Goal: Task Accomplishment & Management: Complete application form

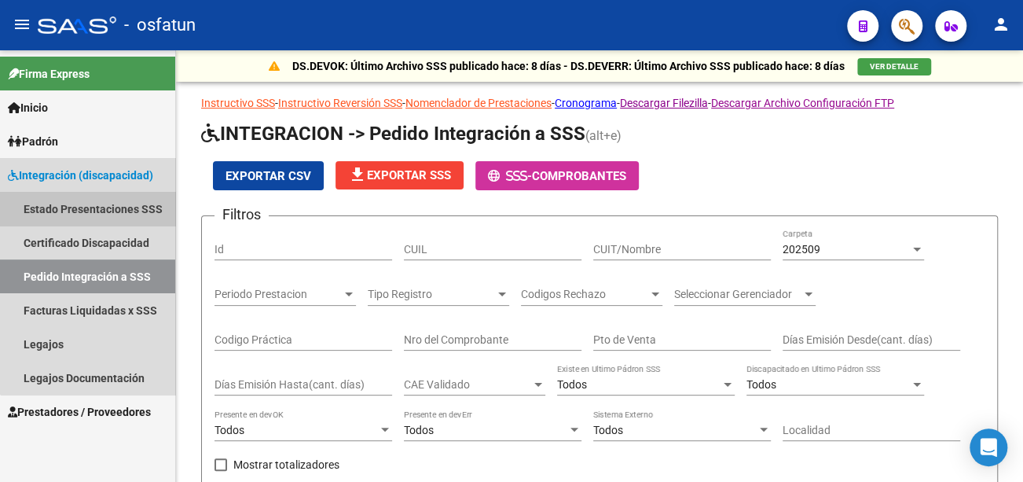
click at [120, 208] on link "Estado Presentaciones SSS" at bounding box center [87, 209] width 175 height 34
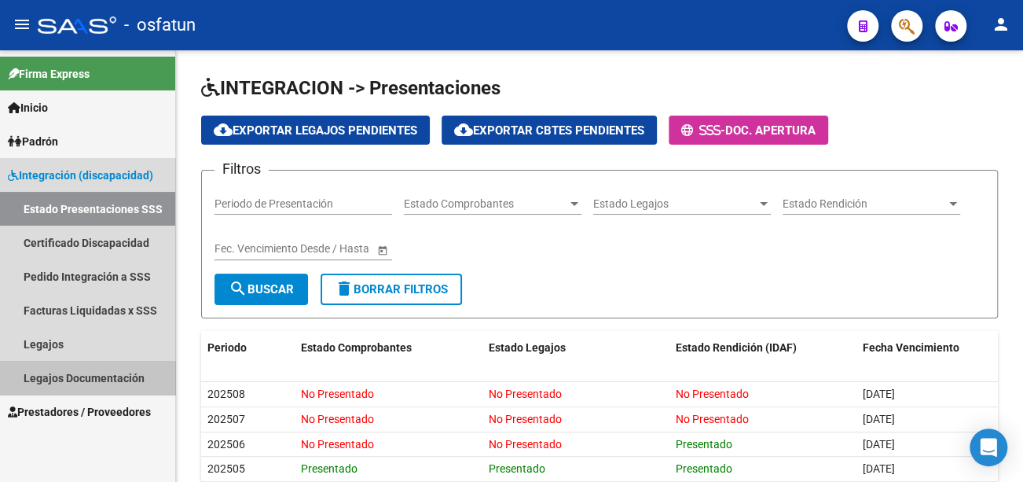
click at [103, 373] on link "Legajos Documentación" at bounding box center [87, 378] width 175 height 34
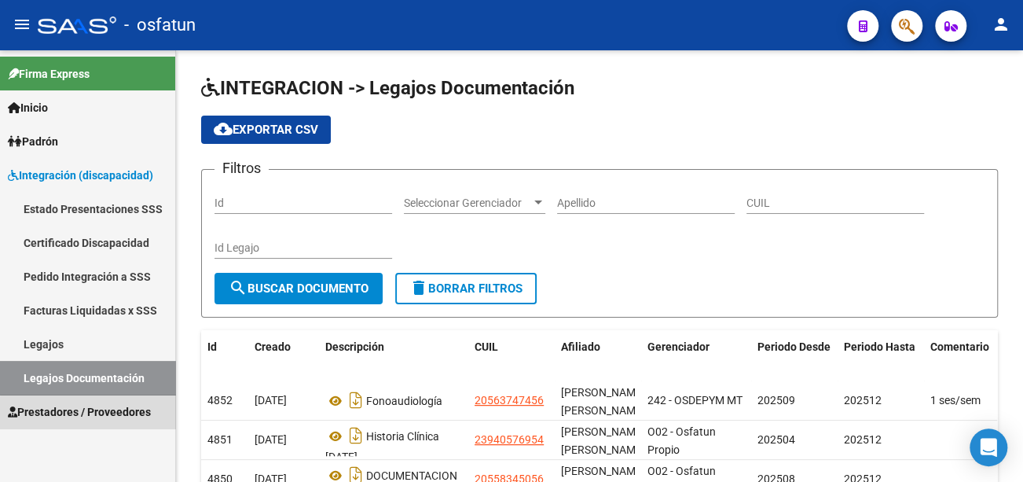
click at [106, 413] on span "Prestadores / Proveedores" at bounding box center [79, 411] width 143 height 17
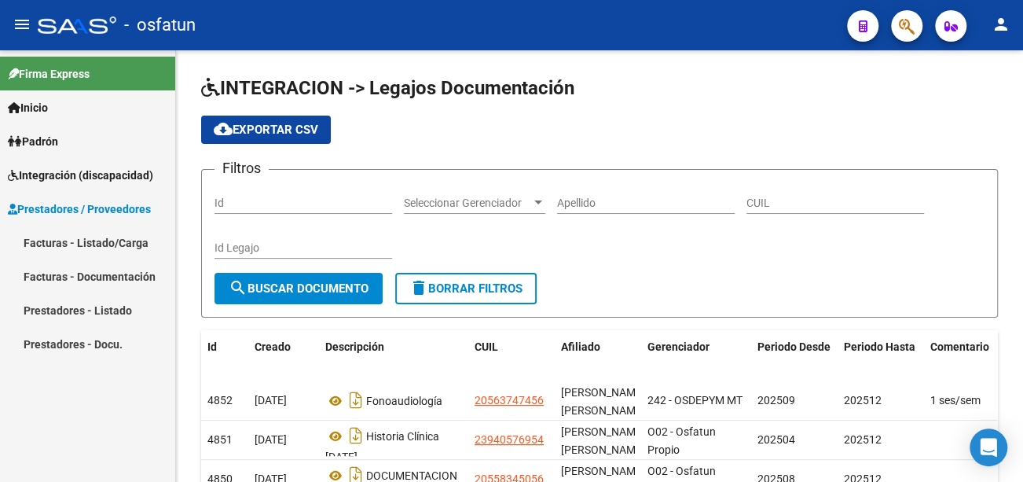
click at [101, 249] on link "Facturas - Listado/Carga" at bounding box center [87, 243] width 175 height 34
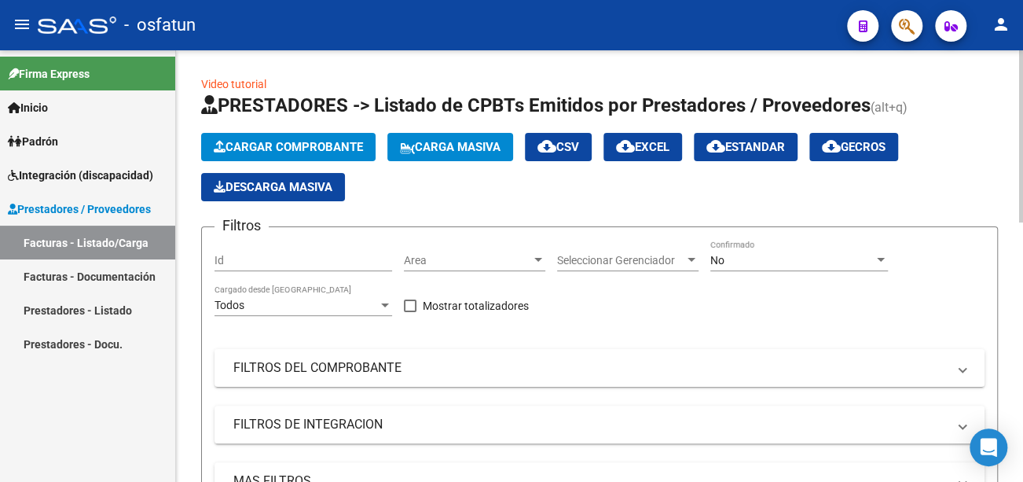
click at [297, 144] on span "Cargar Comprobante" at bounding box center [288, 147] width 149 height 14
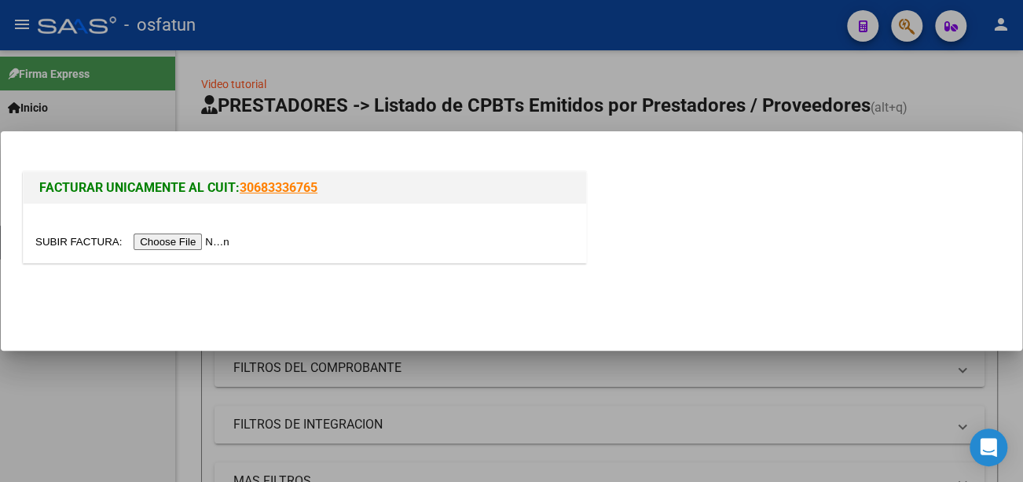
click at [218, 242] on input "file" at bounding box center [134, 241] width 199 height 17
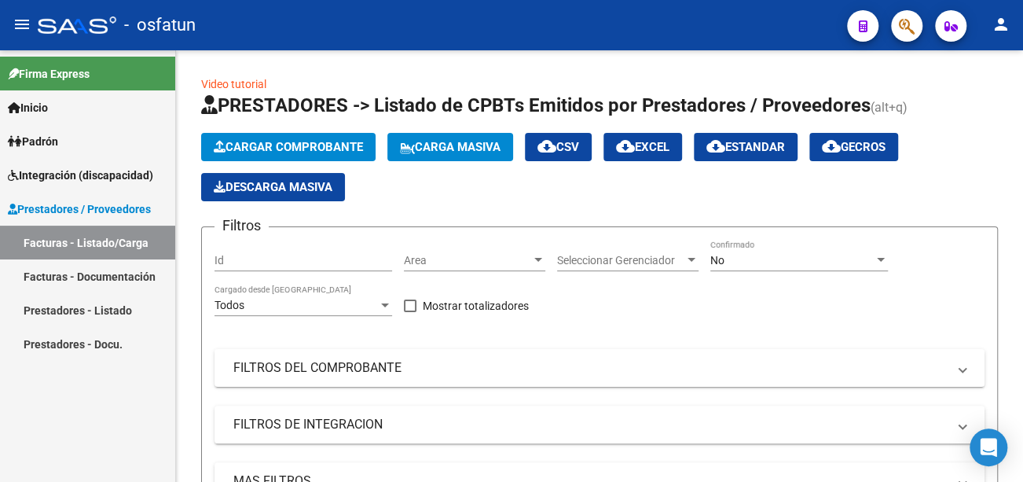
click at [1007, 20] on mat-icon "person" at bounding box center [1001, 24] width 19 height 19
click at [986, 72] on button "person Mi Perfil" at bounding box center [969, 66] width 96 height 38
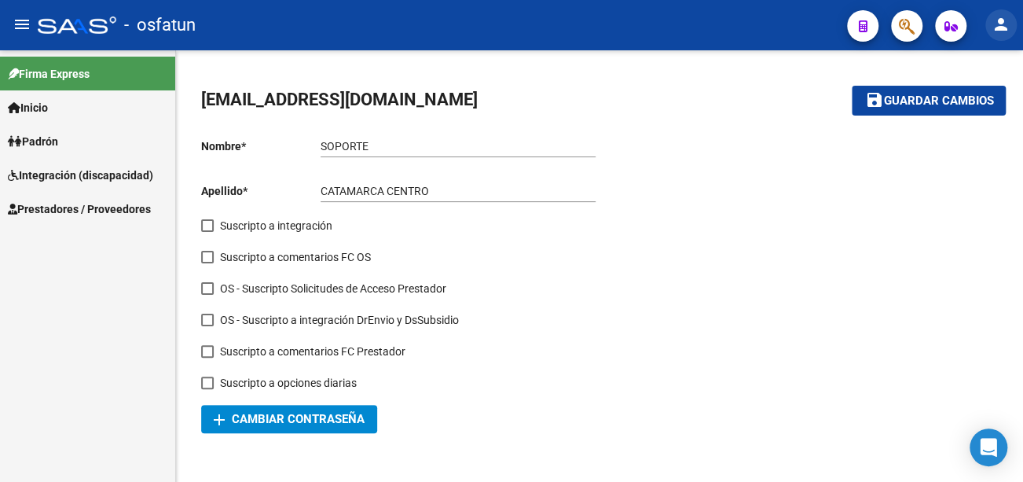
click at [996, 24] on mat-icon "person" at bounding box center [1001, 24] width 19 height 19
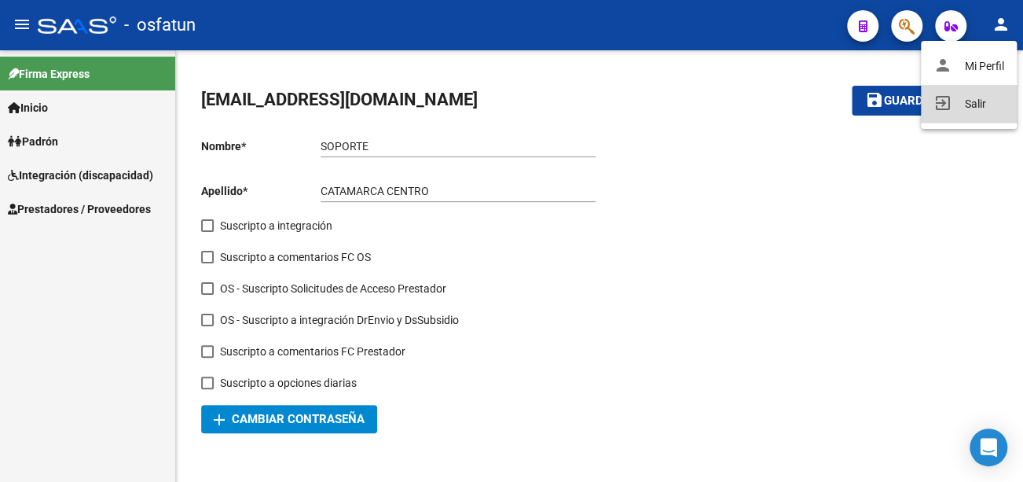
click at [981, 104] on button "exit_to_app Salir" at bounding box center [969, 104] width 96 height 38
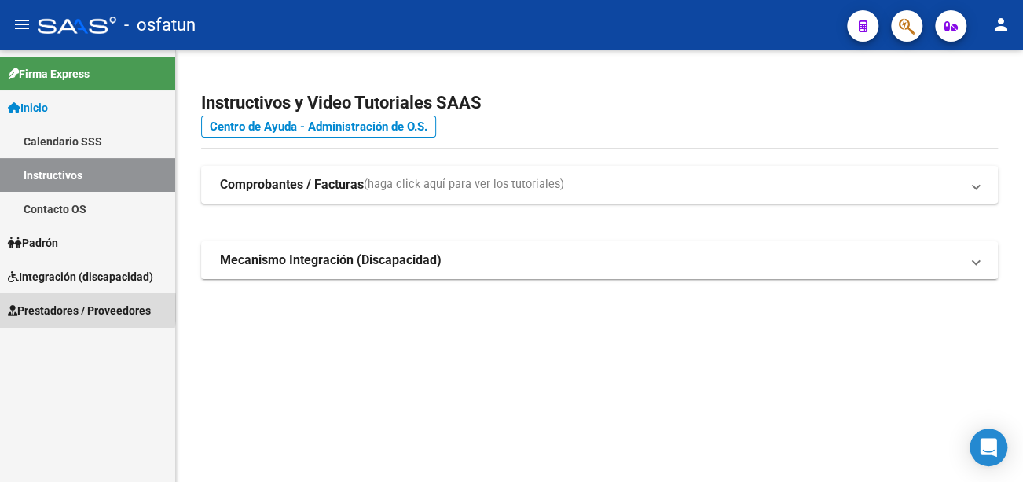
click at [69, 307] on span "Prestadores / Proveedores" at bounding box center [79, 310] width 143 height 17
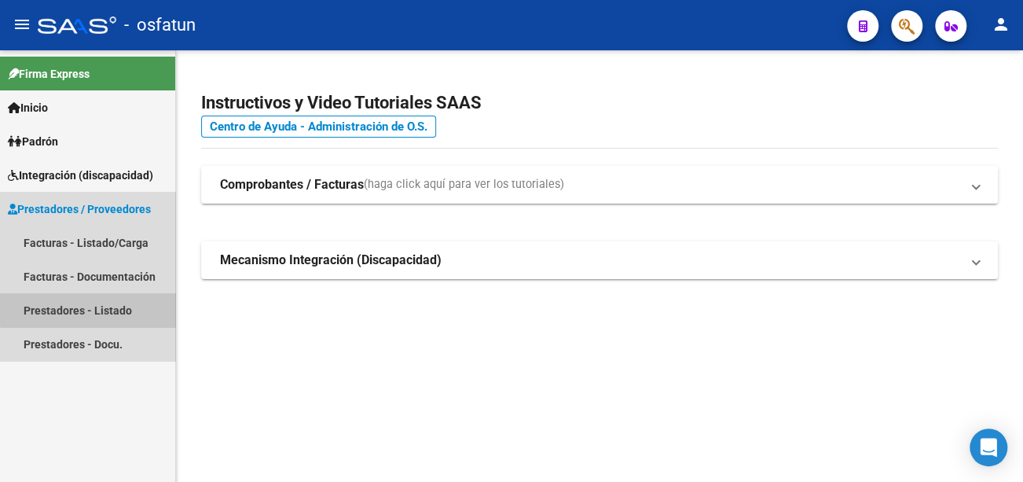
click at [91, 308] on link "Prestadores - Listado" at bounding box center [87, 310] width 175 height 34
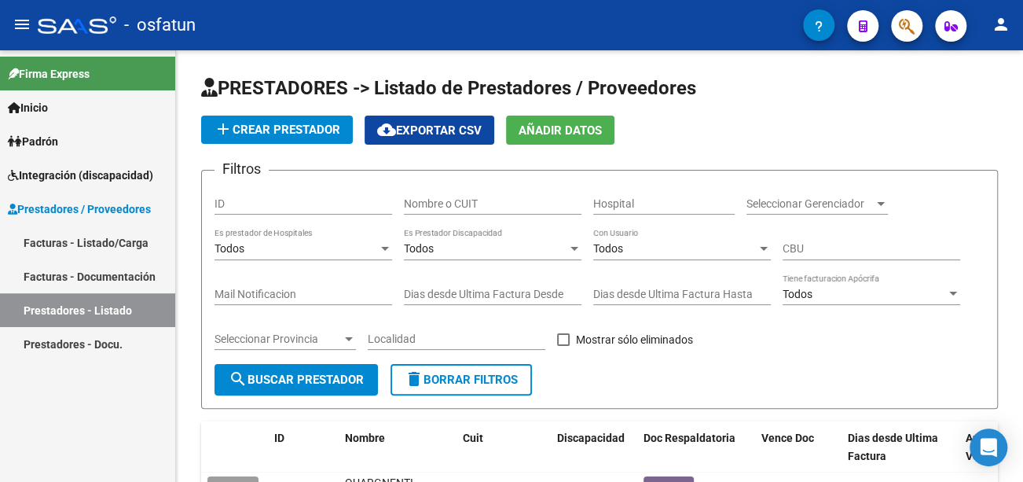
click at [95, 343] on link "Prestadores - Docu." at bounding box center [87, 344] width 175 height 34
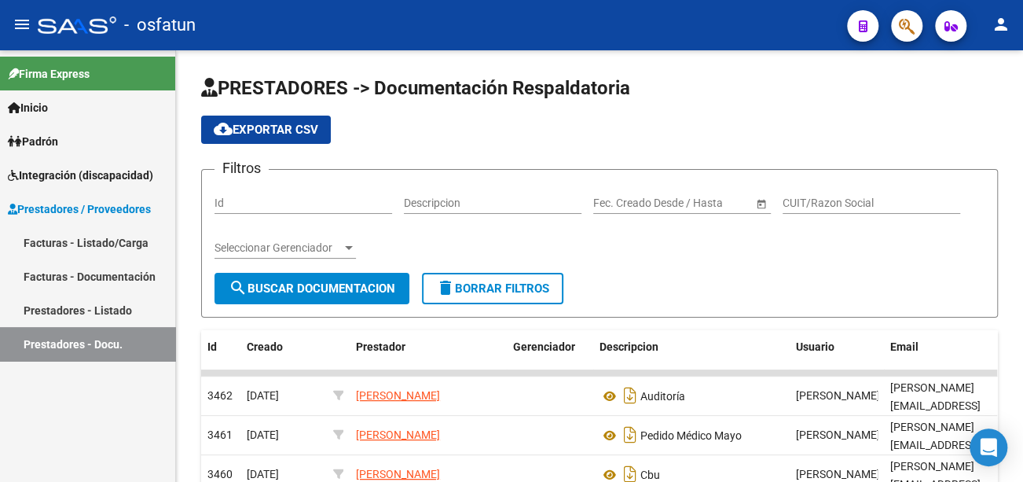
click at [125, 266] on link "Facturas - Documentación" at bounding box center [87, 276] width 175 height 34
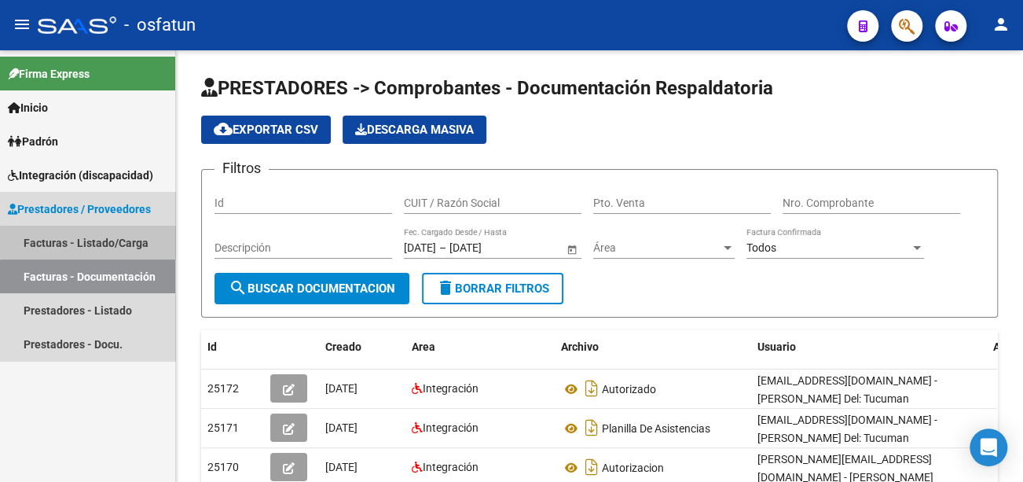
click at [135, 242] on link "Facturas - Listado/Carga" at bounding box center [87, 243] width 175 height 34
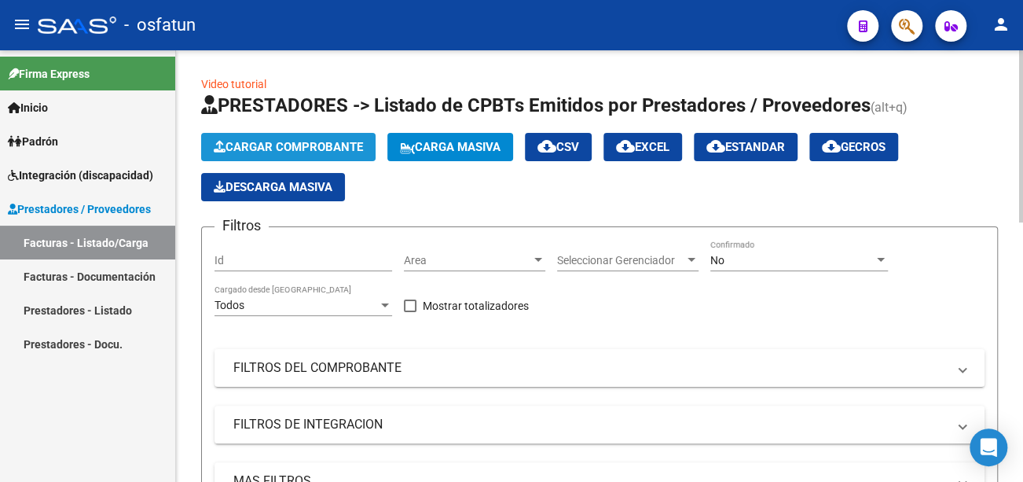
click at [330, 138] on button "Cargar Comprobante" at bounding box center [288, 147] width 174 height 28
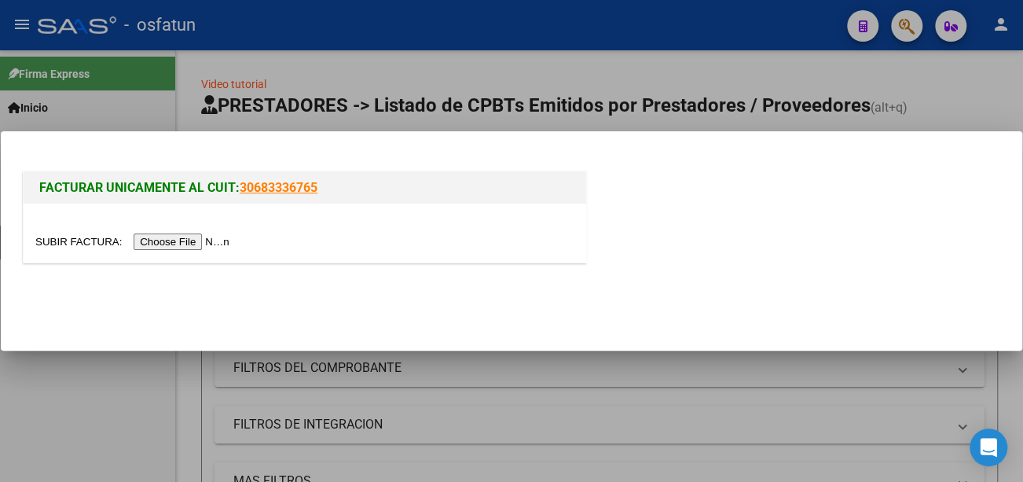
click at [213, 240] on input "file" at bounding box center [134, 241] width 199 height 17
click at [169, 246] on input "file" at bounding box center [134, 241] width 199 height 17
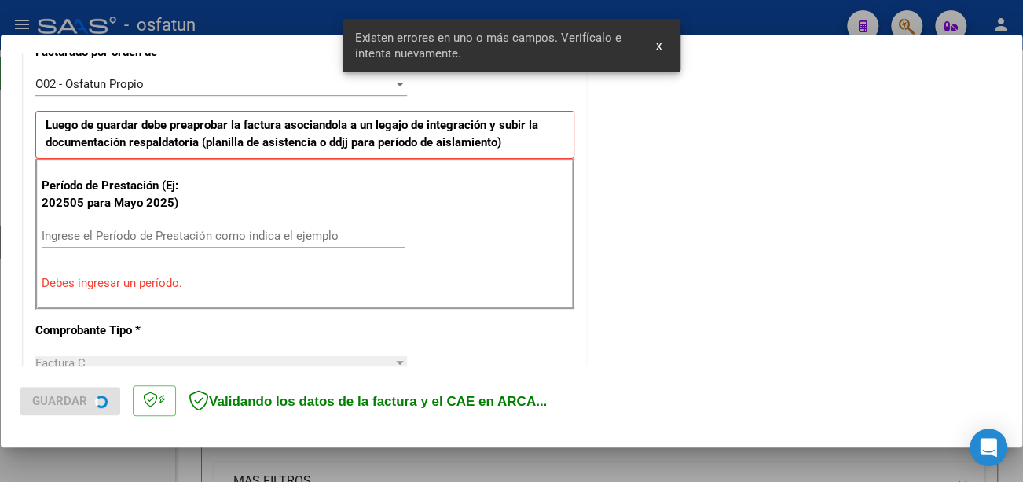
scroll to position [468, 0]
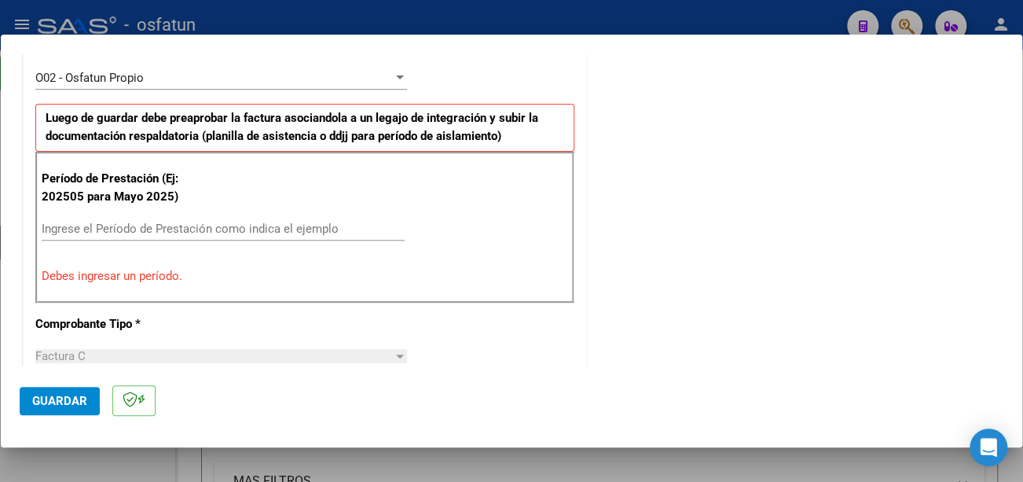
click at [141, 220] on div "Ingrese el Período de Prestación como indica el ejemplo" at bounding box center [223, 229] width 363 height 24
click at [142, 225] on input "Ingrese el Período de Prestación como indica el ejemplo" at bounding box center [223, 229] width 363 height 14
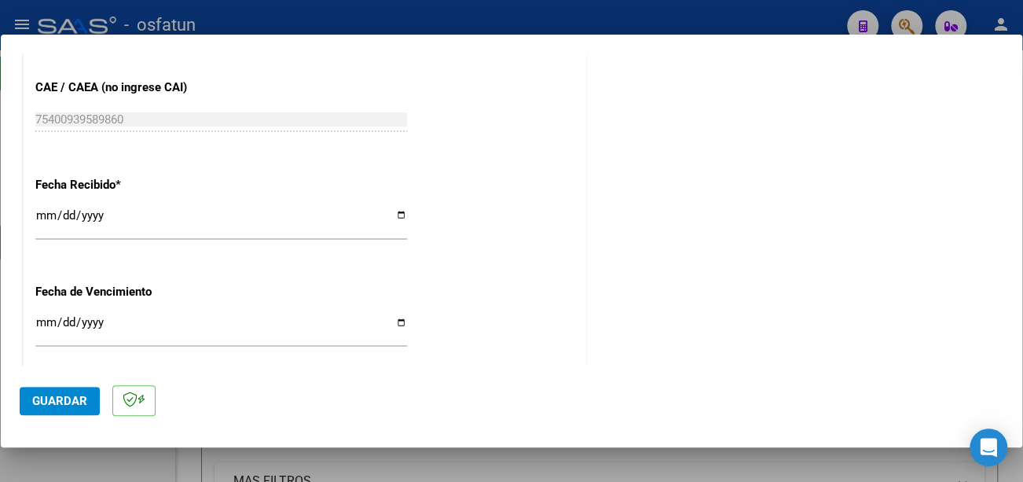
scroll to position [1096, 0]
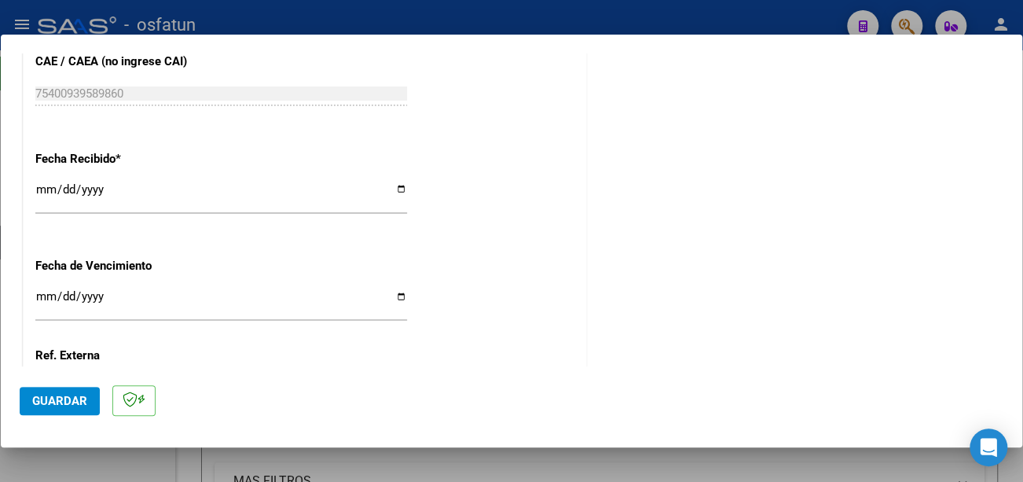
type input "202509"
click at [37, 293] on input "Ingresar la fecha" at bounding box center [221, 302] width 372 height 25
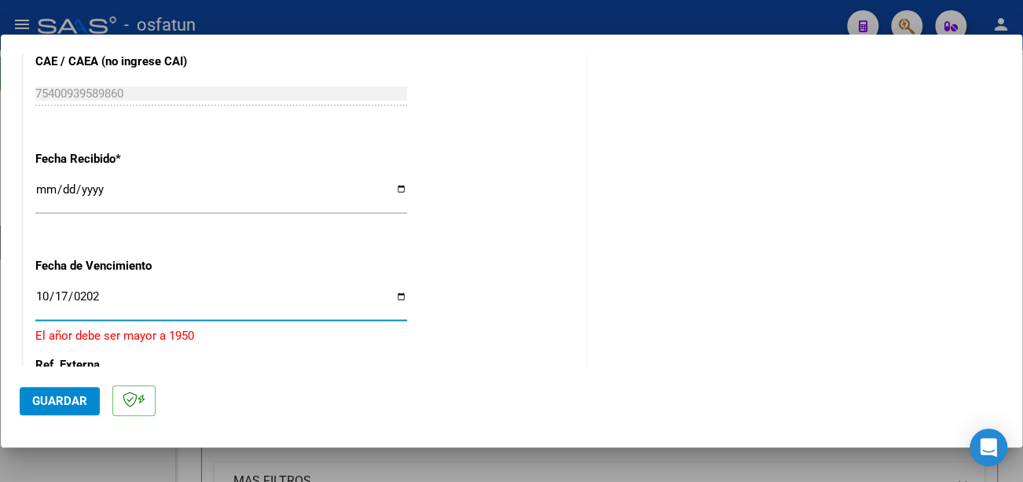
type input "[DATE]"
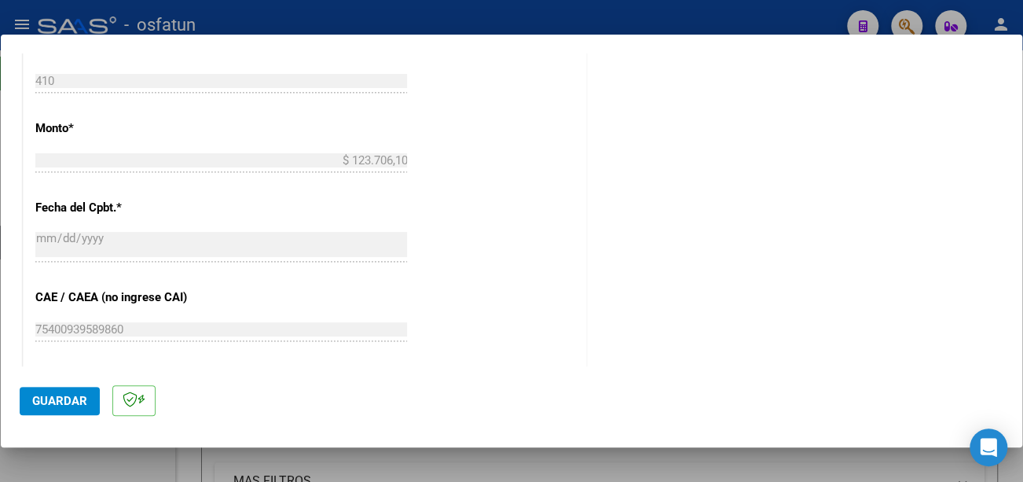
scroll to position [782, 0]
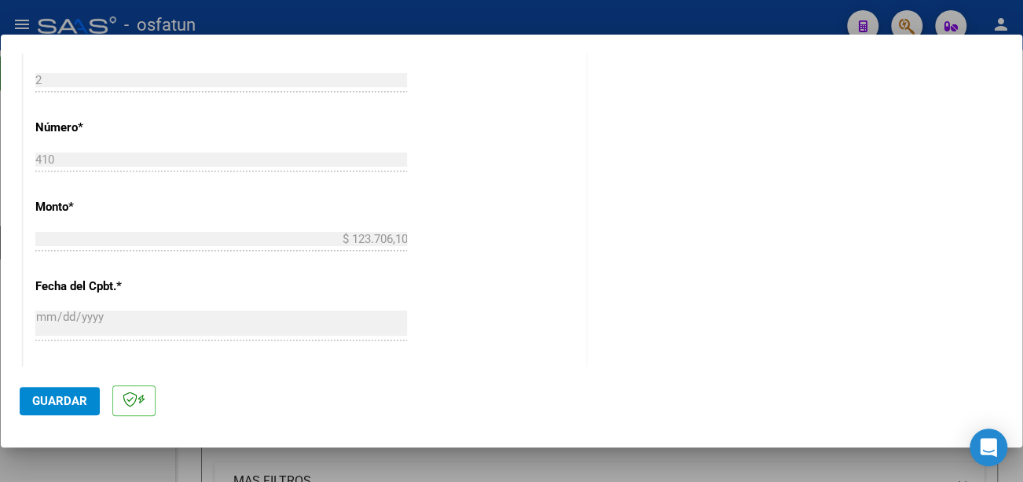
click at [61, 402] on span "Guardar" at bounding box center [59, 401] width 55 height 14
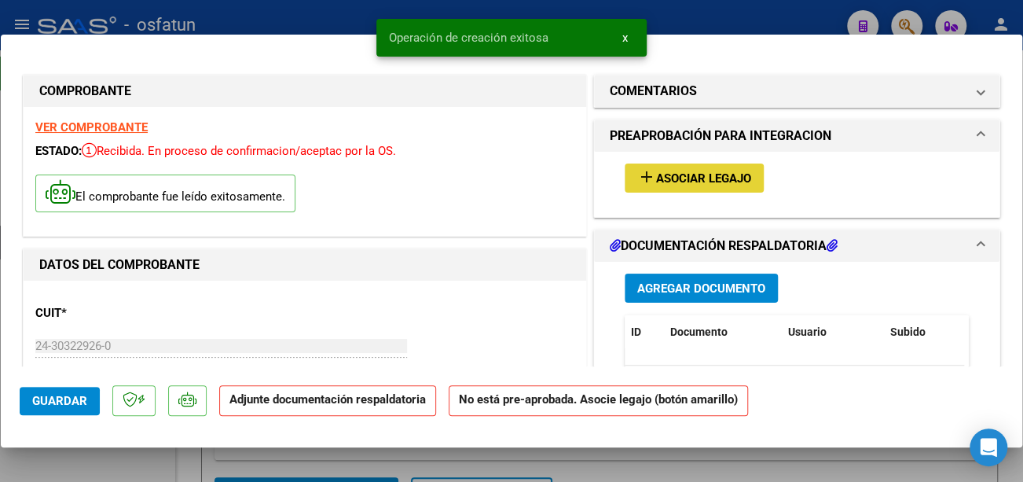
click at [717, 181] on span "Asociar Legajo" at bounding box center [703, 178] width 95 height 14
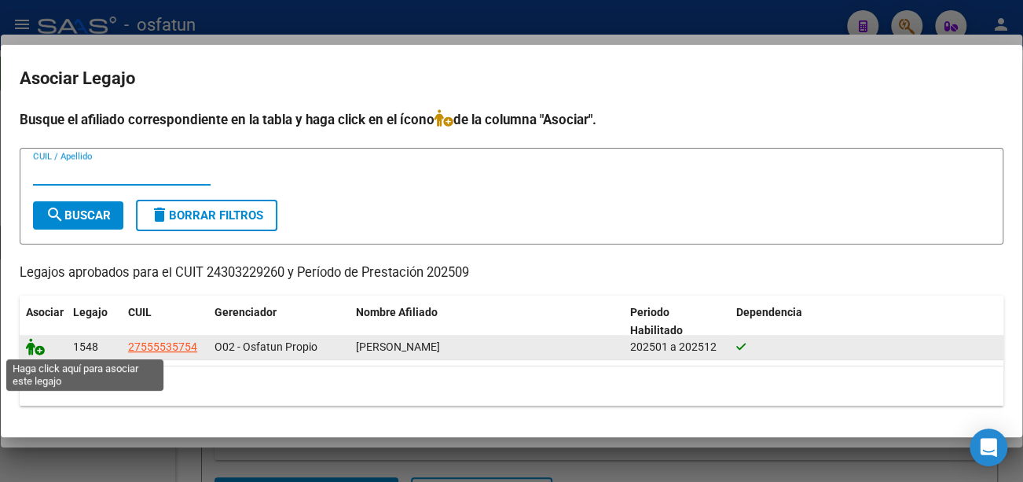
click at [34, 351] on icon at bounding box center [35, 346] width 19 height 17
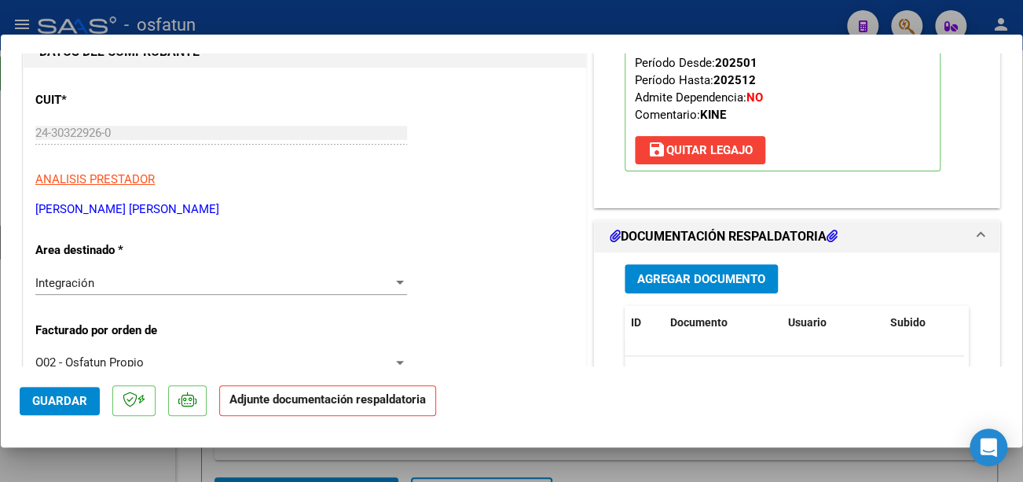
scroll to position [236, 0]
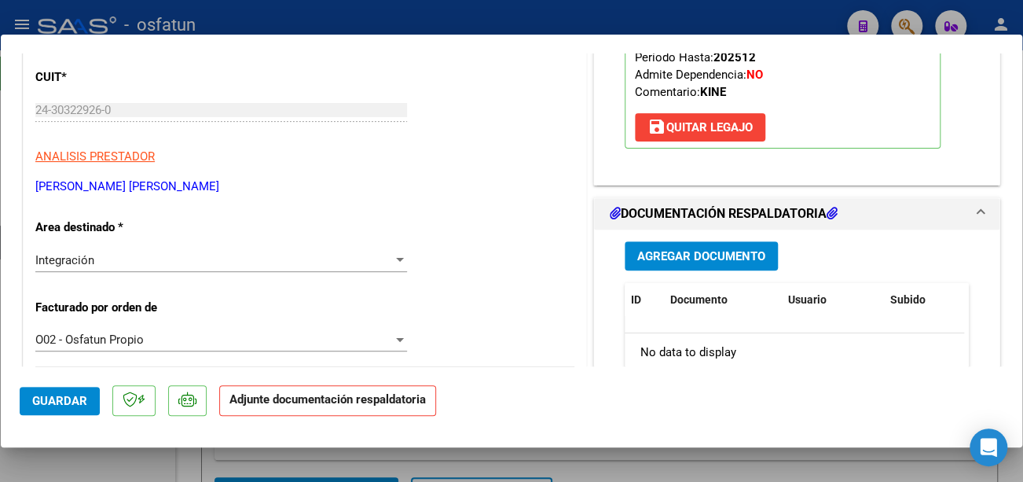
click at [739, 251] on span "Agregar Documento" at bounding box center [701, 256] width 128 height 14
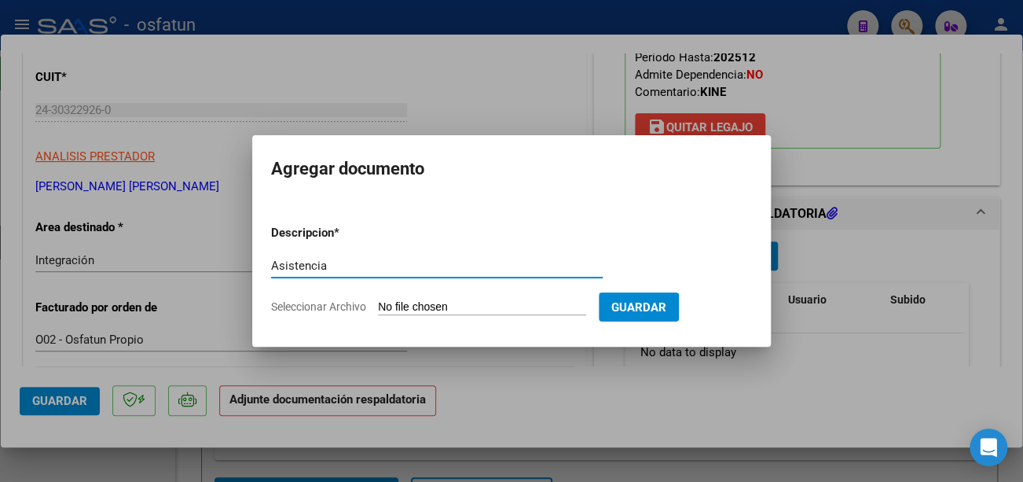
type input "Asistencia"
click at [505, 300] on input "Seleccionar Archivo" at bounding box center [482, 307] width 208 height 15
type input "C:\fakepath\[PERSON_NAME] Asistencia.pdf"
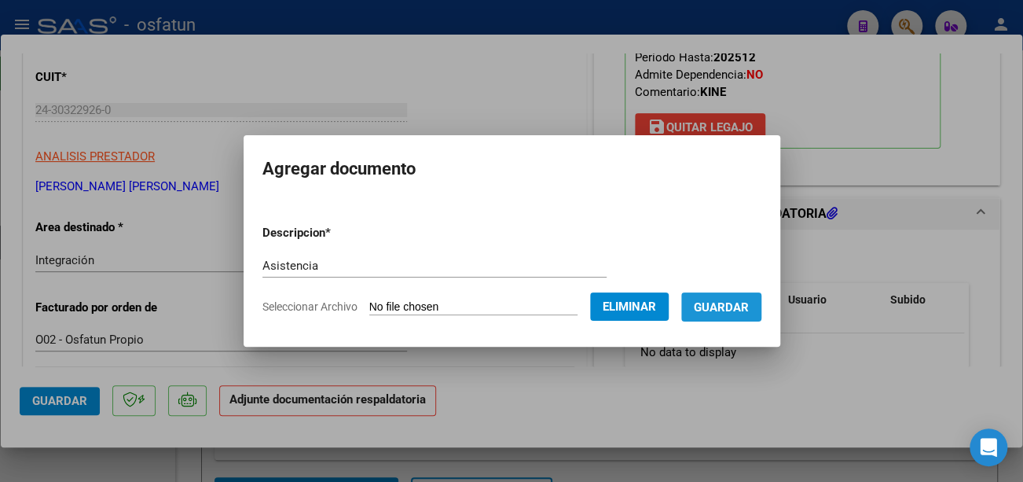
click at [743, 308] on span "Guardar" at bounding box center [721, 307] width 55 height 14
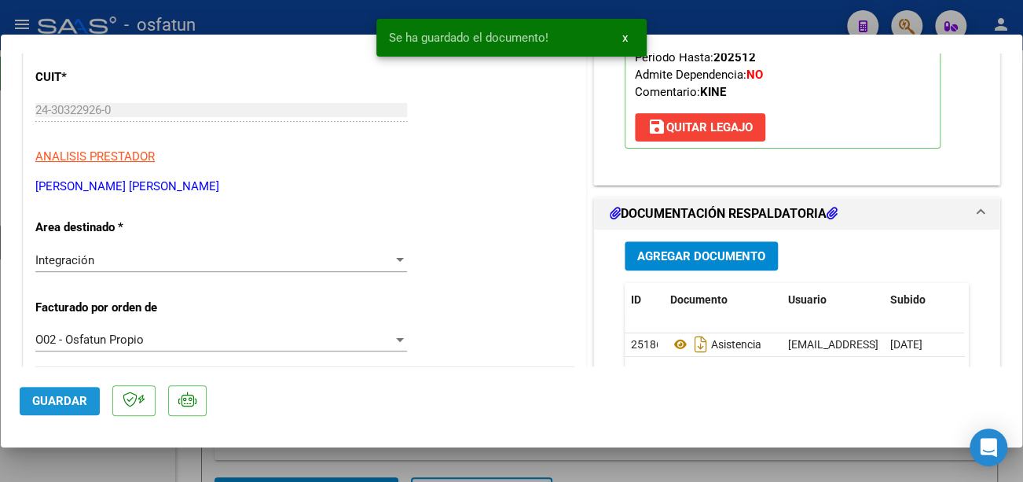
click at [63, 401] on span "Guardar" at bounding box center [59, 401] width 55 height 14
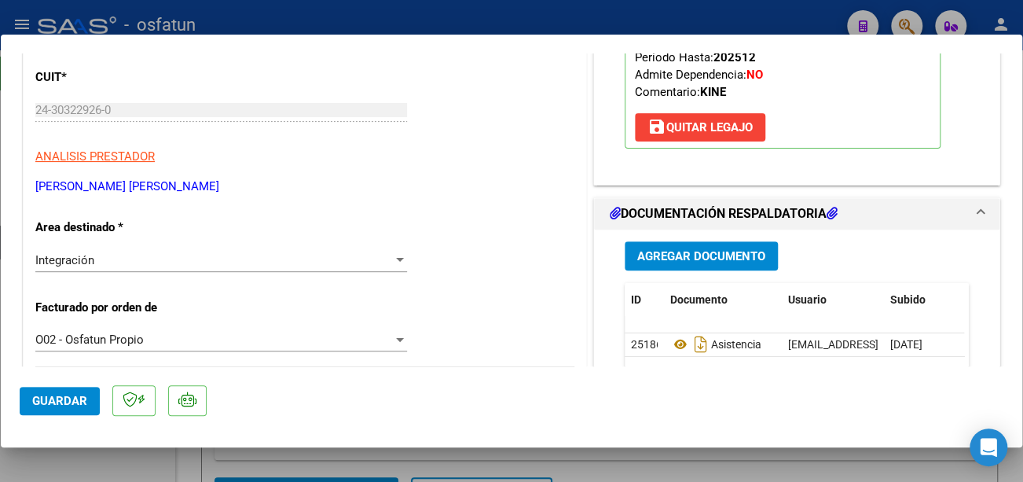
type input "$ 0,00"
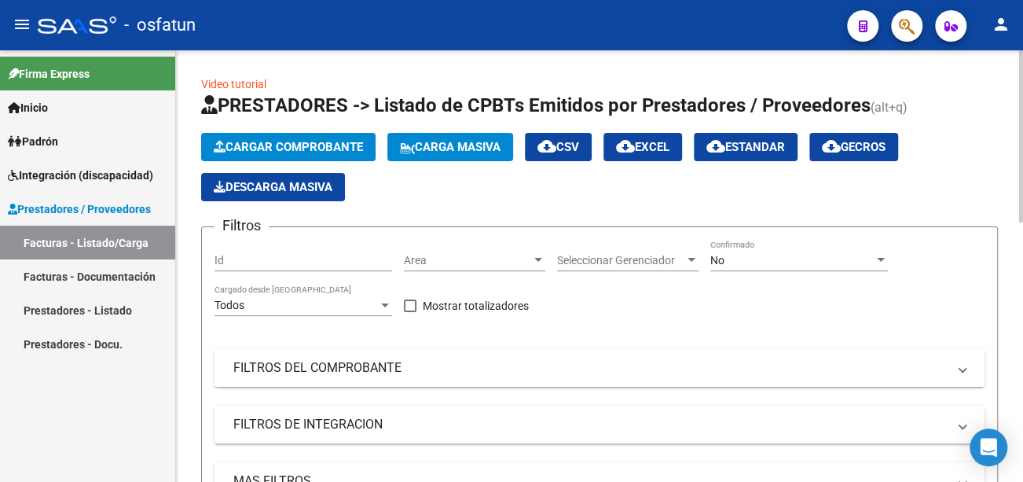
click at [402, 368] on mat-panel-title "FILTROS DEL COMPROBANTE" at bounding box center [589, 367] width 713 height 17
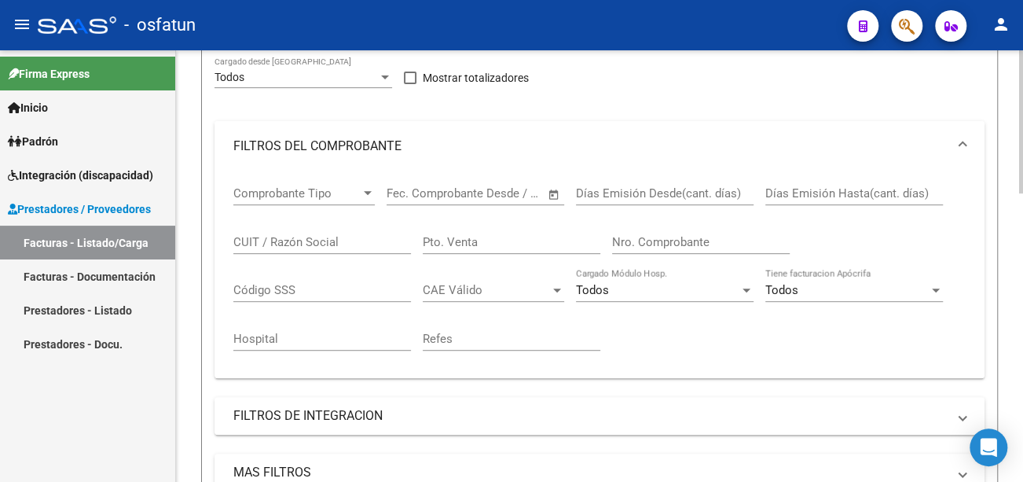
scroll to position [236, 0]
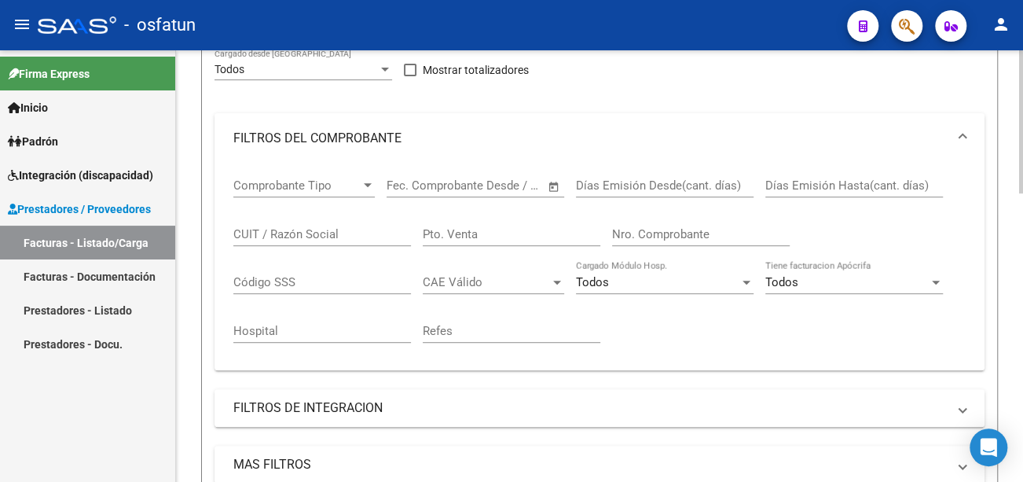
click at [285, 229] on input "CUIT / Razón Social" at bounding box center [322, 234] width 178 height 14
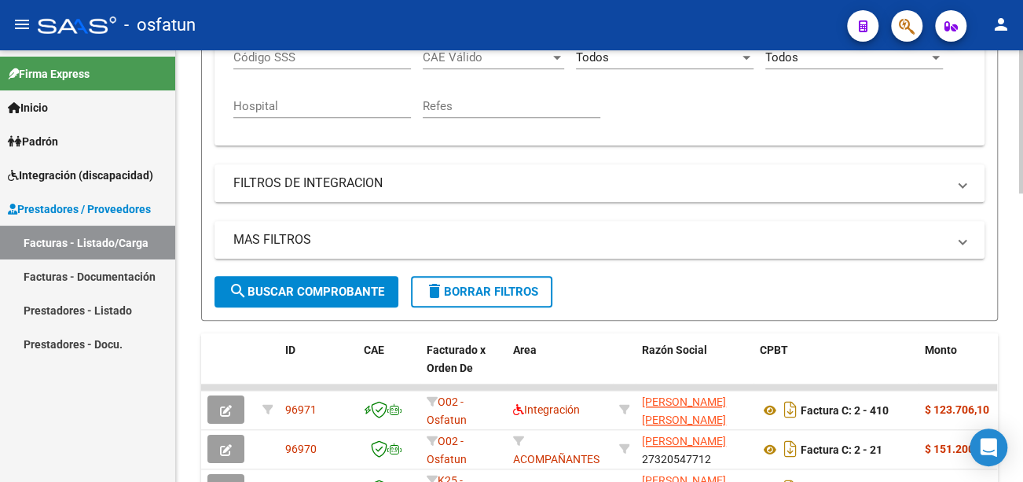
scroll to position [471, 0]
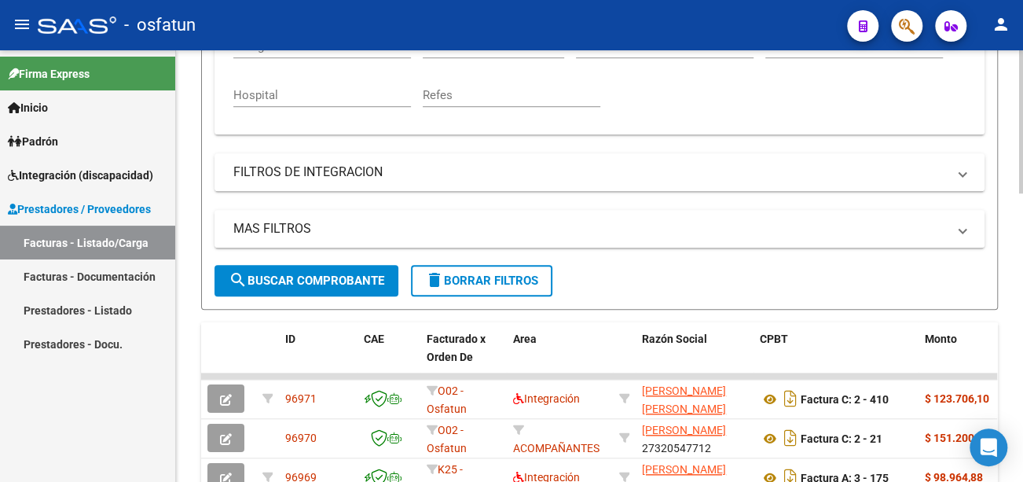
type input "24303229260"
click at [341, 284] on span "search Buscar Comprobante" at bounding box center [307, 280] width 156 height 14
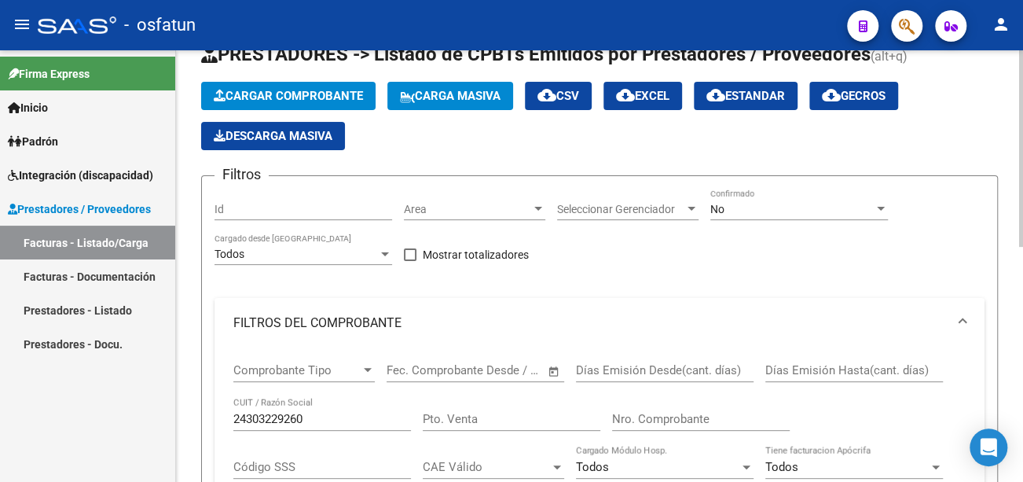
scroll to position [0, 0]
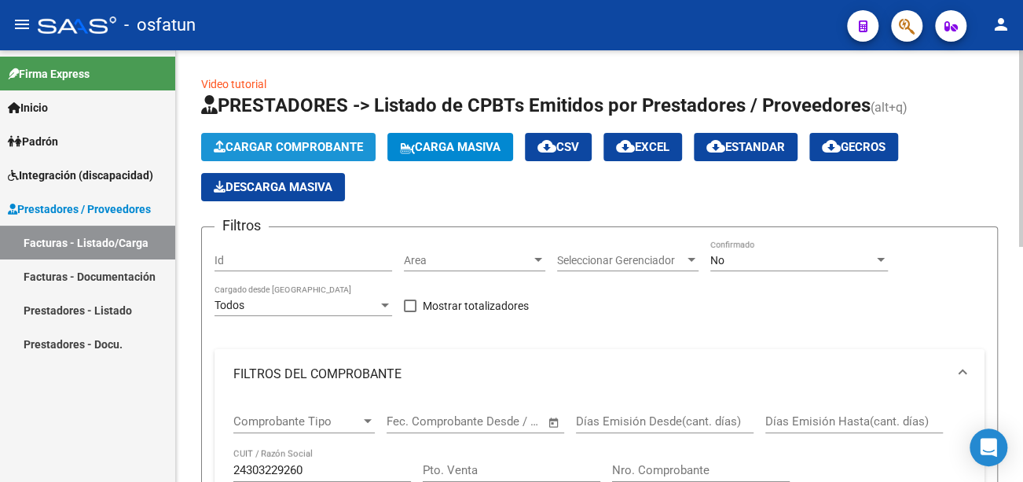
click at [313, 145] on span "Cargar Comprobante" at bounding box center [288, 147] width 149 height 14
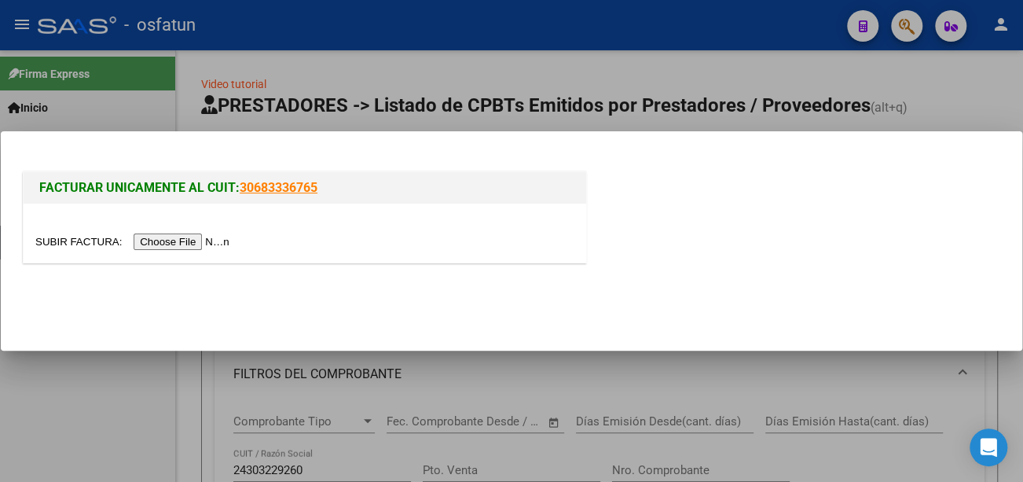
click at [157, 239] on input "file" at bounding box center [134, 241] width 199 height 17
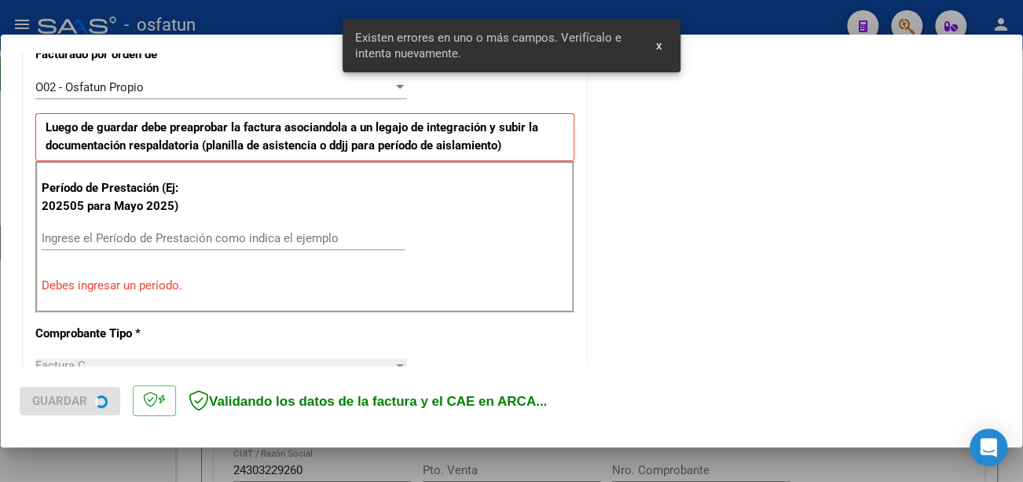
scroll to position [468, 0]
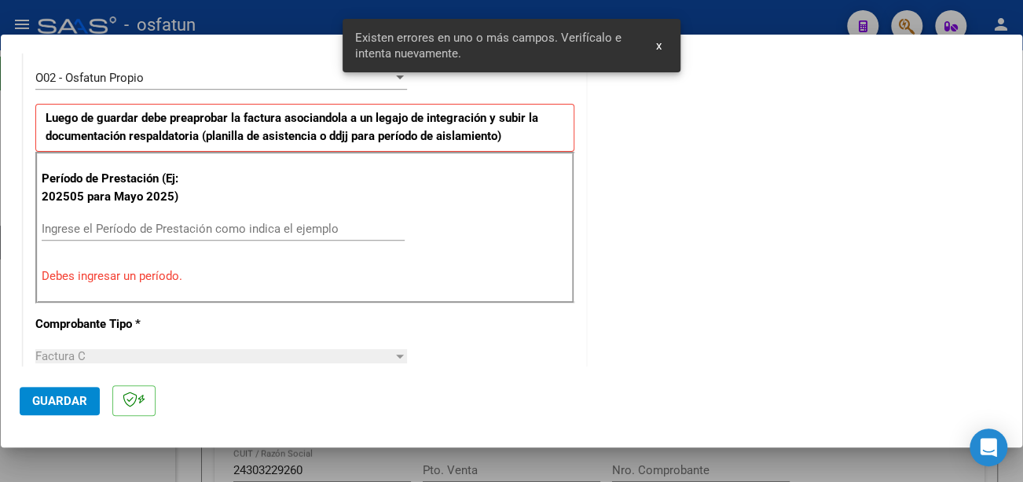
click at [185, 226] on input "Ingrese el Período de Prestación como indica el ejemplo" at bounding box center [223, 229] width 363 height 14
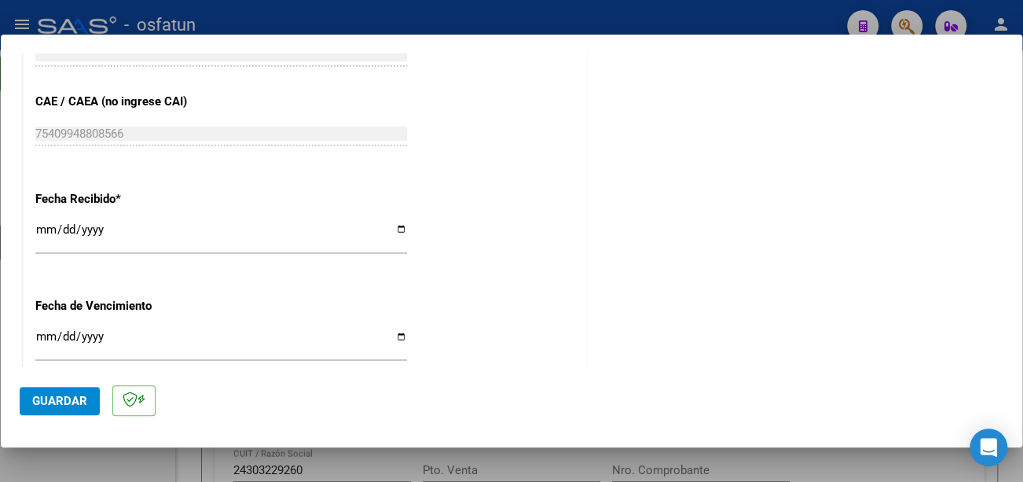
scroll to position [1096, 0]
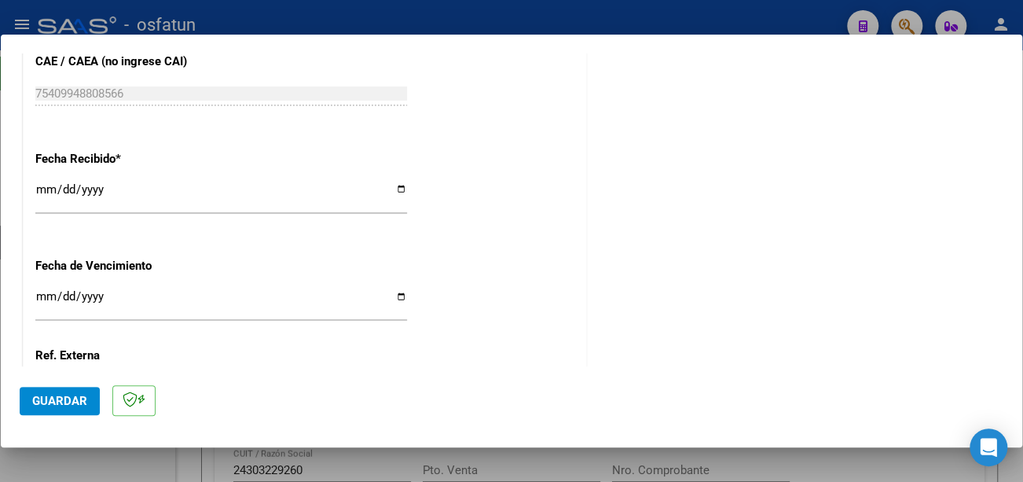
type input "202509"
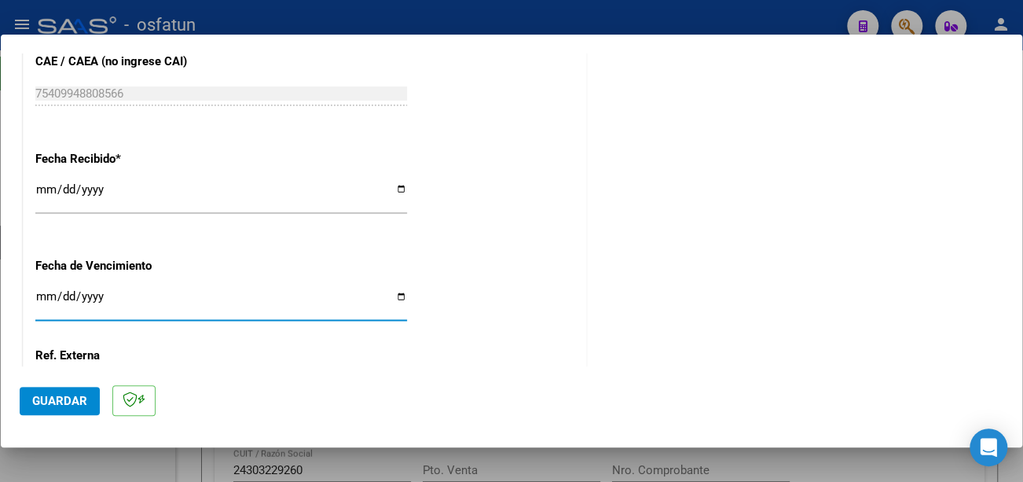
click at [38, 298] on input "Ingresar la fecha" at bounding box center [221, 302] width 372 height 25
type input "[DATE]"
click at [78, 409] on button "Guardar" at bounding box center [60, 401] width 80 height 28
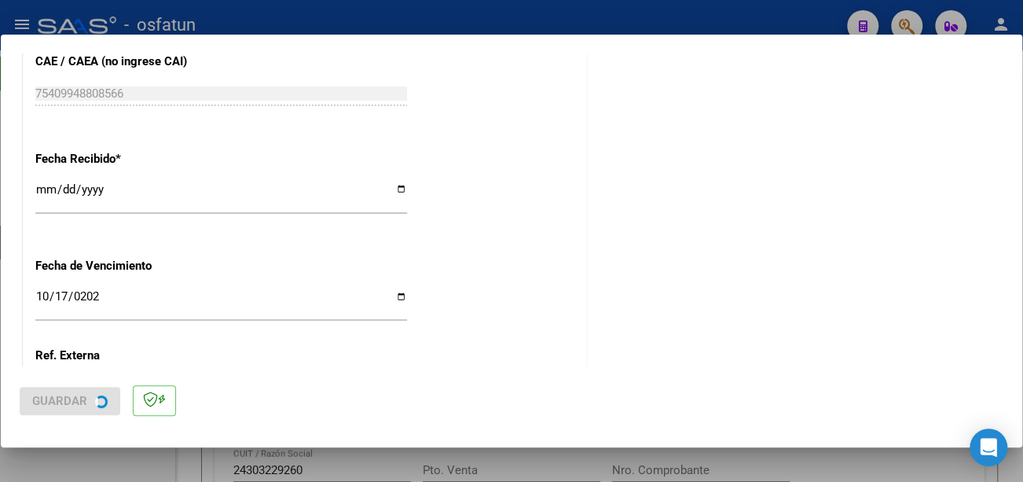
scroll to position [0, 0]
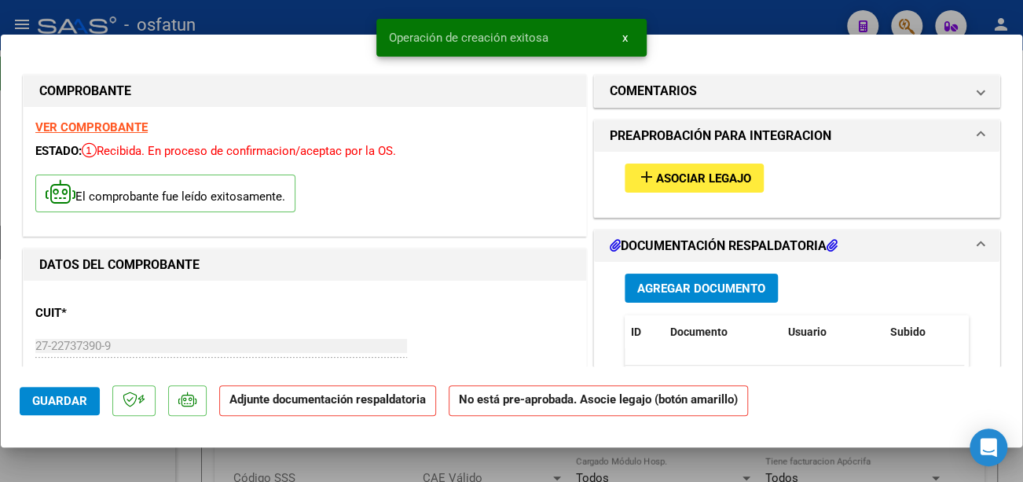
click at [724, 174] on span "Asociar Legajo" at bounding box center [703, 178] width 95 height 14
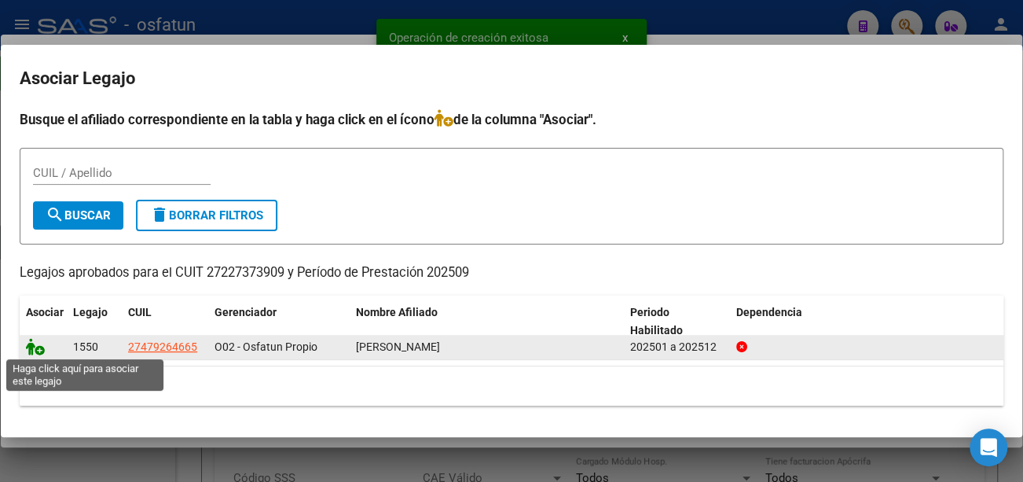
click at [31, 347] on icon at bounding box center [35, 346] width 19 height 17
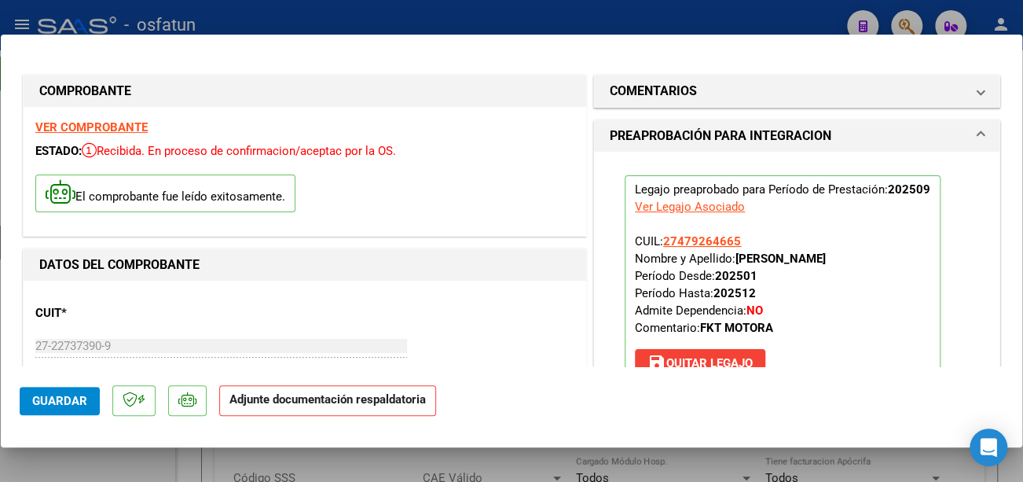
scroll to position [236, 0]
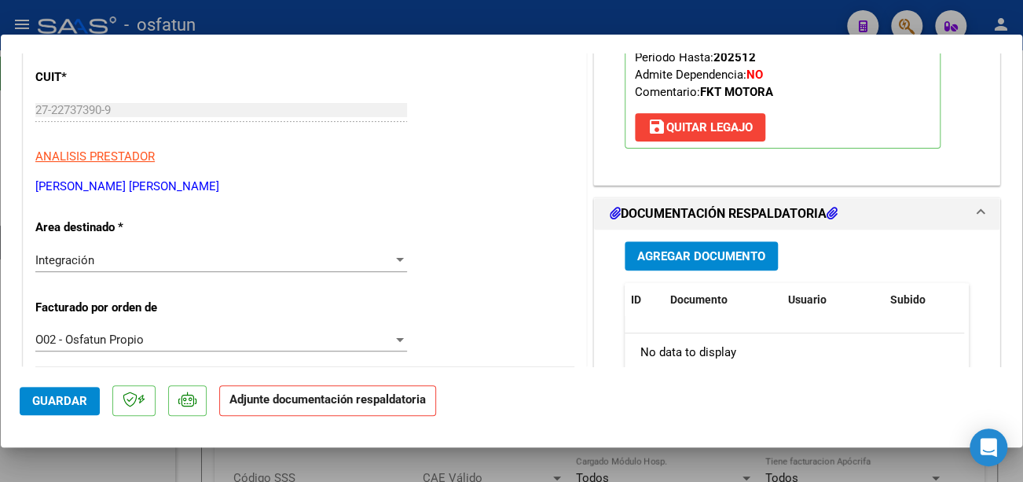
click at [739, 259] on span "Agregar Documento" at bounding box center [701, 256] width 128 height 14
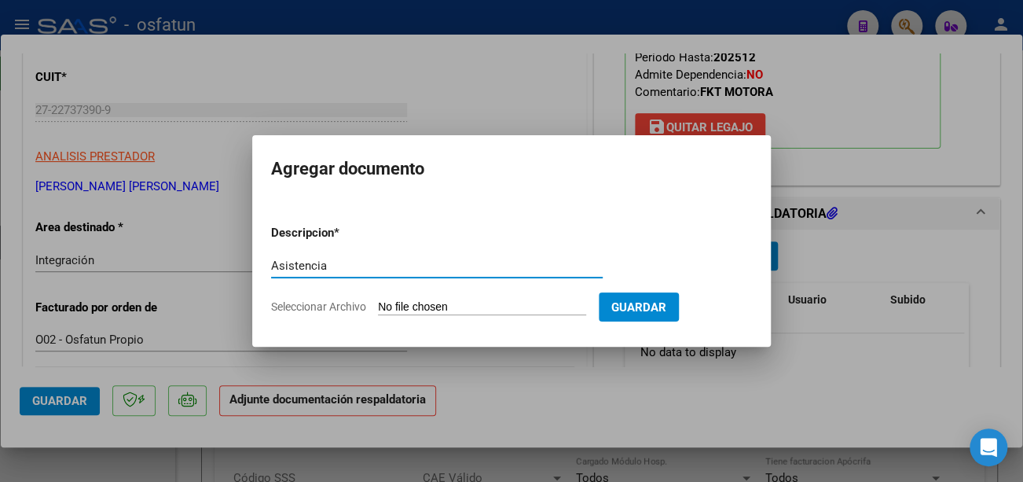
type input "Asistencia"
click at [523, 297] on form "Descripcion * Asistencia Escriba aquí una descripcion Seleccionar Archivo Guard…" at bounding box center [511, 269] width 481 height 115
click at [420, 310] on input "Seleccionar Archivo" at bounding box center [482, 307] width 208 height 15
type input "C:\fakepath\[PERSON_NAME].pdf"
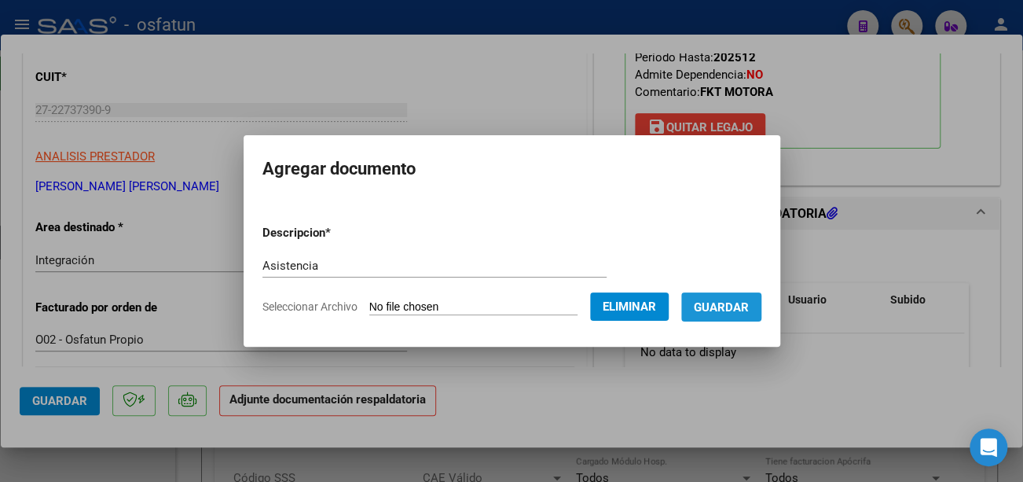
click at [741, 301] on span "Guardar" at bounding box center [721, 307] width 55 height 14
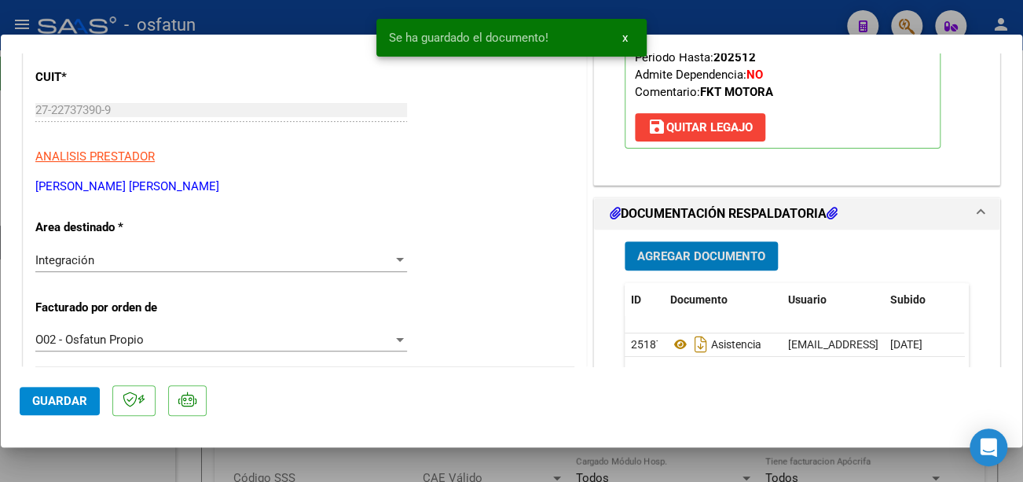
click at [76, 399] on span "Guardar" at bounding box center [59, 401] width 55 height 14
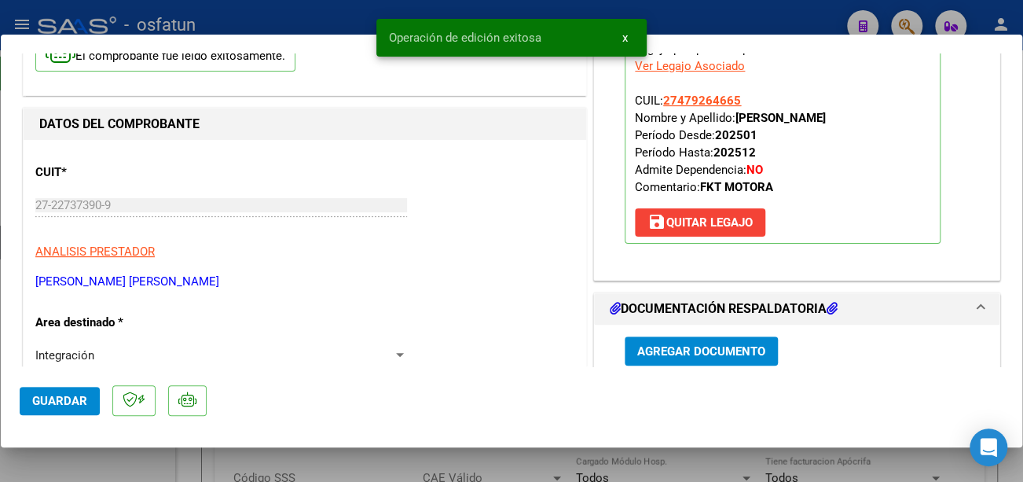
scroll to position [0, 0]
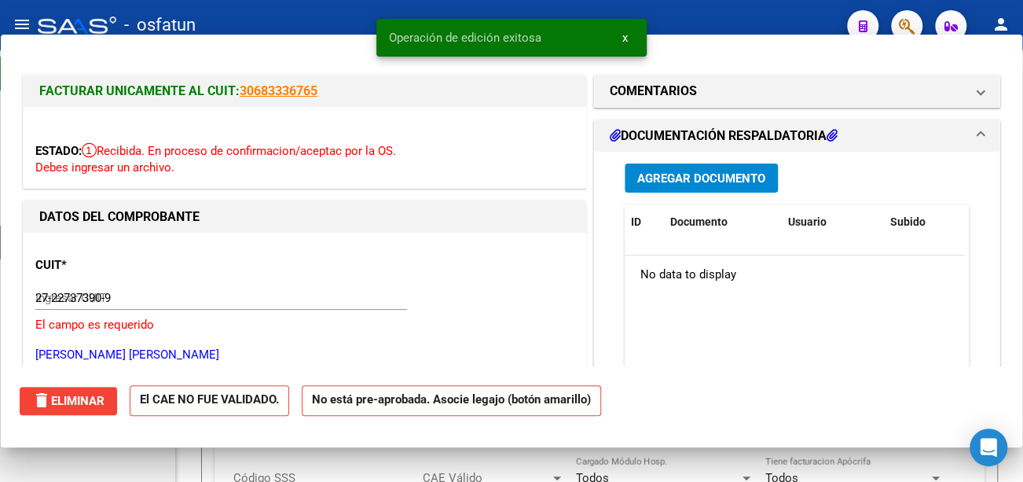
type input "$ 0,00"
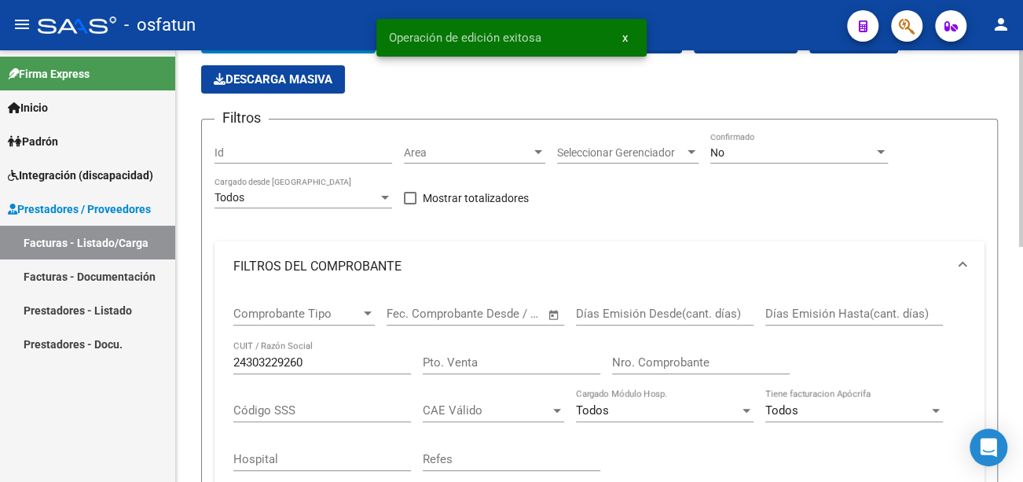
scroll to position [236, 0]
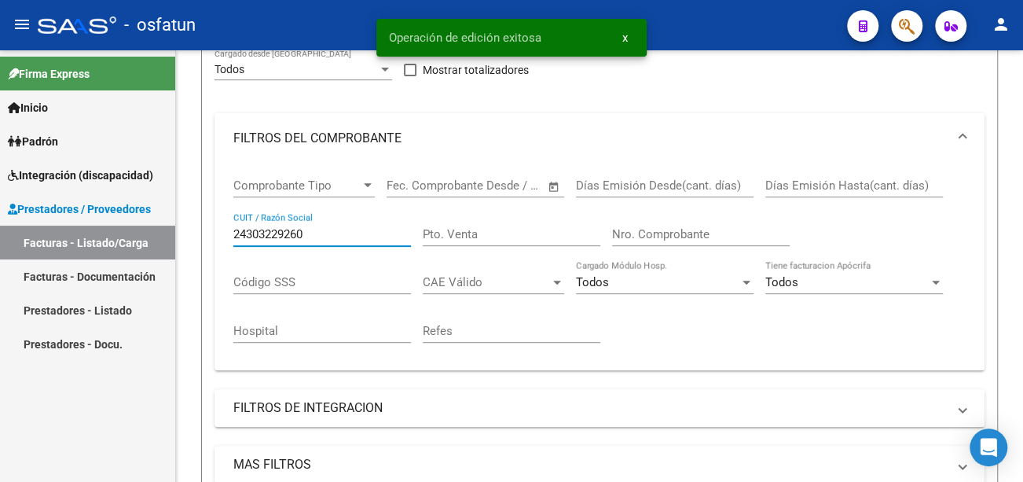
drag, startPoint x: 325, startPoint y: 236, endPoint x: 44, endPoint y: 220, distance: 281.0
click at [44, 220] on mat-sidenav-container "Firma Express Inicio Calendario SSS Instructivos Contacto OS Padrón Análisis Af…" at bounding box center [511, 265] width 1023 height 431
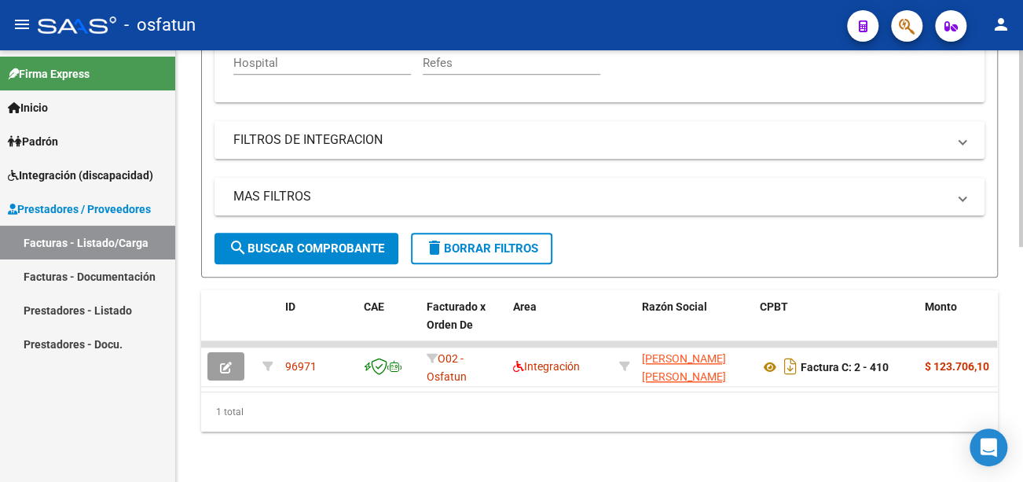
scroll to position [515, 0]
type input "27227373909"
click at [317, 241] on span "search Buscar Comprobante" at bounding box center [307, 248] width 156 height 14
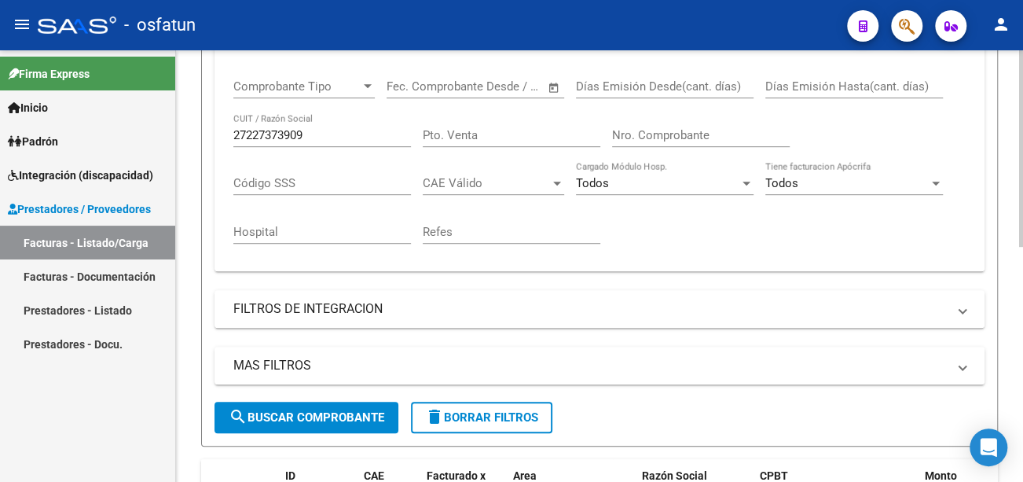
scroll to position [0, 0]
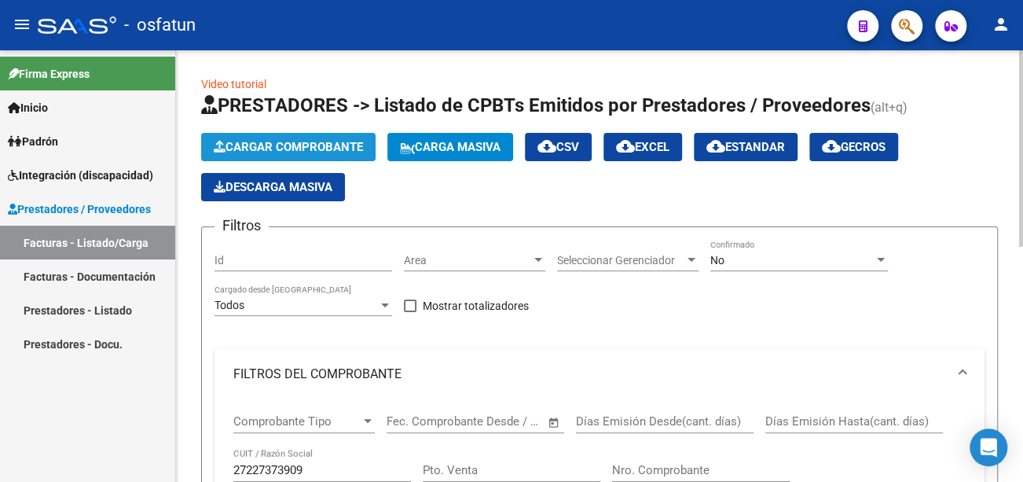
click at [301, 148] on span "Cargar Comprobante" at bounding box center [288, 147] width 149 height 14
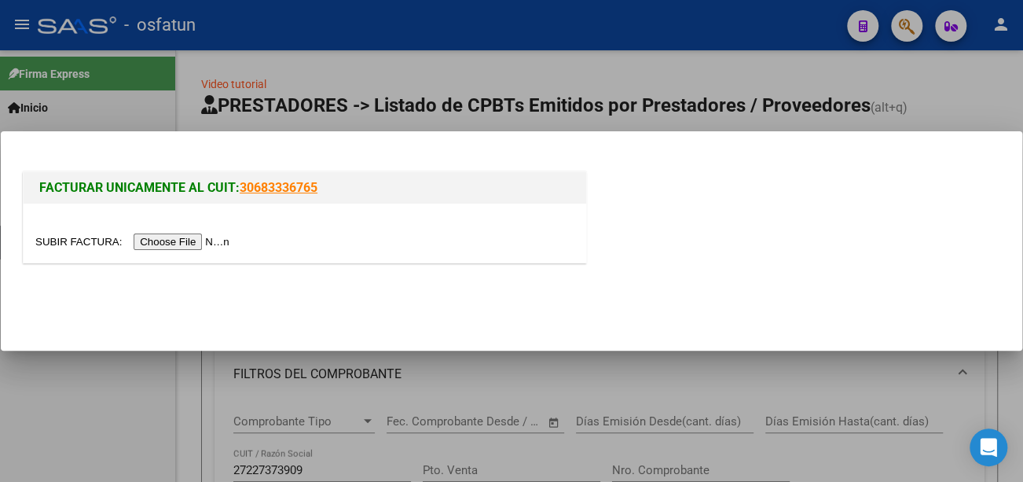
click at [217, 237] on input "file" at bounding box center [134, 241] width 199 height 17
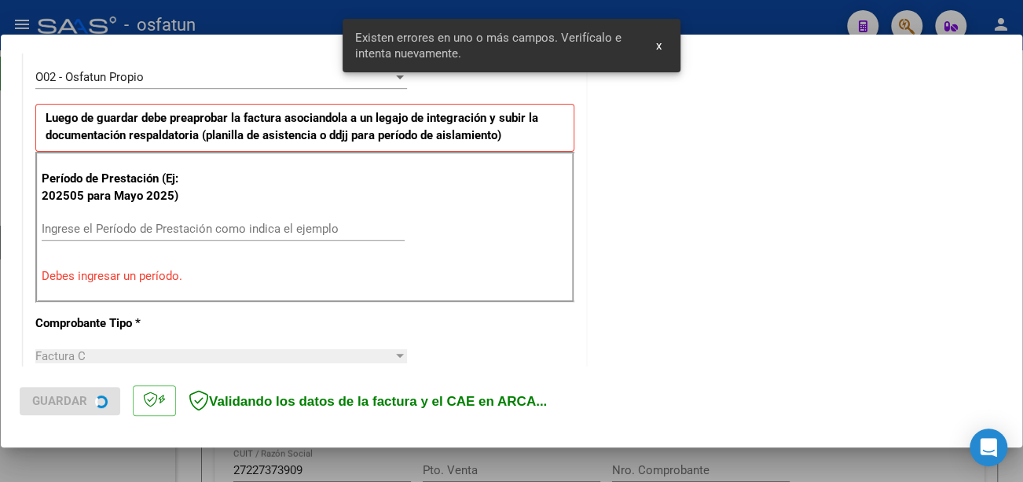
scroll to position [468, 0]
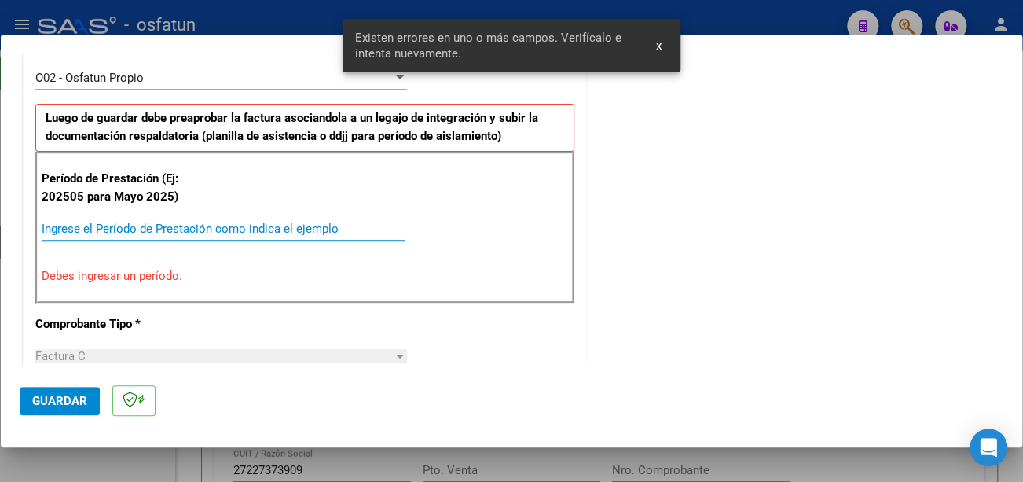
click at [163, 232] on input "Ingrese el Período de Prestación como indica el ejemplo" at bounding box center [223, 229] width 363 height 14
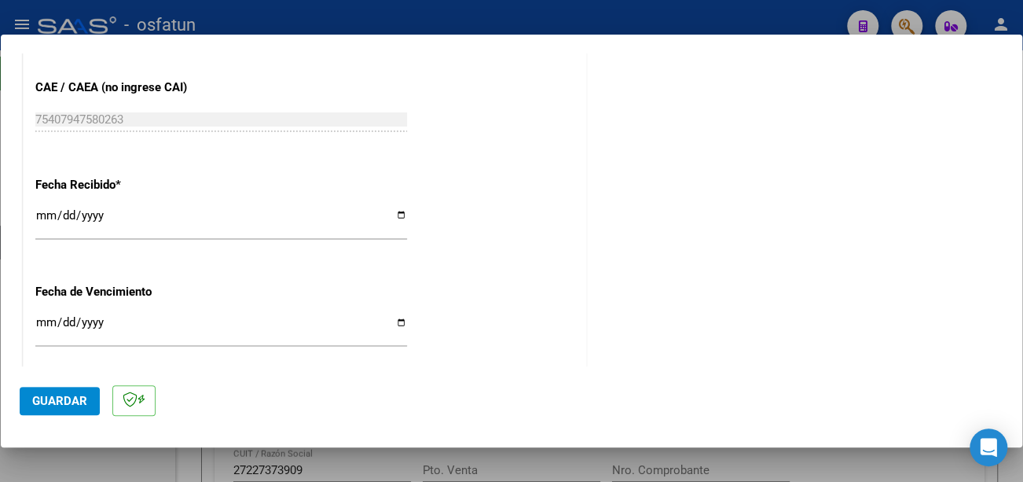
scroll to position [1096, 0]
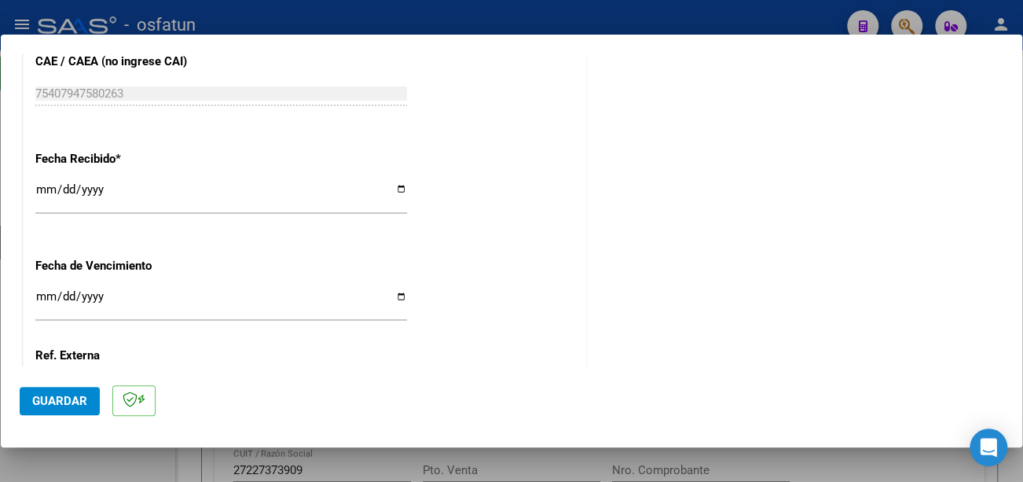
type input "202509"
click at [41, 290] on input "Ingresar la fecha" at bounding box center [221, 302] width 372 height 25
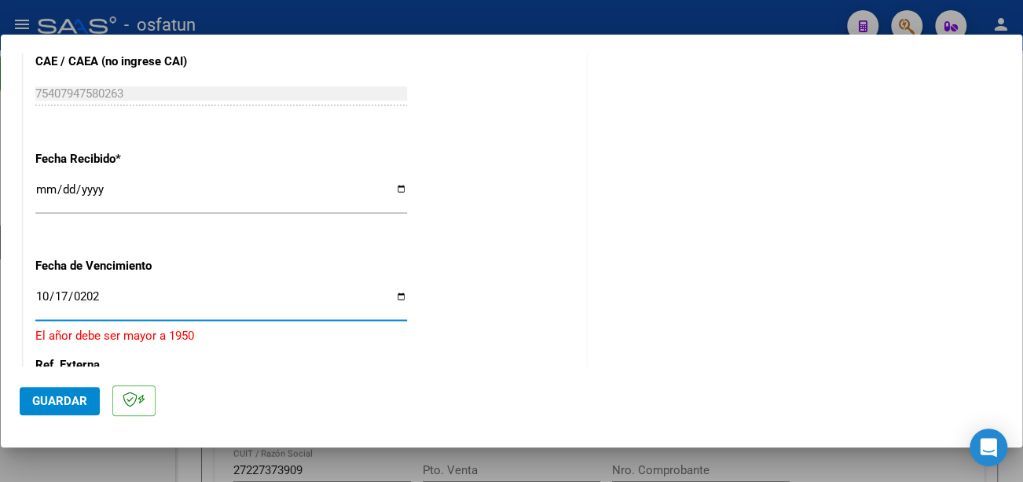
type input "[DATE]"
click at [86, 403] on button "Guardar" at bounding box center [60, 401] width 80 height 28
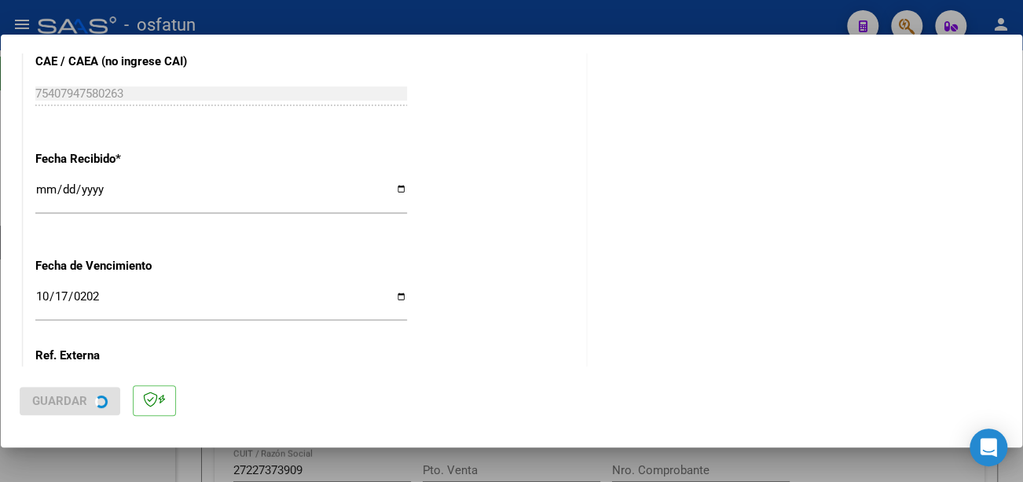
scroll to position [0, 0]
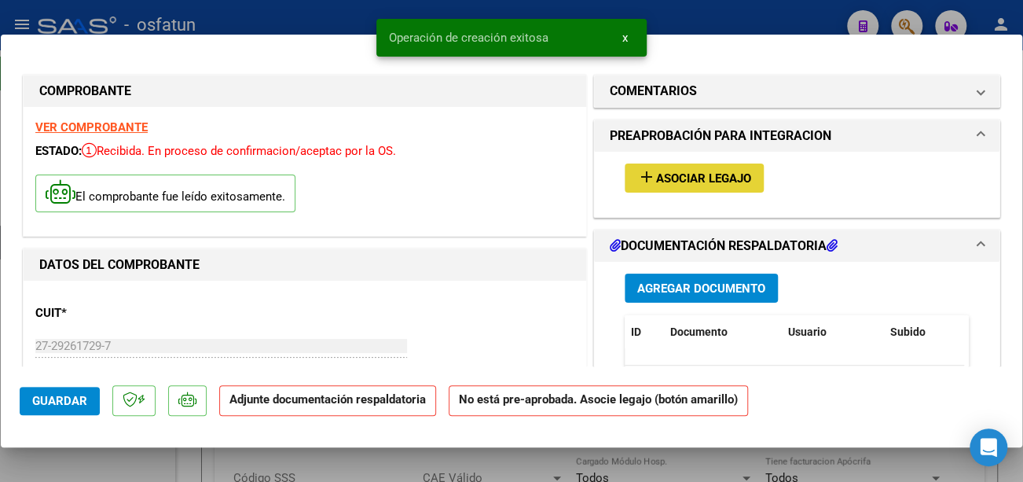
click at [687, 185] on button "add Asociar Legajo" at bounding box center [694, 177] width 139 height 29
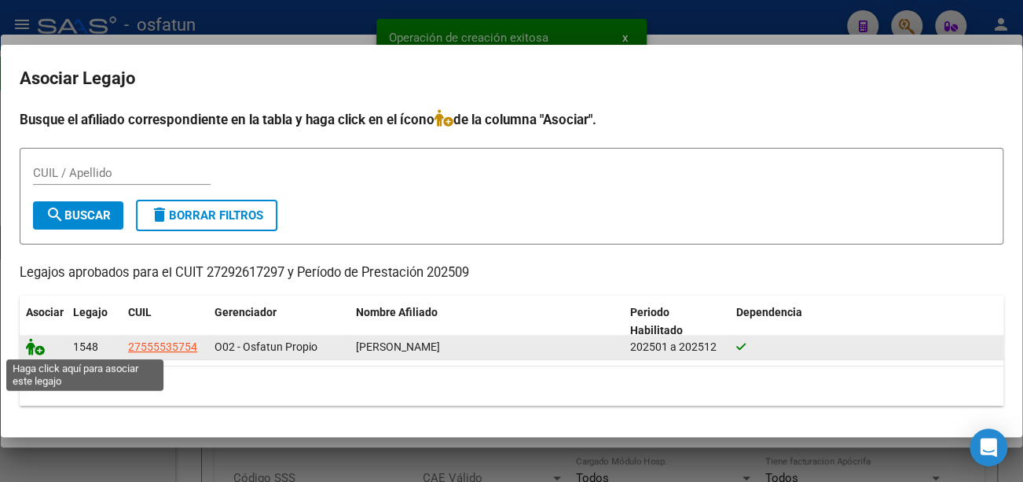
click at [35, 343] on icon at bounding box center [35, 346] width 19 height 17
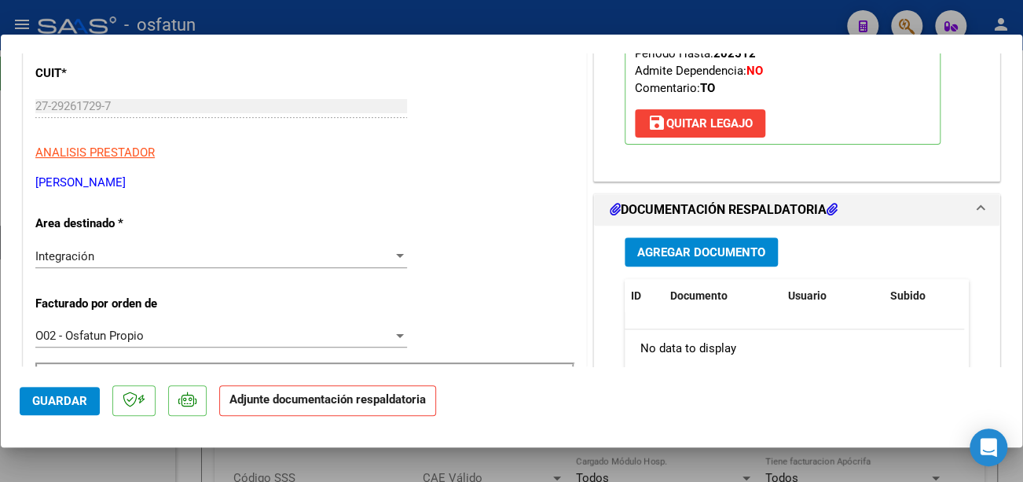
scroll to position [314, 0]
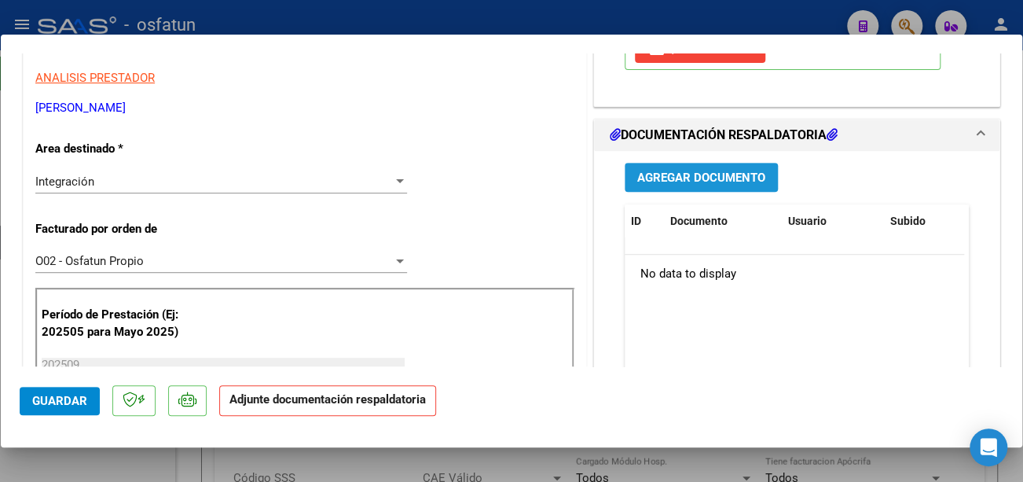
click at [690, 174] on button "Agregar Documento" at bounding box center [701, 177] width 153 height 29
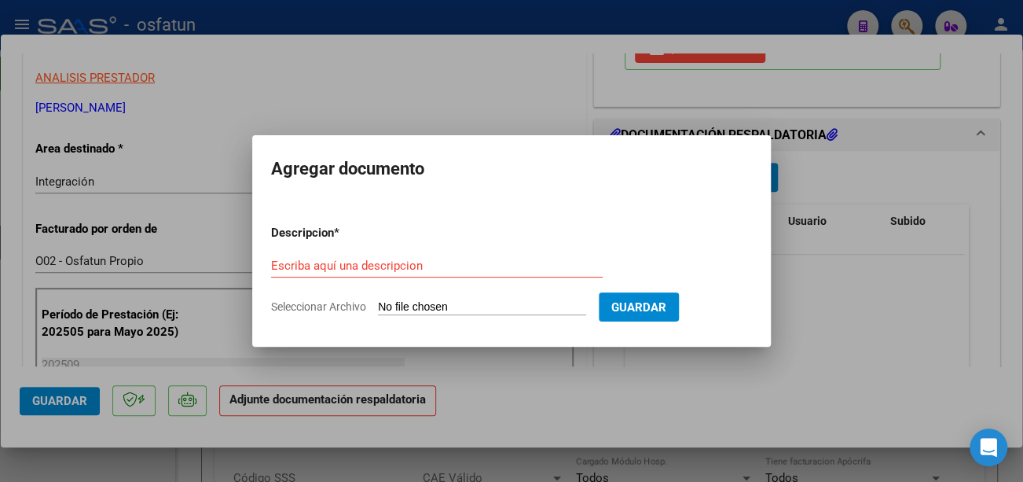
click at [690, 177] on h2 "Agregar documento" at bounding box center [511, 169] width 481 height 30
click at [454, 262] on input "Escriba aquí una descripcion" at bounding box center [437, 266] width 332 height 14
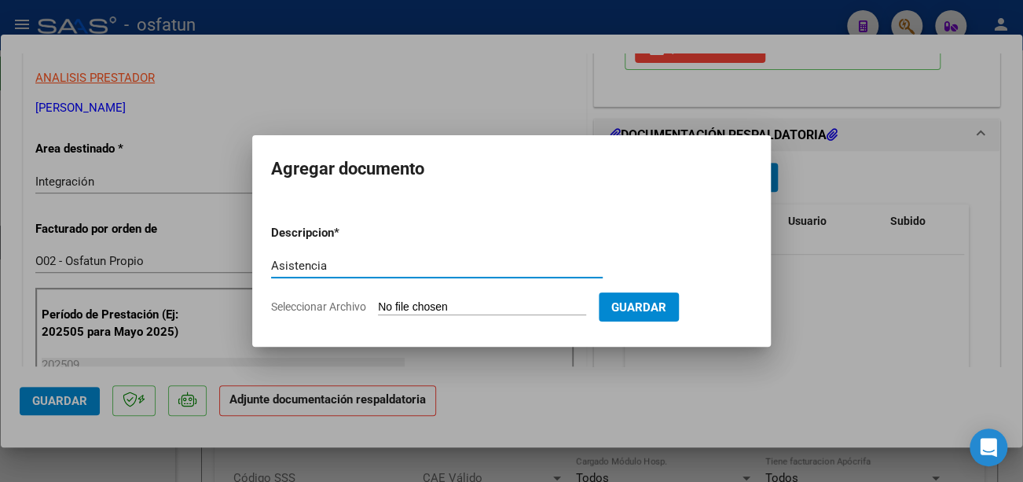
type input "Asistencia"
click at [456, 309] on input "Seleccionar Archivo" at bounding box center [482, 307] width 208 height 15
type input "C:\fakepath\[PERSON_NAME] asiste.pdf"
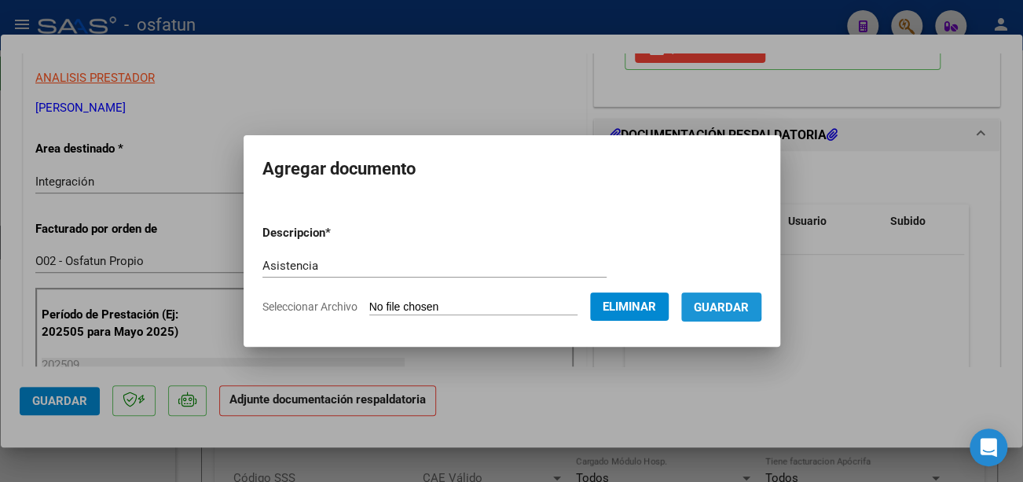
click at [738, 305] on span "Guardar" at bounding box center [721, 307] width 55 height 14
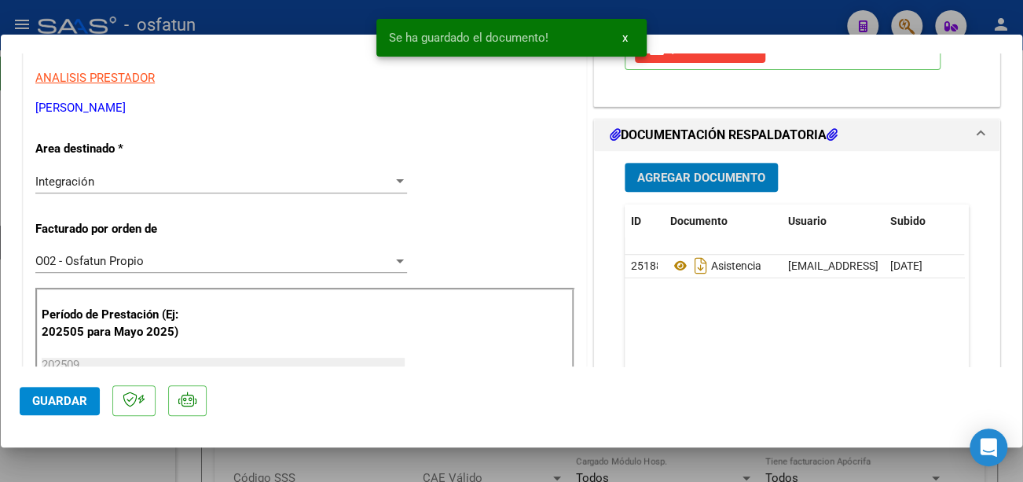
click at [35, 398] on span "Guardar" at bounding box center [59, 401] width 55 height 14
type input "$ 0,00"
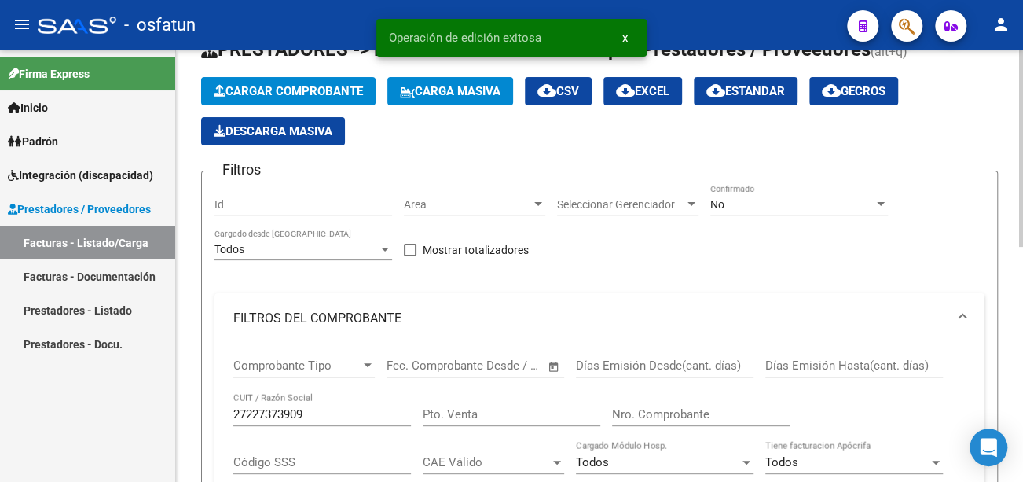
scroll to position [236, 0]
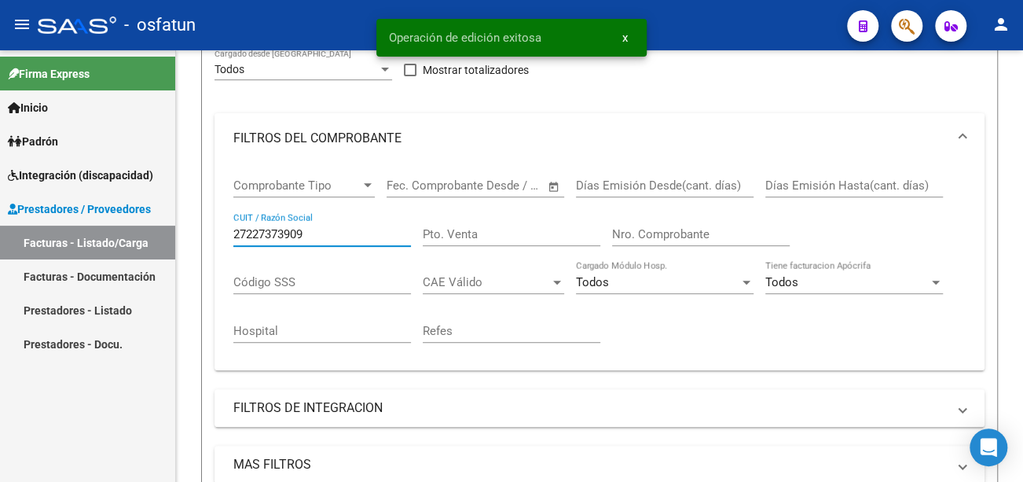
drag, startPoint x: 314, startPoint y: 235, endPoint x: 174, endPoint y: 235, distance: 139.1
click at [174, 235] on mat-sidenav-container "Firma Express Inicio Calendario SSS Instructivos Contacto OS Padrón Análisis Af…" at bounding box center [511, 265] width 1023 height 431
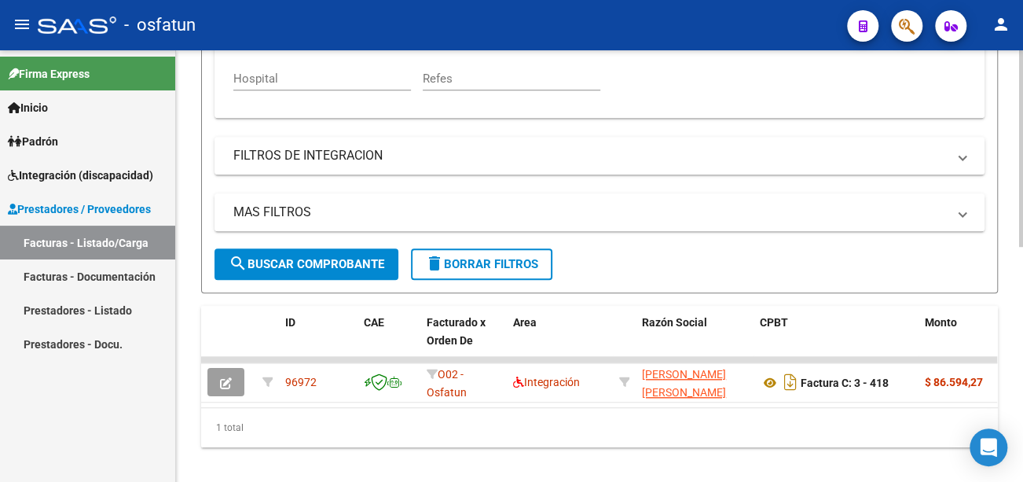
scroll to position [515, 0]
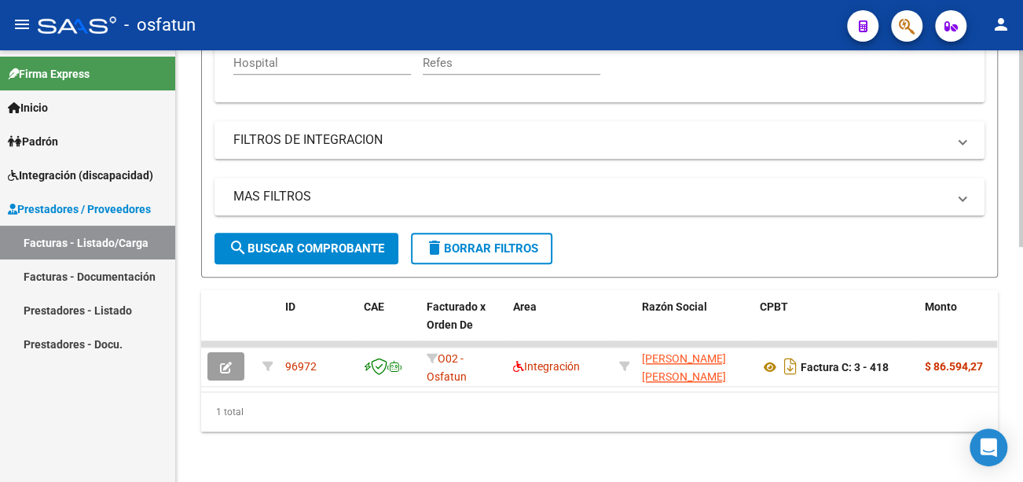
type input "27292617297"
click at [320, 233] on button "search Buscar Comprobante" at bounding box center [307, 248] width 184 height 31
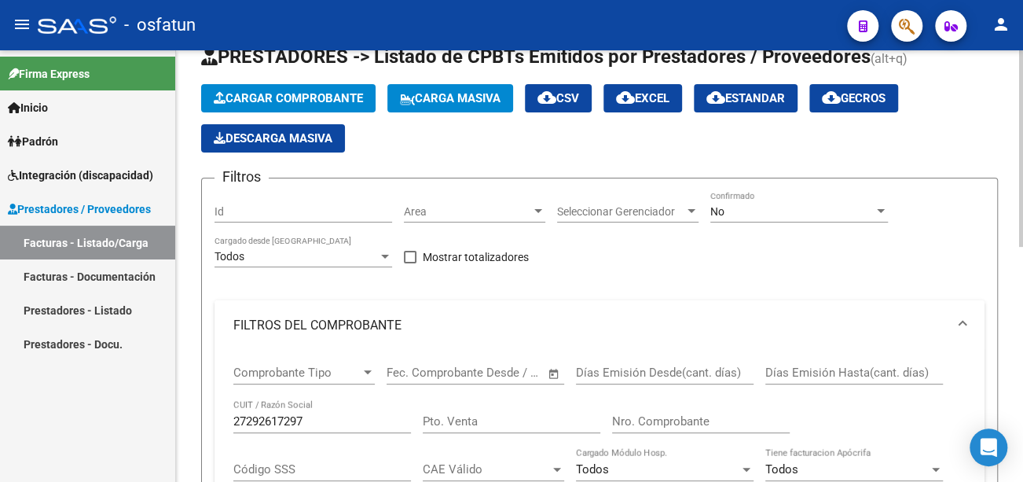
scroll to position [0, 0]
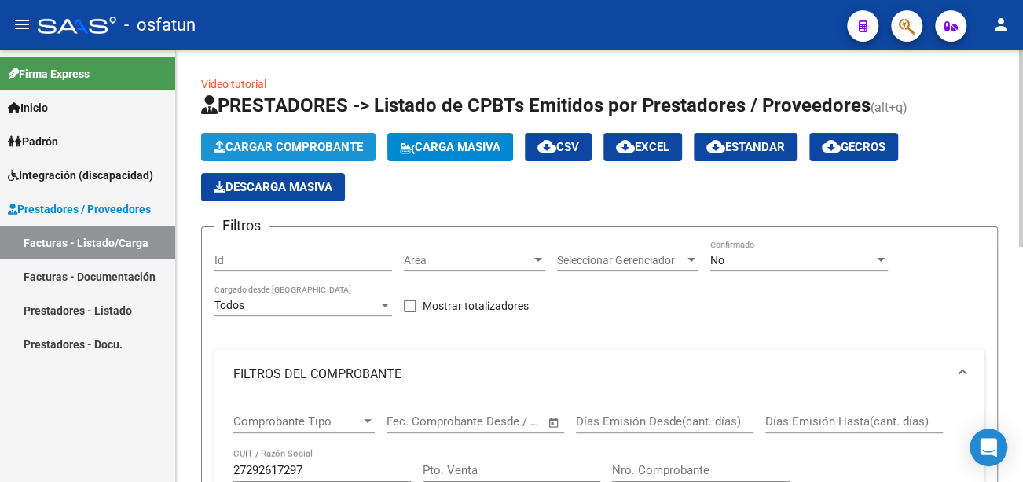
click at [336, 149] on span "Cargar Comprobante" at bounding box center [288, 147] width 149 height 14
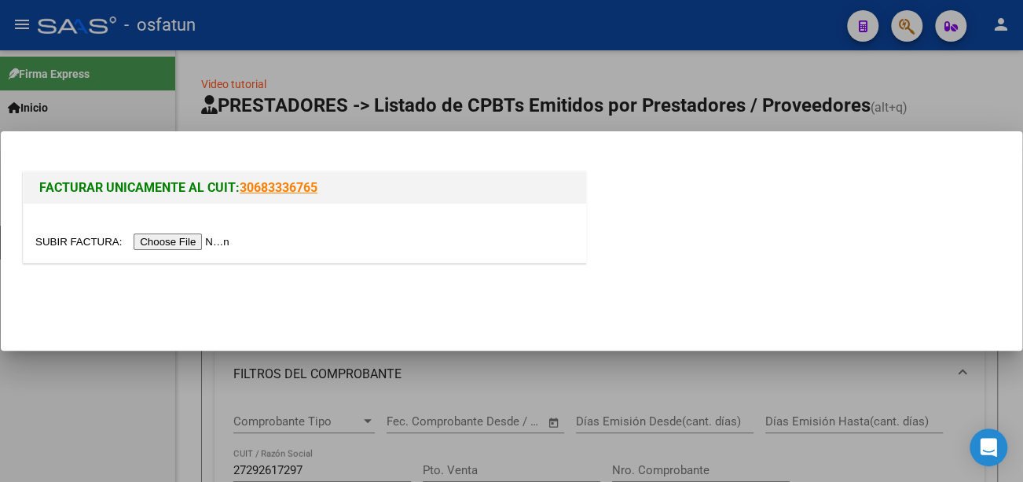
click at [234, 237] on input "file" at bounding box center [134, 241] width 199 height 17
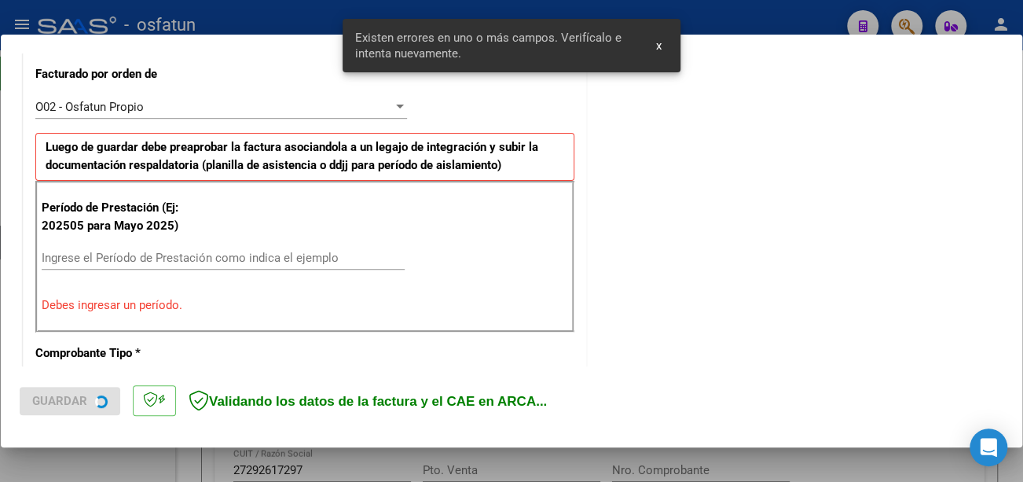
scroll to position [468, 0]
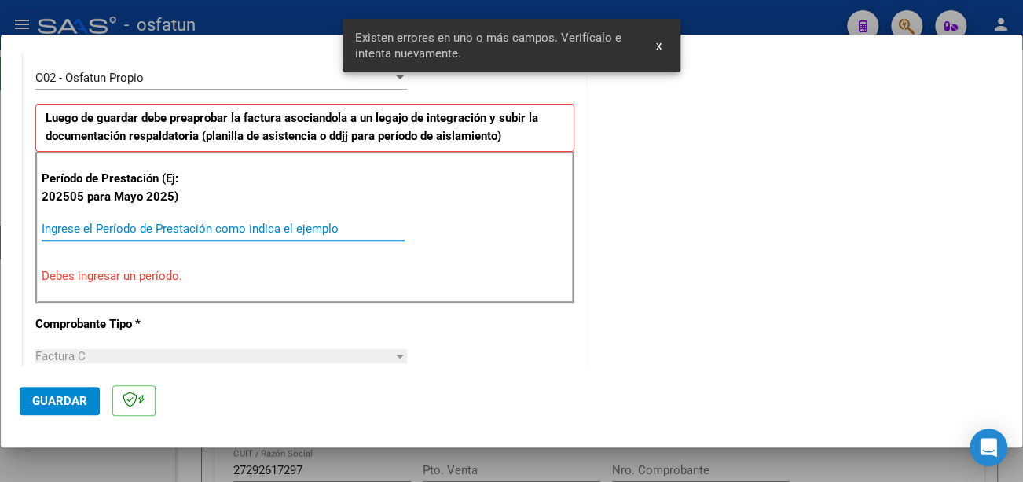
drag, startPoint x: 276, startPoint y: 226, endPoint x: 283, endPoint y: 232, distance: 9.0
click at [277, 229] on input "Ingrese el Período de Prestación como indica el ejemplo" at bounding box center [223, 229] width 363 height 14
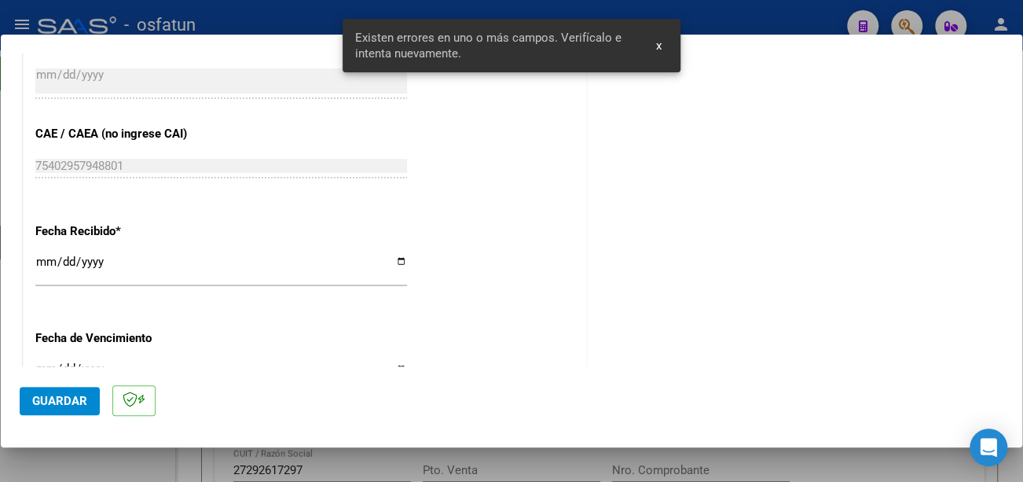
scroll to position [1096, 0]
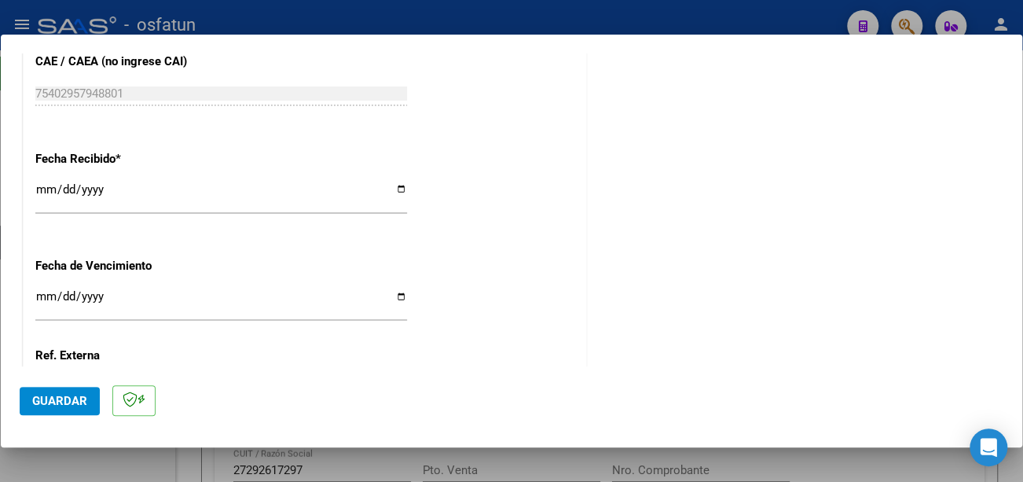
type input "202509"
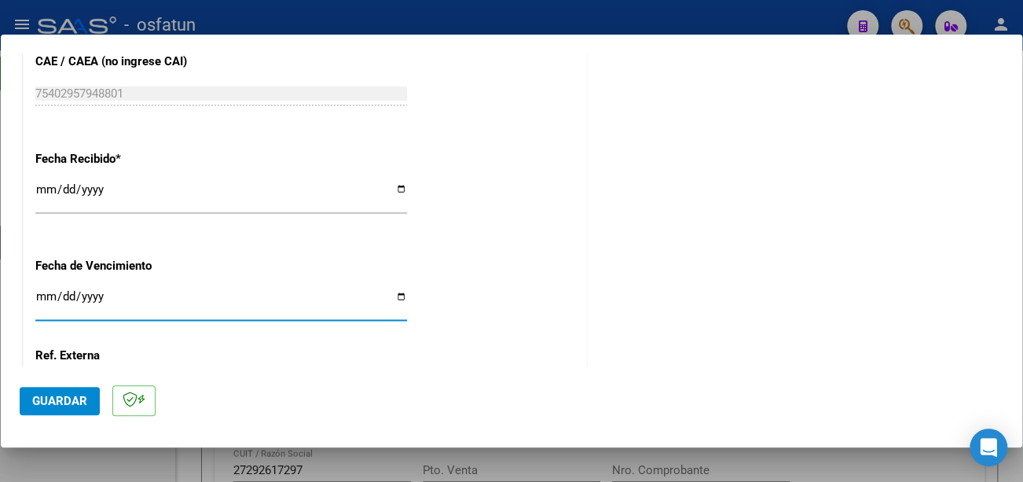
click at [47, 290] on input "Ingresar la fecha" at bounding box center [221, 302] width 372 height 25
type input "[DATE]"
click at [60, 398] on span "Guardar" at bounding box center [59, 401] width 55 height 14
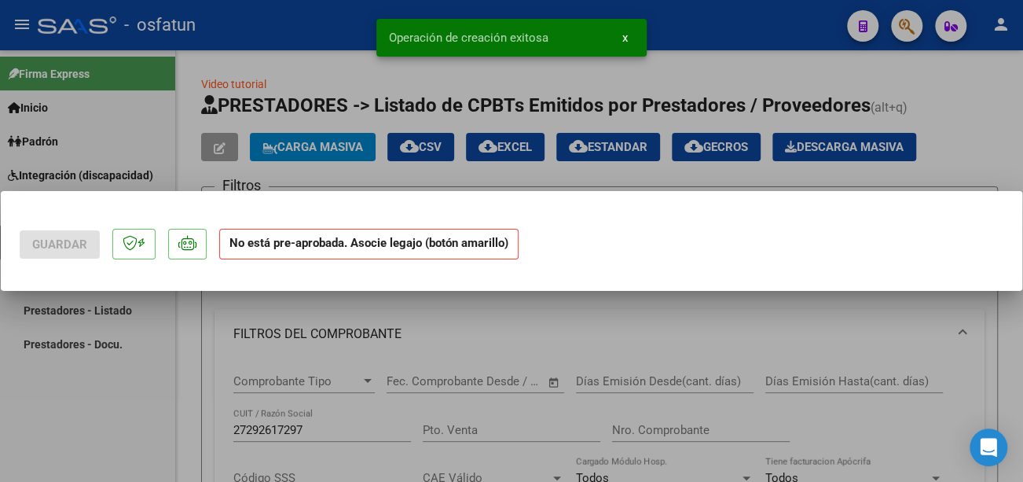
scroll to position [0, 0]
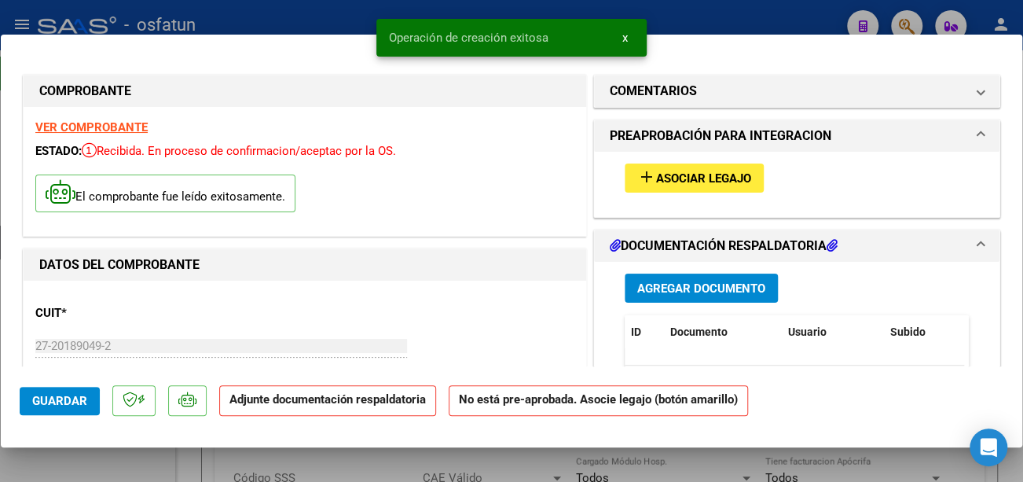
click at [697, 185] on button "add Asociar Legajo" at bounding box center [694, 177] width 139 height 29
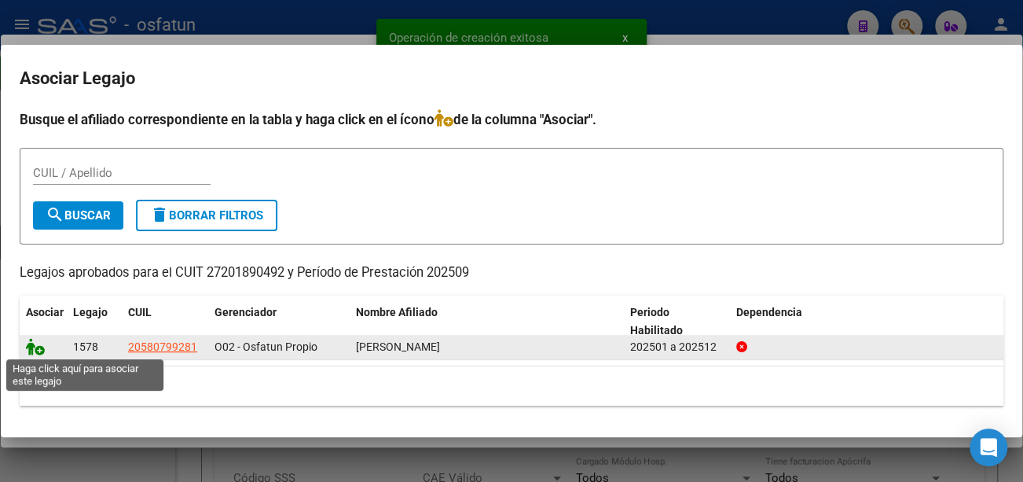
click at [36, 345] on icon at bounding box center [35, 346] width 19 height 17
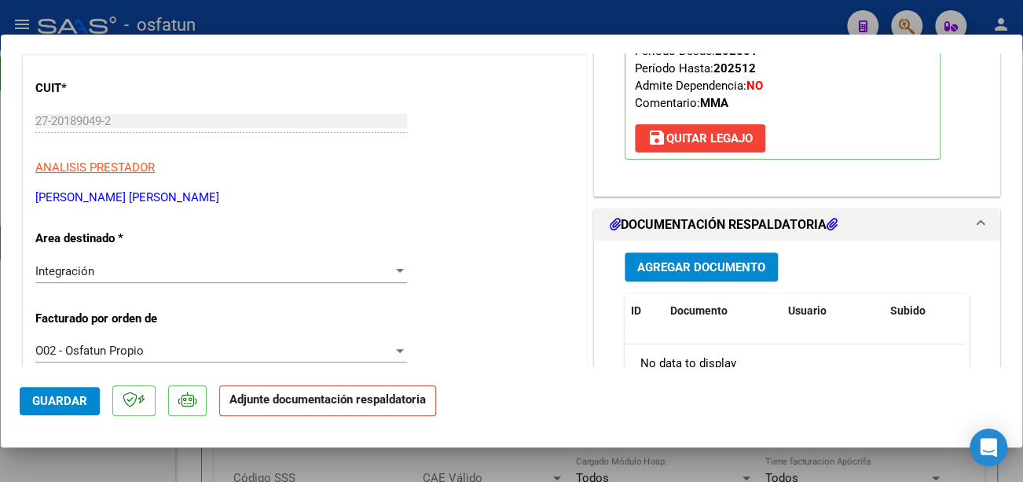
scroll to position [236, 0]
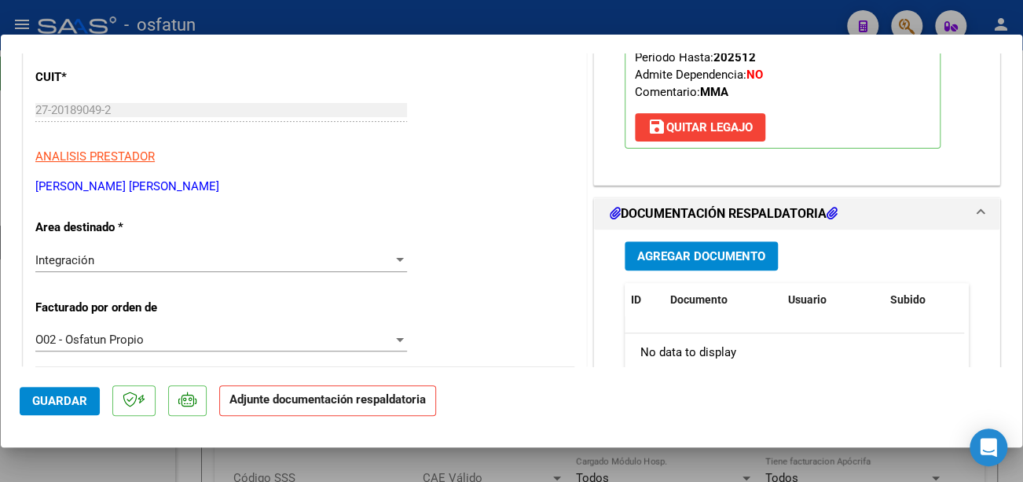
click at [710, 265] on button "Agregar Documento" at bounding box center [701, 255] width 153 height 29
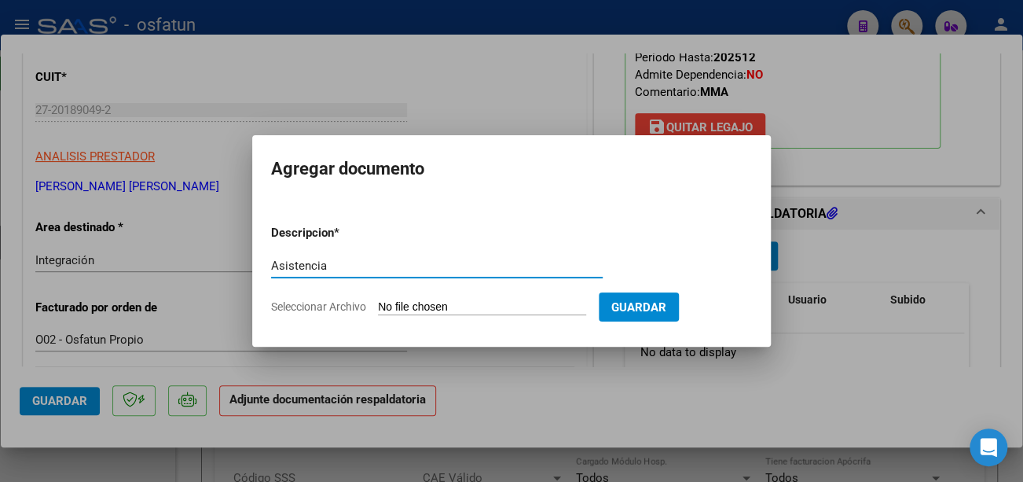
type input "Asistencia"
click at [479, 310] on input "Seleccionar Archivo" at bounding box center [482, 307] width 208 height 15
type input "C:\fakepath\[PERSON_NAME].pdf"
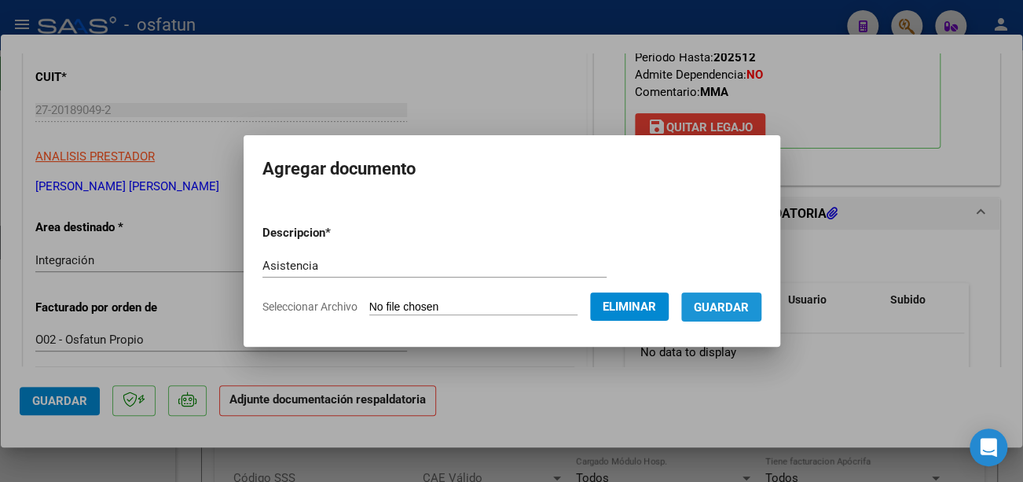
click at [732, 306] on span "Guardar" at bounding box center [721, 307] width 55 height 14
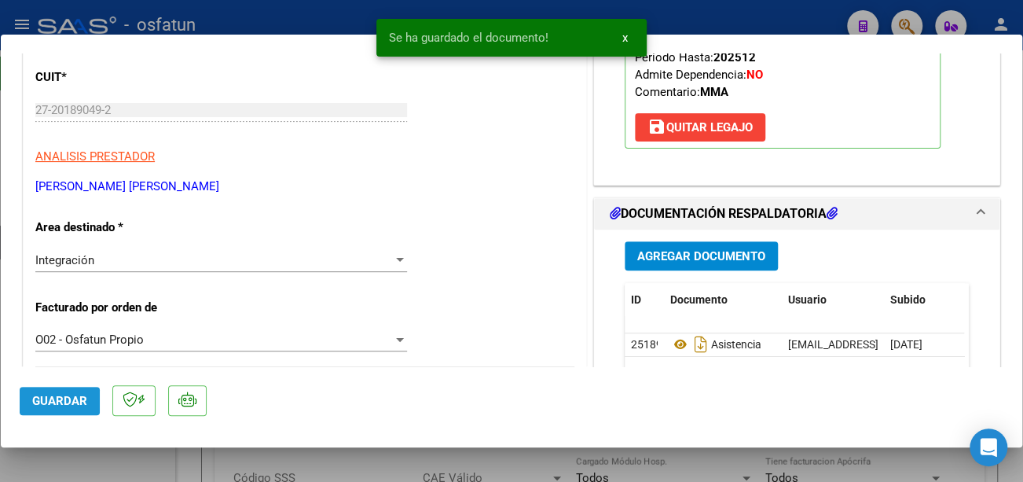
click at [78, 398] on span "Guardar" at bounding box center [59, 401] width 55 height 14
type input "$ 0,00"
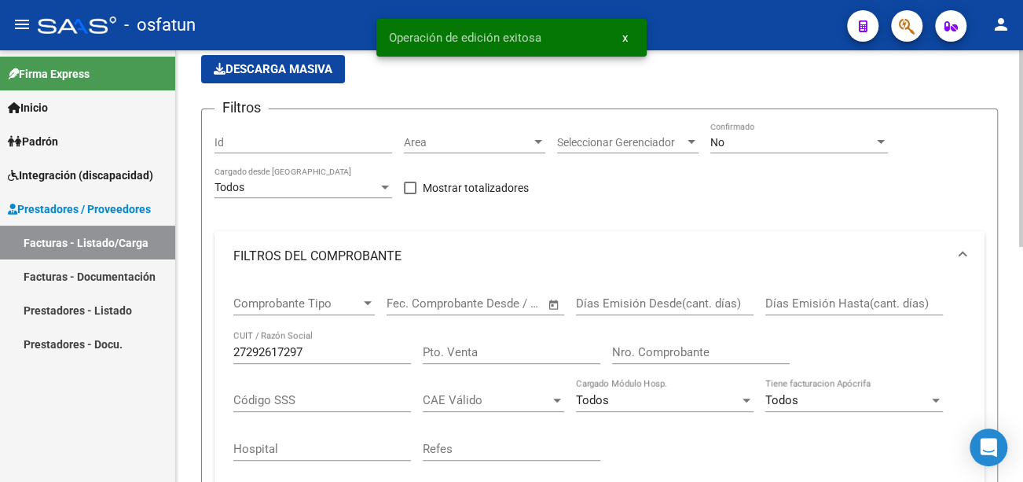
scroll to position [157, 0]
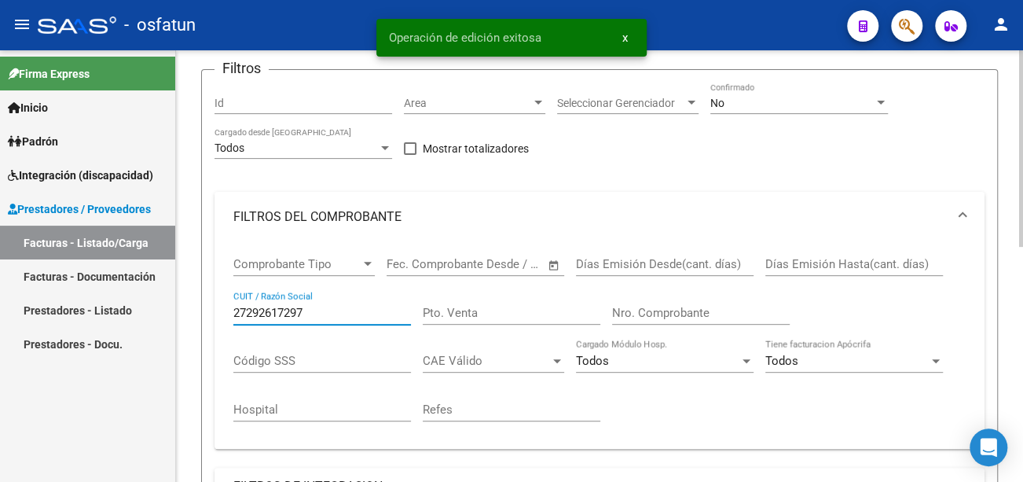
drag, startPoint x: 324, startPoint y: 310, endPoint x: 176, endPoint y: 304, distance: 147.8
click at [176, 304] on div "Video tutorial PRESTADORES -> Listado de CPBTs Emitidos por Prestadores / Prove…" at bounding box center [599, 360] width 847 height 935
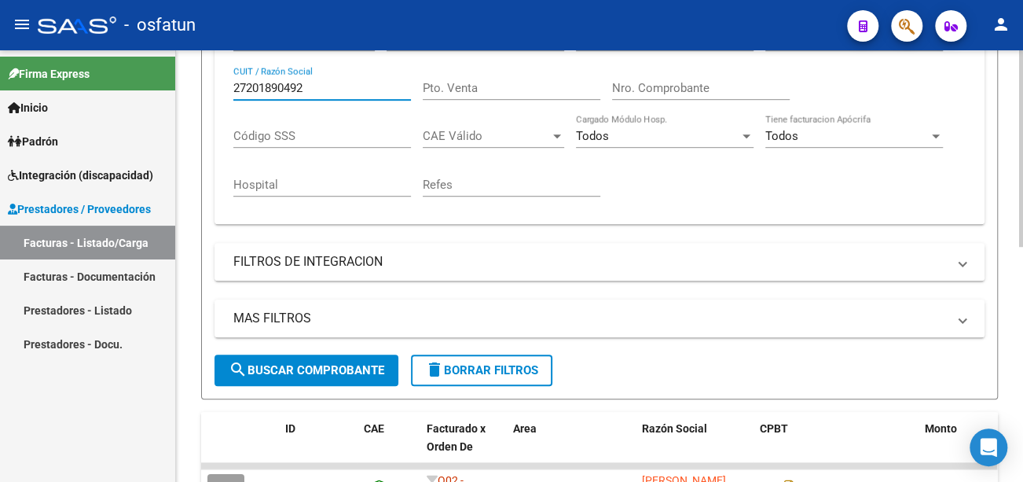
scroll to position [393, 0]
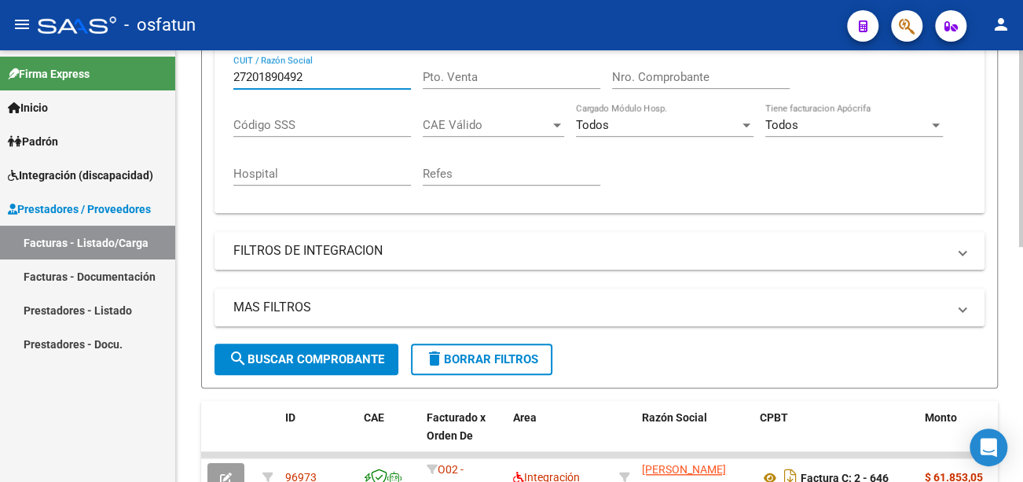
type input "27201890492"
click at [372, 358] on span "search Buscar Comprobante" at bounding box center [307, 359] width 156 height 14
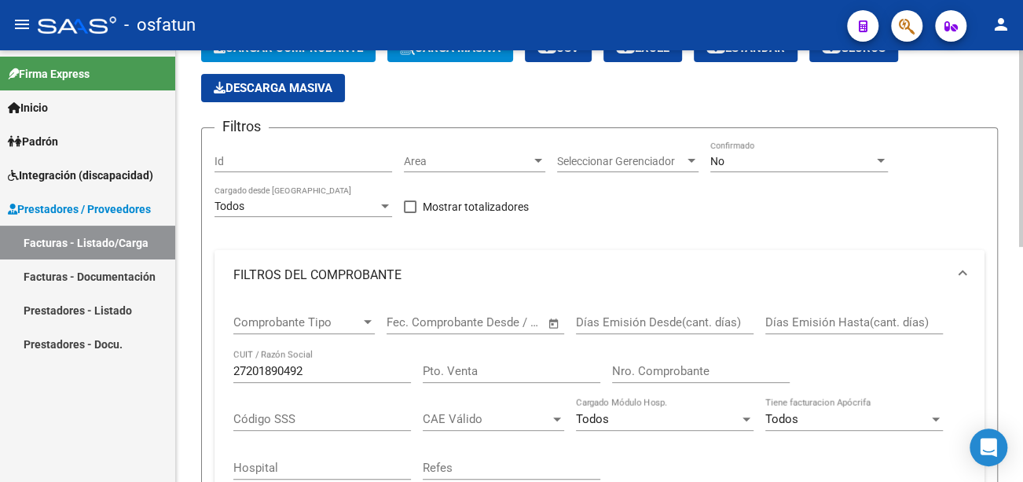
scroll to position [0, 0]
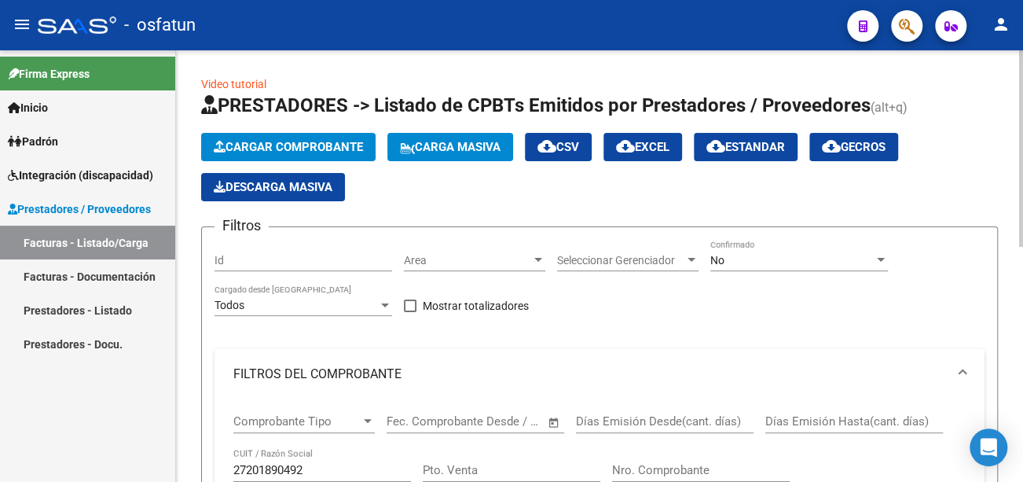
click at [310, 149] on span "Cargar Comprobante" at bounding box center [288, 147] width 149 height 14
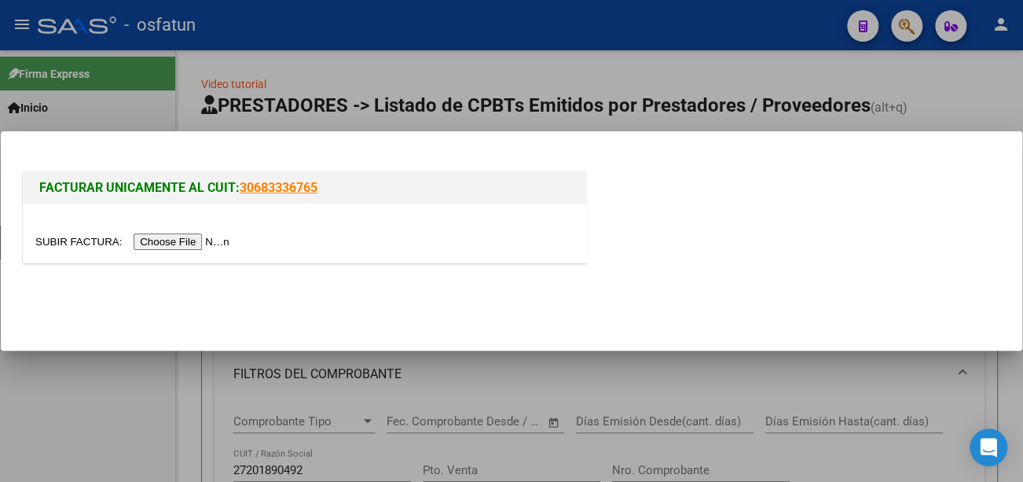
click at [221, 240] on input "file" at bounding box center [134, 241] width 199 height 17
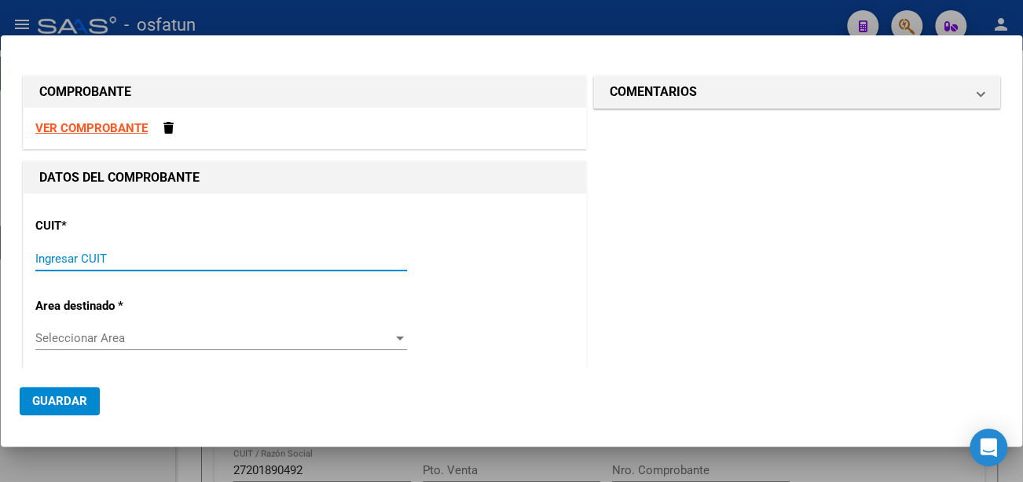
click at [155, 256] on input "Ingresar CUIT" at bounding box center [221, 258] width 372 height 14
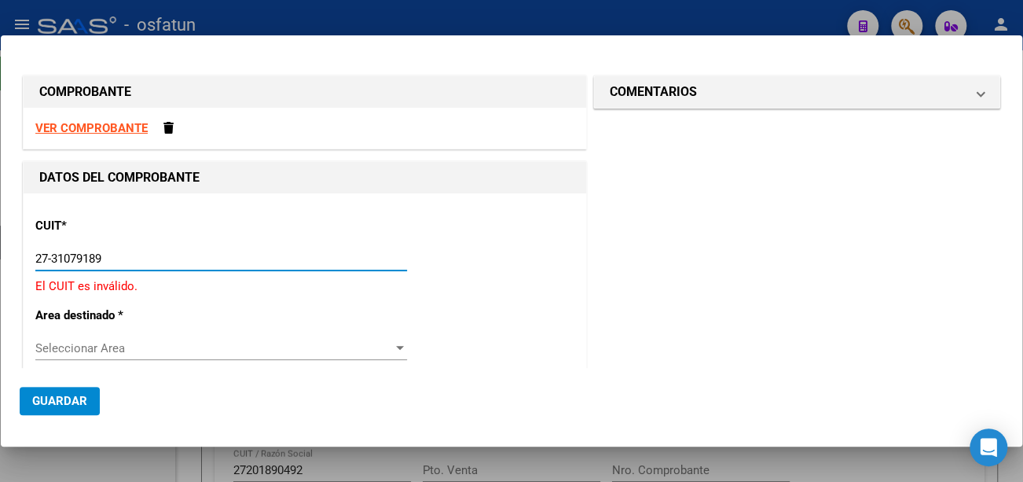
type input "27-31079189"
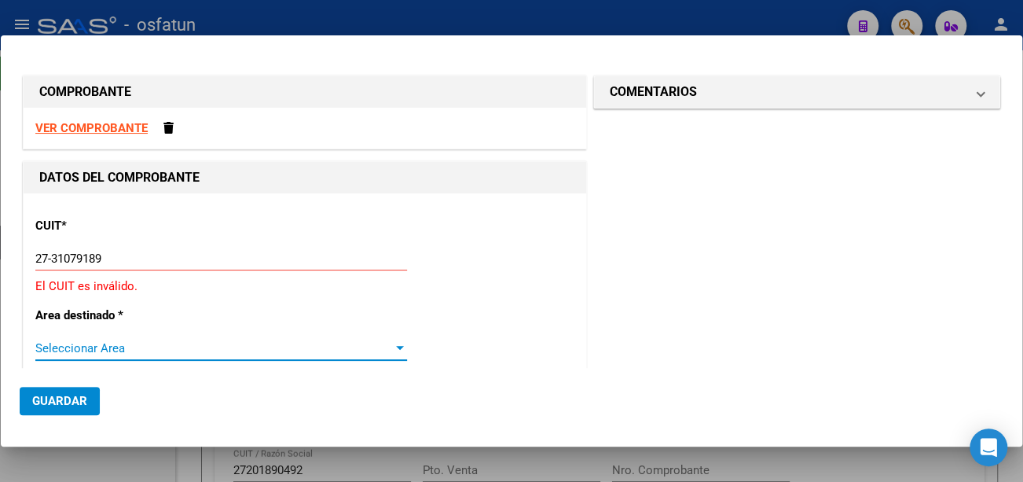
click at [160, 349] on span "Seleccionar Area" at bounding box center [214, 348] width 358 height 14
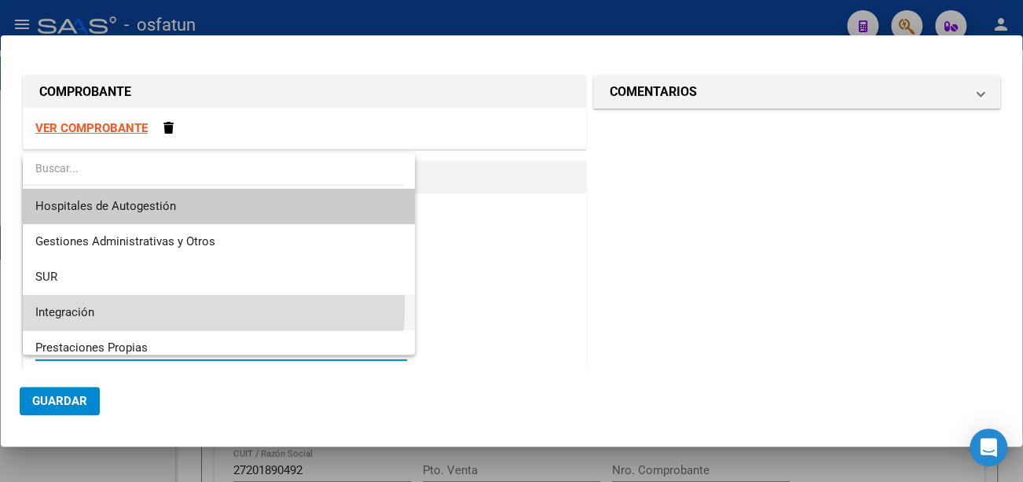
click at [169, 307] on span "Integración" at bounding box center [219, 312] width 368 height 35
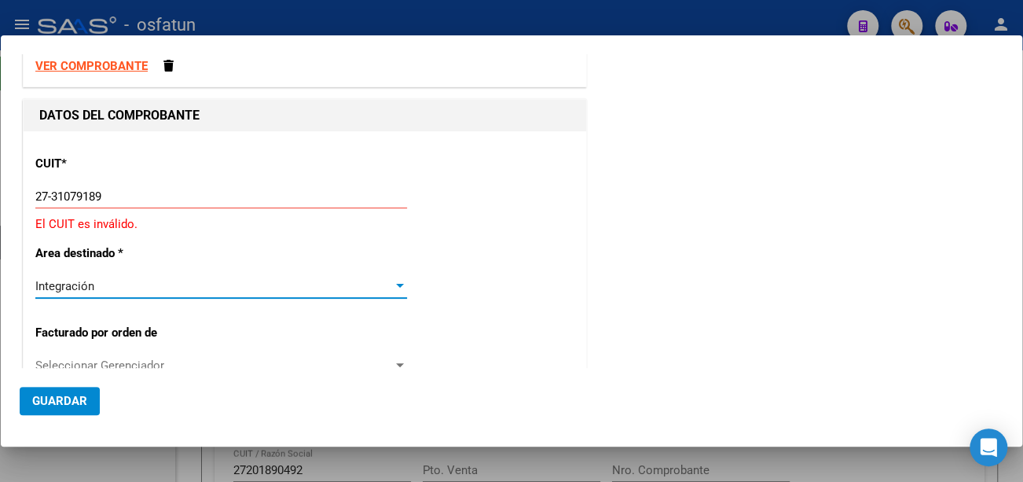
scroll to position [157, 0]
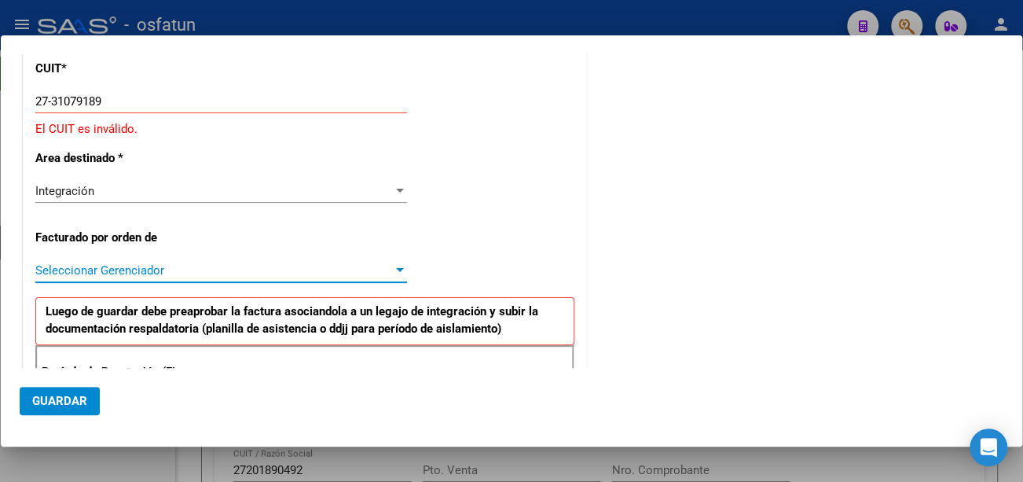
click at [202, 266] on span "Seleccionar Gerenciador" at bounding box center [214, 270] width 358 height 14
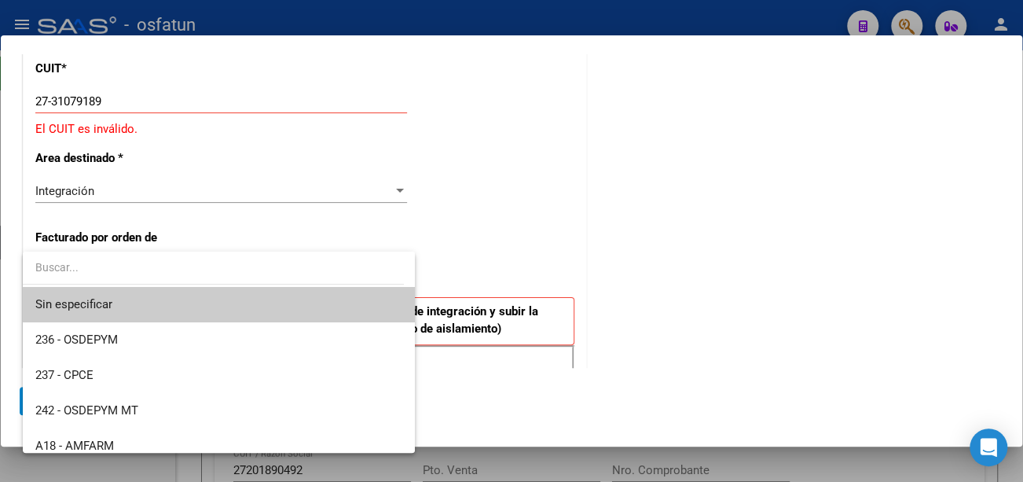
click at [202, 266] on input "dropdown search" at bounding box center [213, 267] width 381 height 33
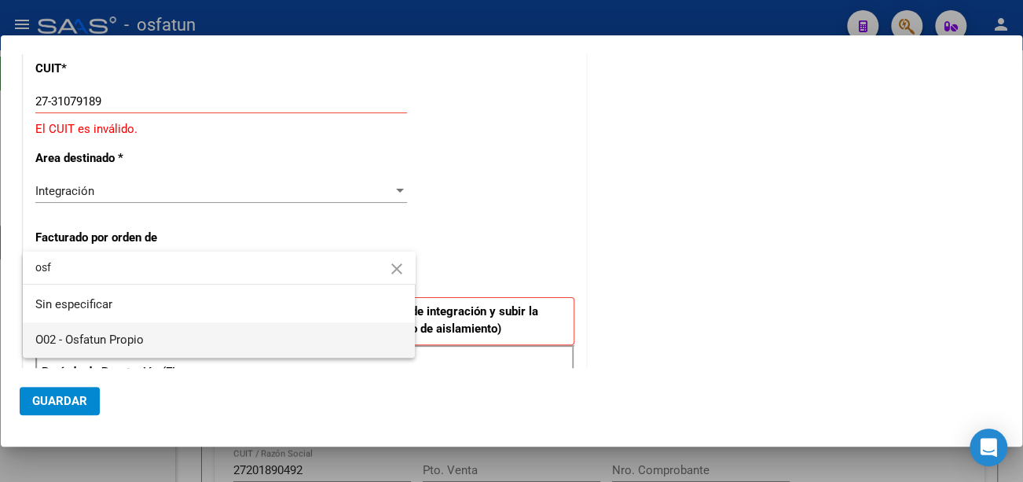
type input "osf"
click at [171, 331] on span "O02 - Osfatun Propio" at bounding box center [219, 339] width 368 height 35
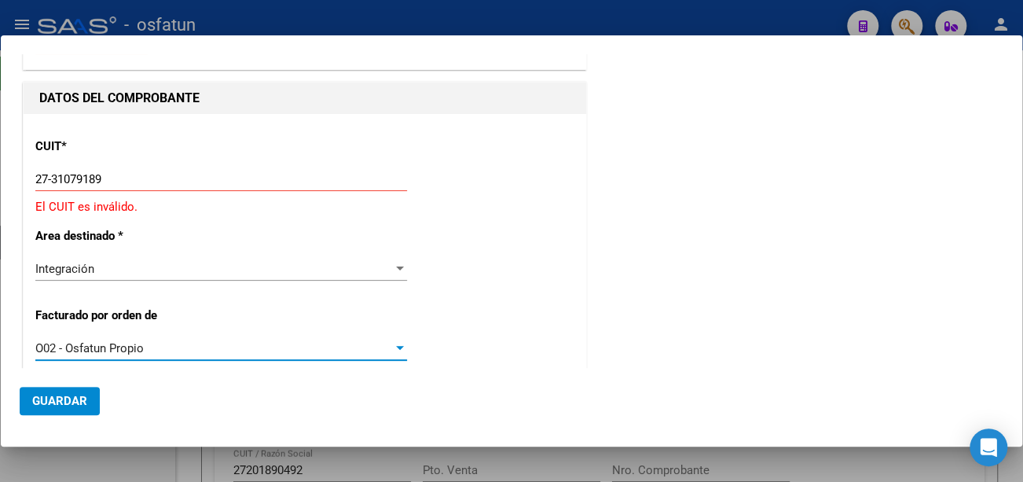
scroll to position [0, 0]
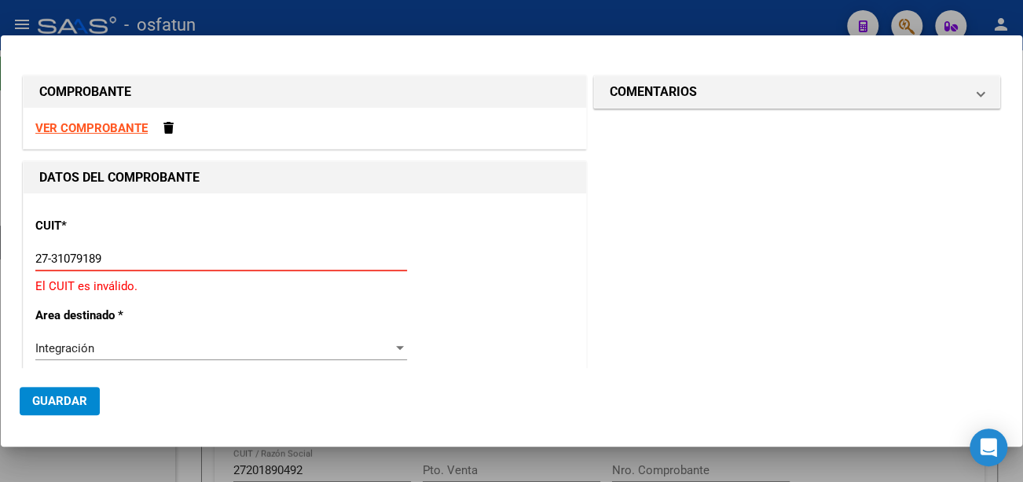
drag, startPoint x: 91, startPoint y: 252, endPoint x: 0, endPoint y: 239, distance: 92.1
click at [0, 239] on div "COMPROBANTE VER COMPROBANTE DATOS DEL COMPROBANTE CUIT * 27-31079189 Ingresar C…" at bounding box center [511, 241] width 1023 height 482
type input "27-31017918-9"
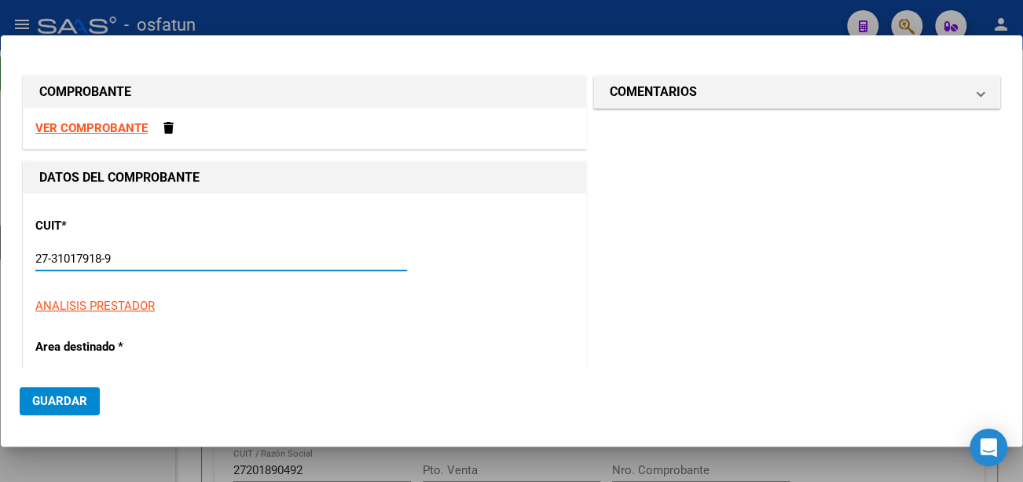
type input "3"
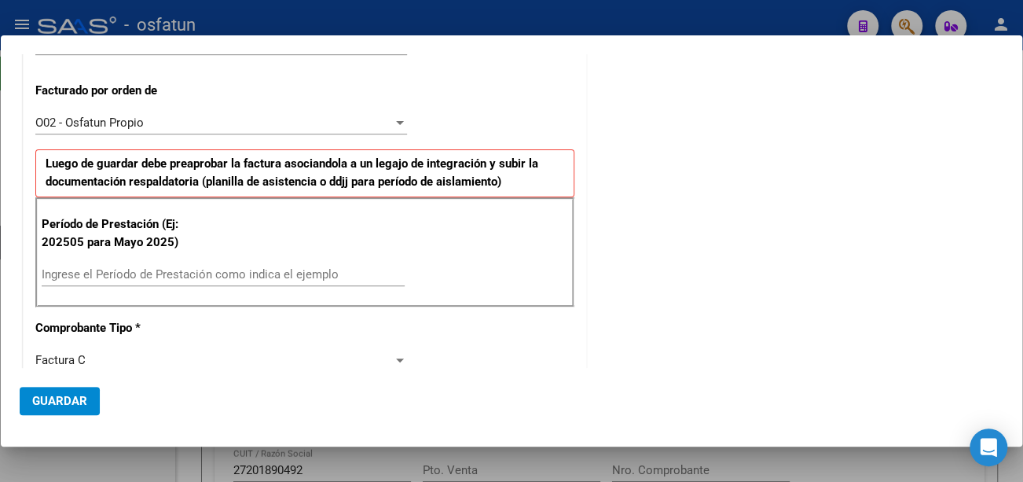
scroll to position [393, 0]
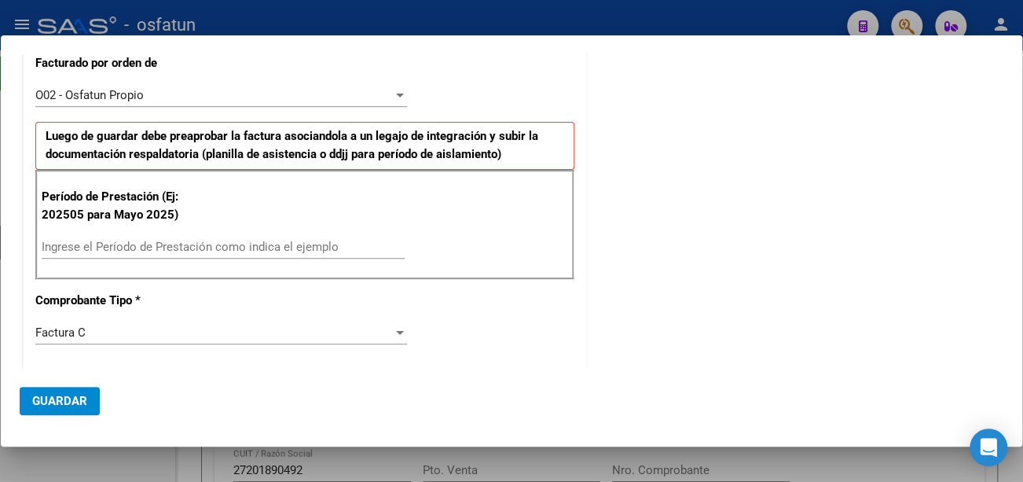
type input "27-31017918-9"
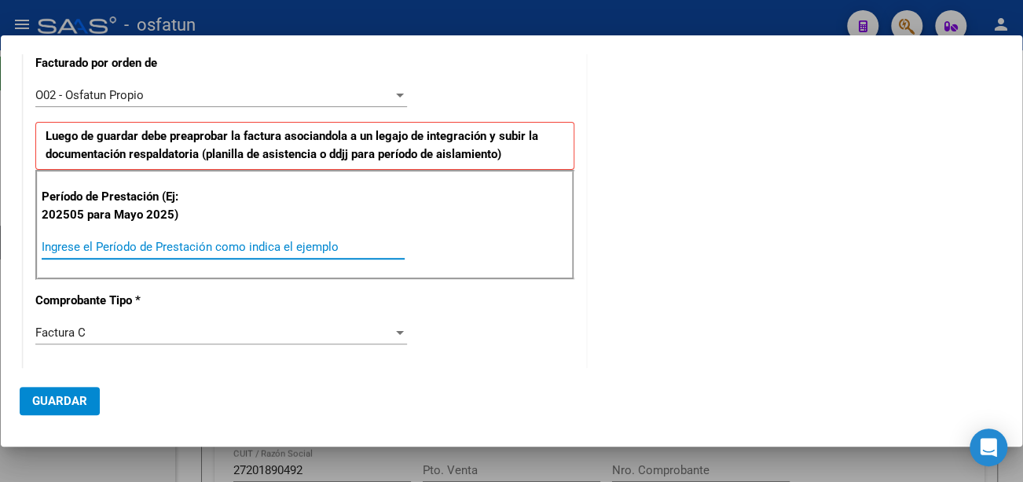
click at [266, 246] on input "Ingrese el Período de Prestación como indica el ejemplo" at bounding box center [223, 247] width 363 height 14
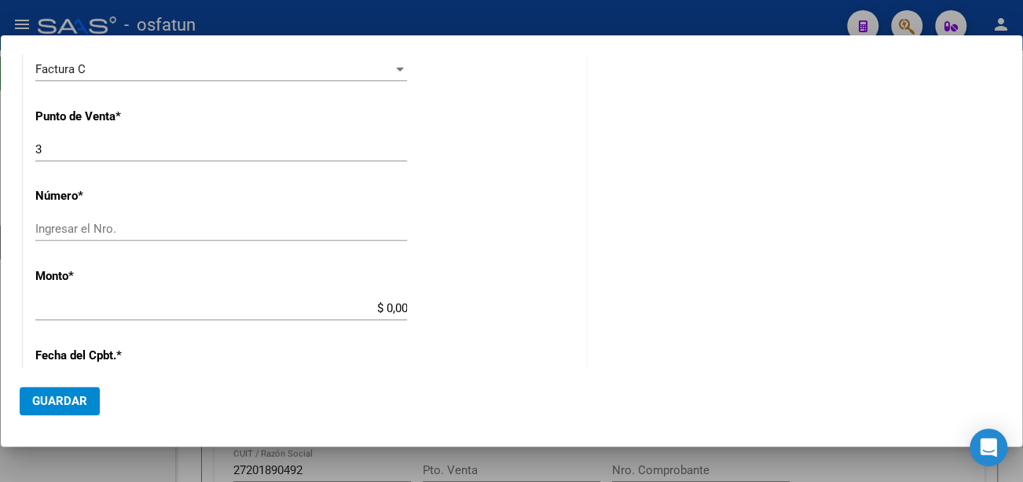
scroll to position [629, 0]
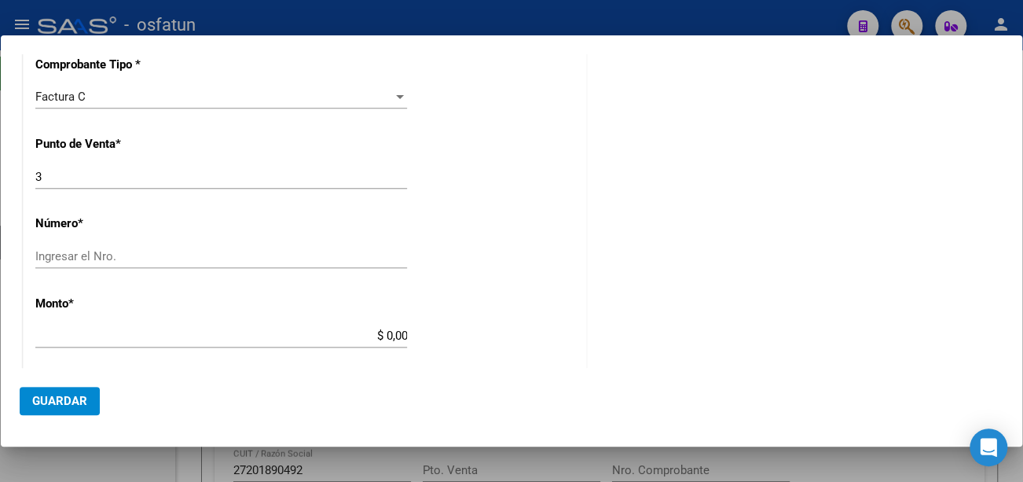
type input "202509"
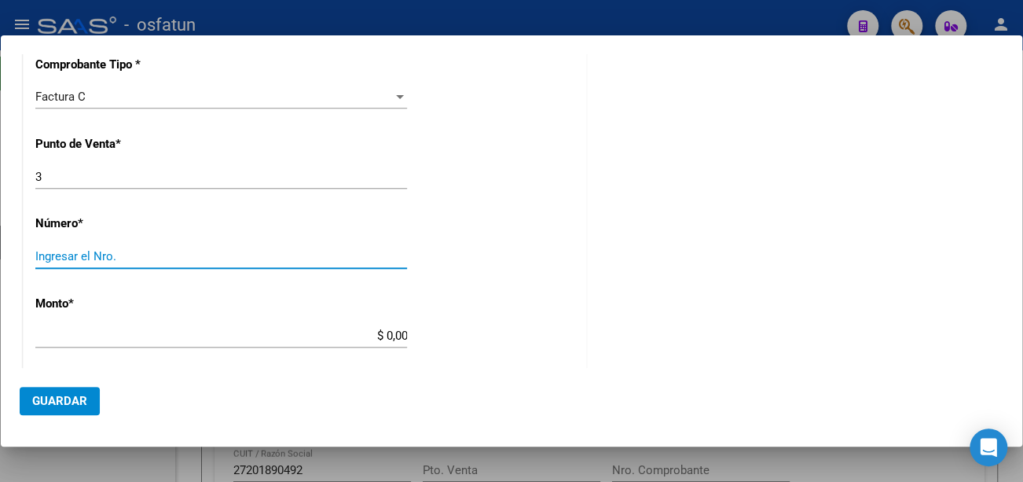
click at [131, 250] on input "Ingresar el Nro." at bounding box center [221, 256] width 372 height 14
type input "179"
click at [196, 341] on div "$ 0,00 Ingresar el monto" at bounding box center [221, 336] width 372 height 24
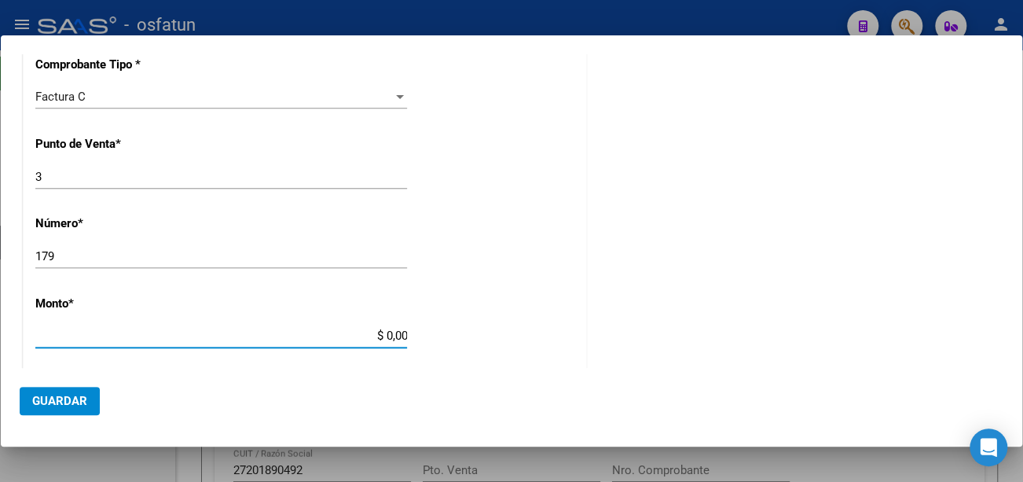
type input "$ 207.252,36"
type input "[DATE]"
type input "75409768140487"
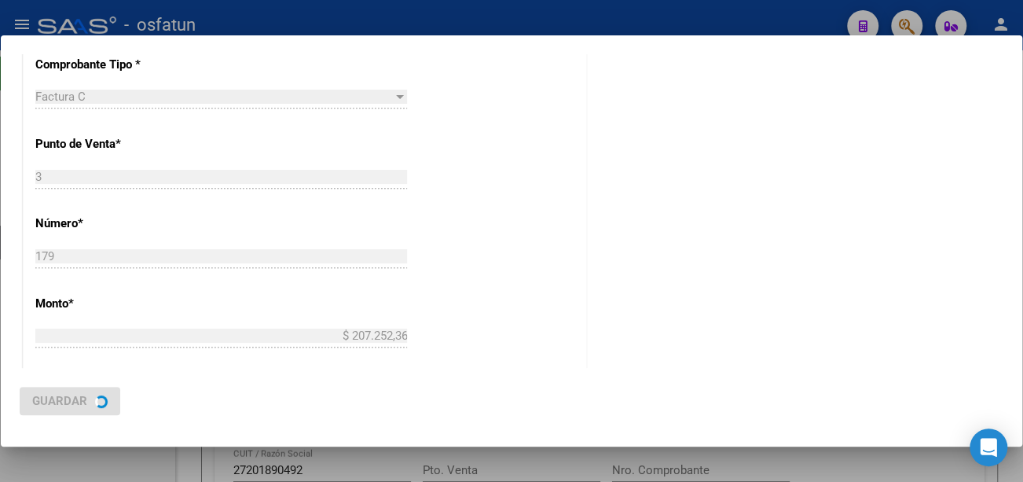
scroll to position [0, 0]
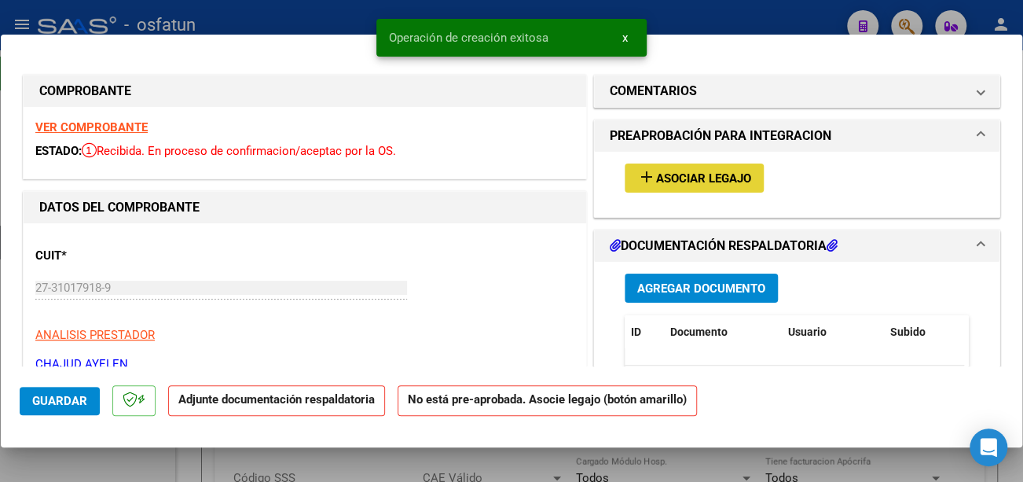
click at [689, 179] on span "Asociar Legajo" at bounding box center [703, 178] width 95 height 14
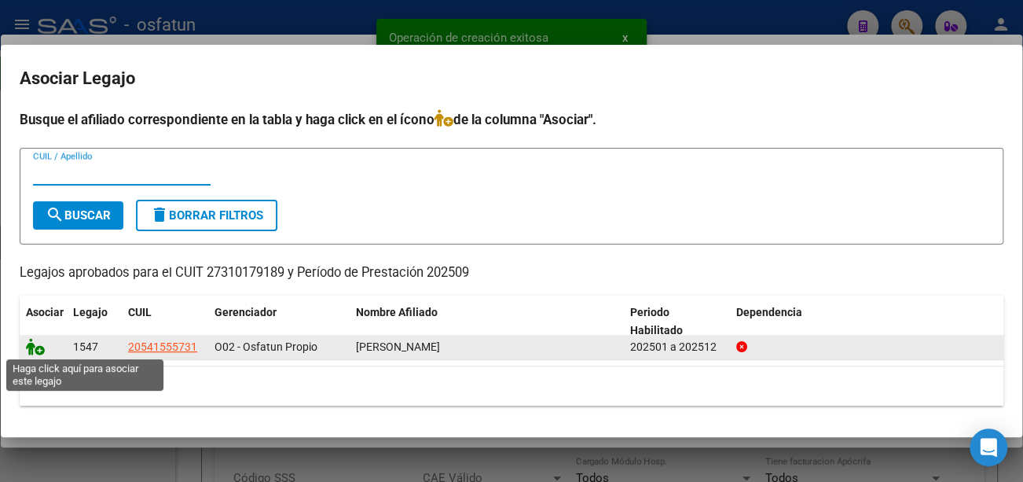
click at [39, 340] on icon at bounding box center [35, 346] width 19 height 17
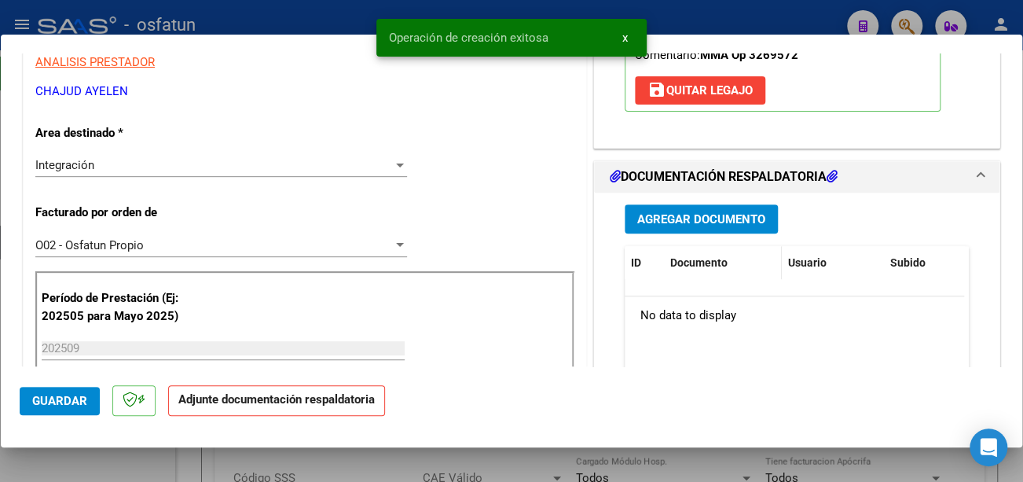
scroll to position [314, 0]
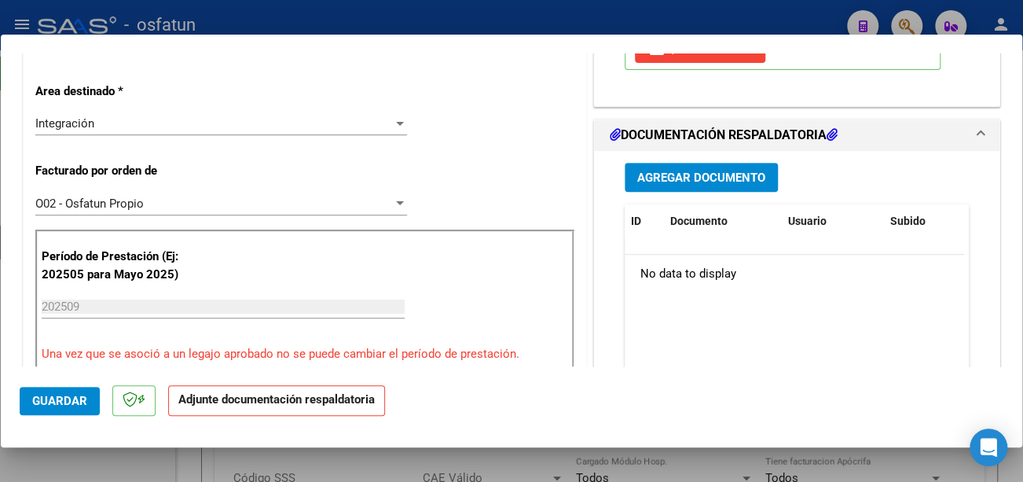
click at [699, 177] on span "Agregar Documento" at bounding box center [701, 178] width 128 height 14
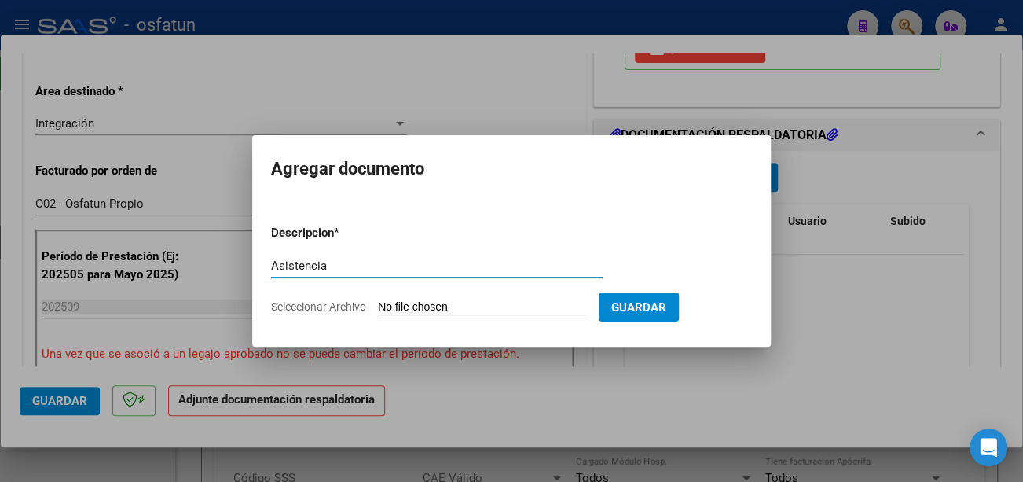
type input "Asistencia"
click at [417, 301] on input "Seleccionar Archivo" at bounding box center [482, 307] width 208 height 15
type input "C:\fakepath\[PERSON_NAME] Asist.pdf"
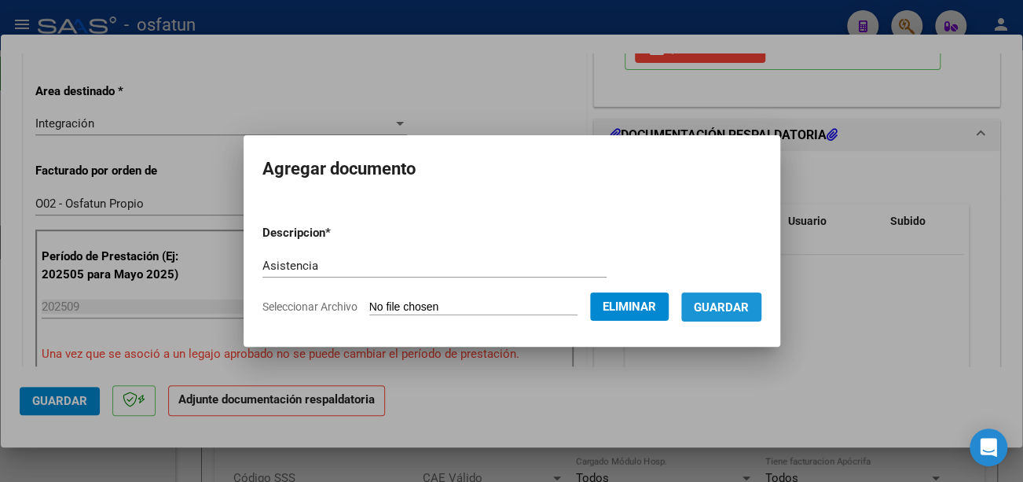
click at [739, 310] on span "Guardar" at bounding box center [721, 307] width 55 height 14
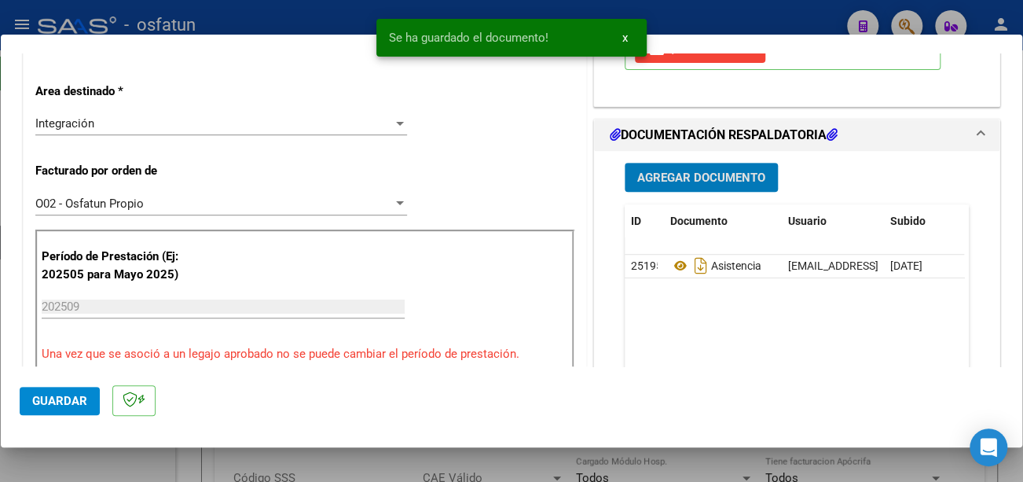
click at [62, 405] on span "Guardar" at bounding box center [59, 401] width 55 height 14
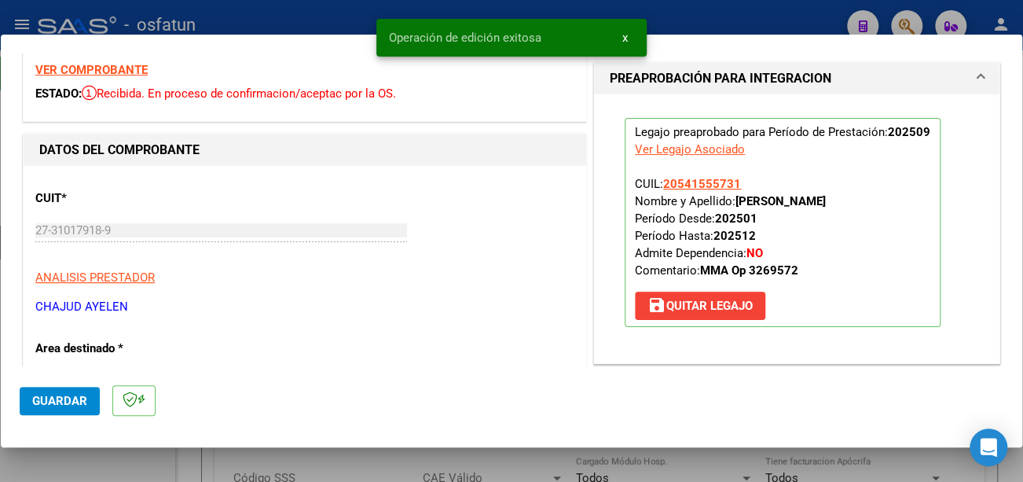
scroll to position [0, 0]
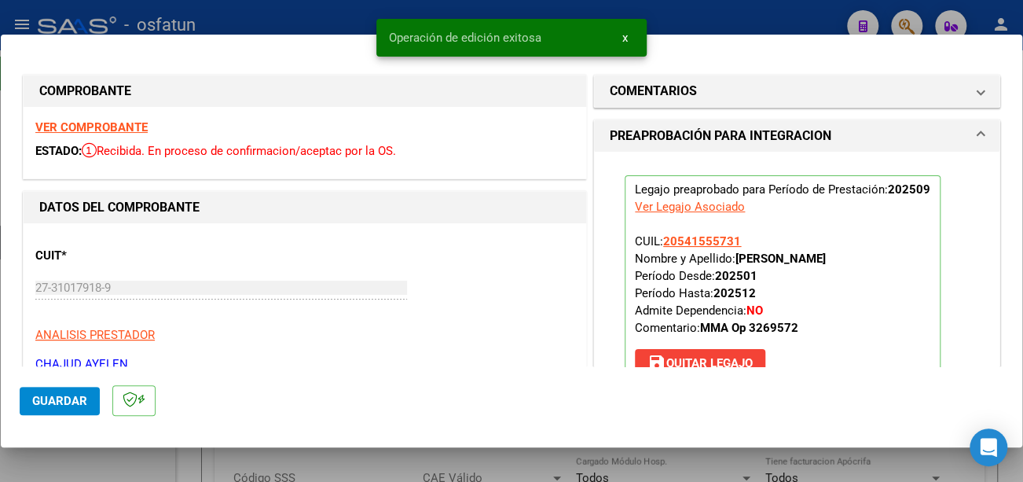
click at [17, 284] on mat-dialog-content "COMPROBANTE VER COMPROBANTE ESTADO: Recibida. En proceso de confirmacion/acepta…" at bounding box center [511, 209] width 1021 height 313
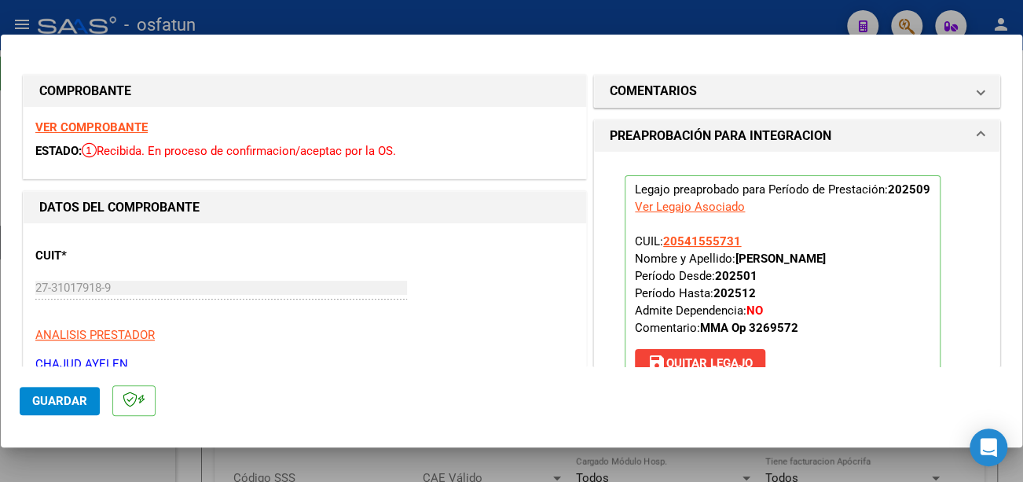
type input "$ 0,00"
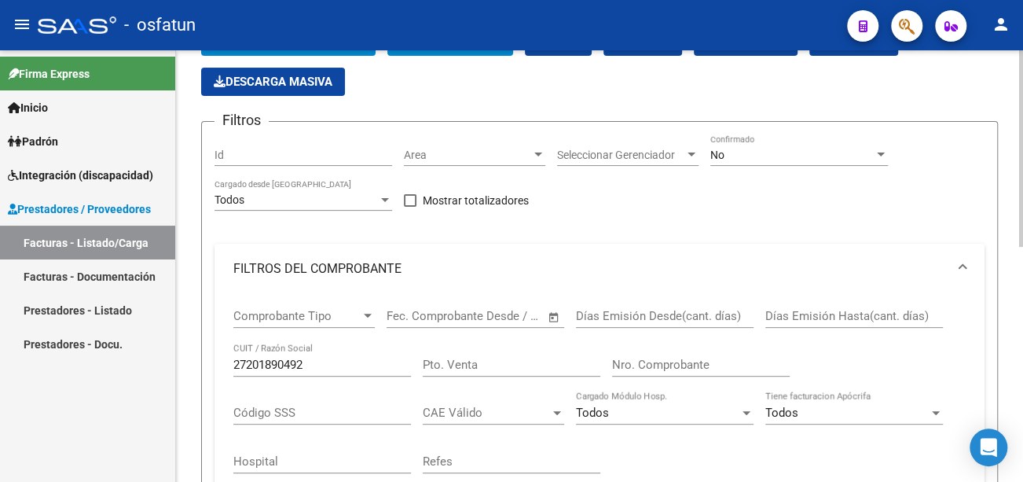
scroll to position [236, 0]
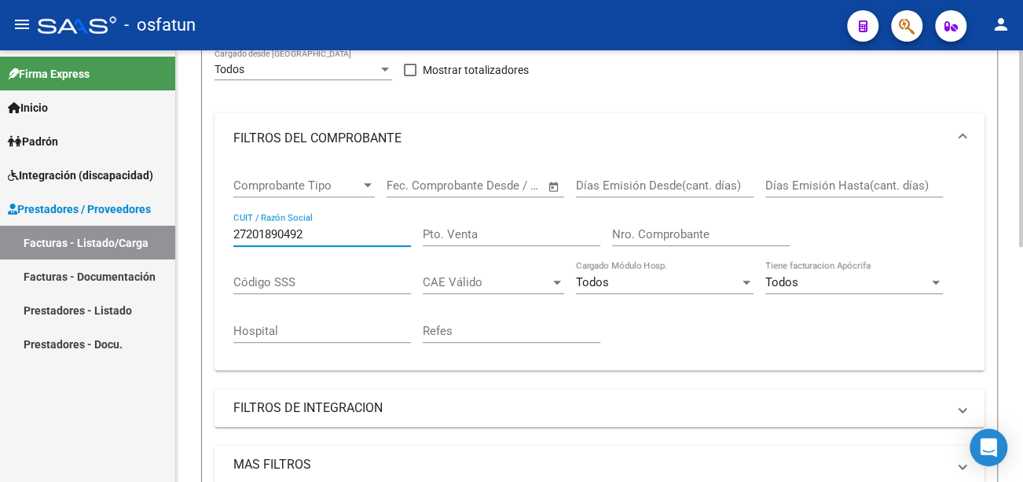
drag, startPoint x: 335, startPoint y: 239, endPoint x: 189, endPoint y: 228, distance: 145.8
click at [185, 232] on div "Video tutorial PRESTADORES -> Listado de CPBTs Emitidos por Prestadores / Prove…" at bounding box center [599, 282] width 847 height 935
paste input "27-31017918-9"
click at [303, 235] on input "27-31017918-9" at bounding box center [322, 234] width 178 height 14
click at [307, 229] on input "27-31017918-9" at bounding box center [322, 234] width 178 height 14
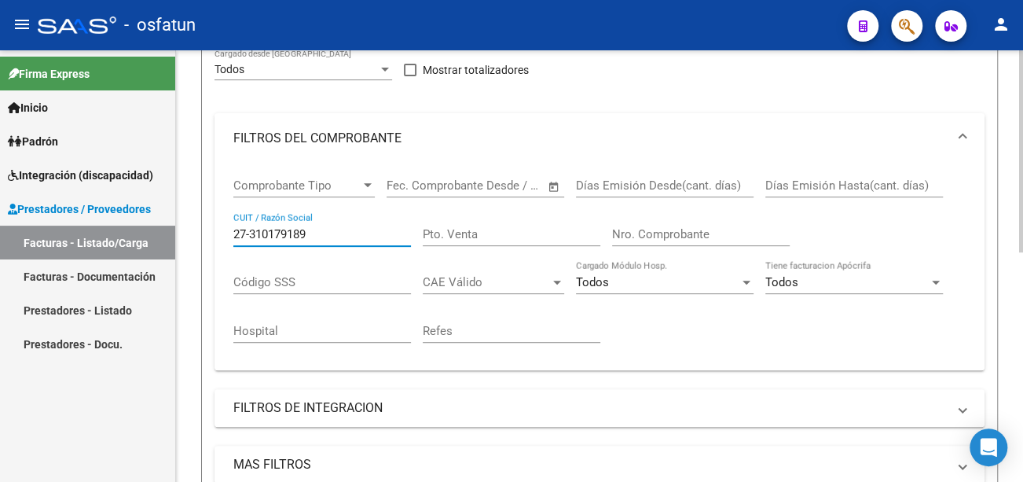
click at [252, 231] on input "27-310179189" at bounding box center [322, 234] width 178 height 14
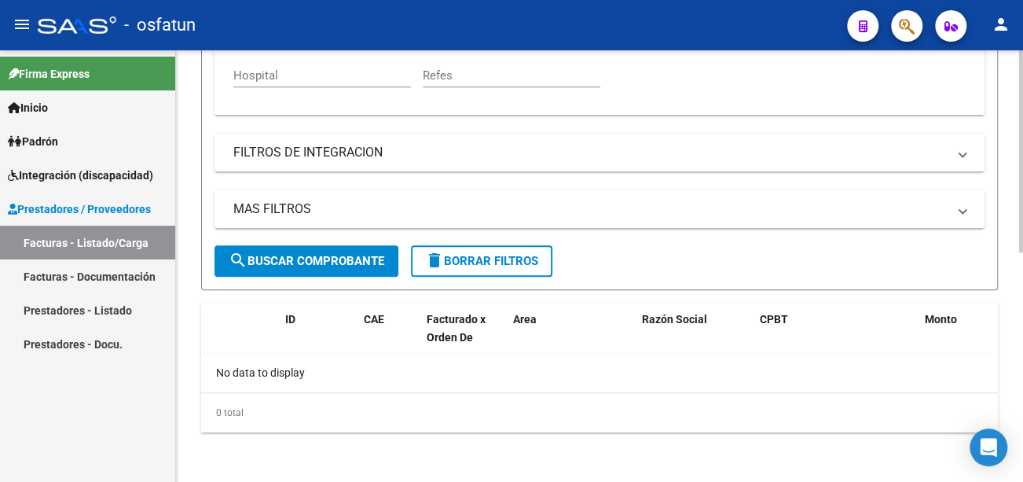
type input "27310179189"
click at [348, 259] on span "search Buscar Comprobante" at bounding box center [307, 261] width 156 height 14
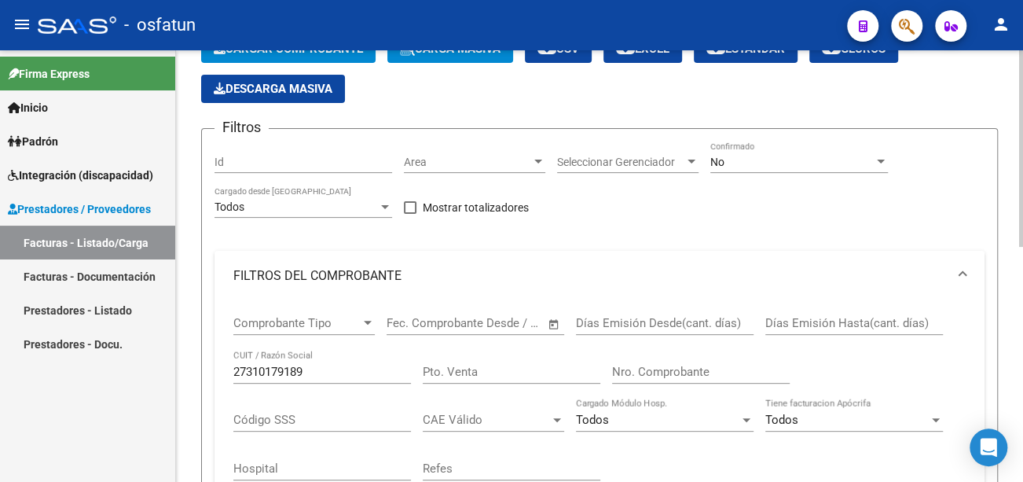
scroll to position [0, 0]
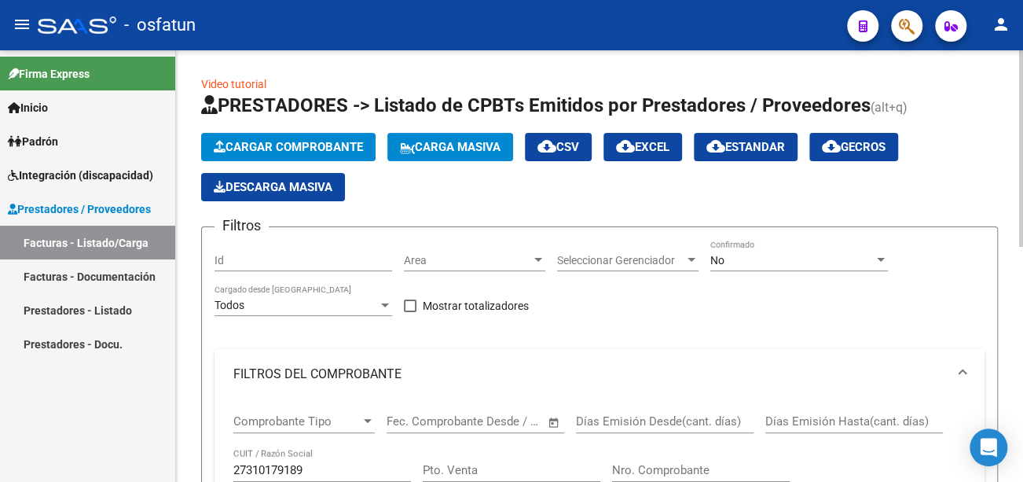
click at [303, 143] on span "Cargar Comprobante" at bounding box center [288, 147] width 149 height 14
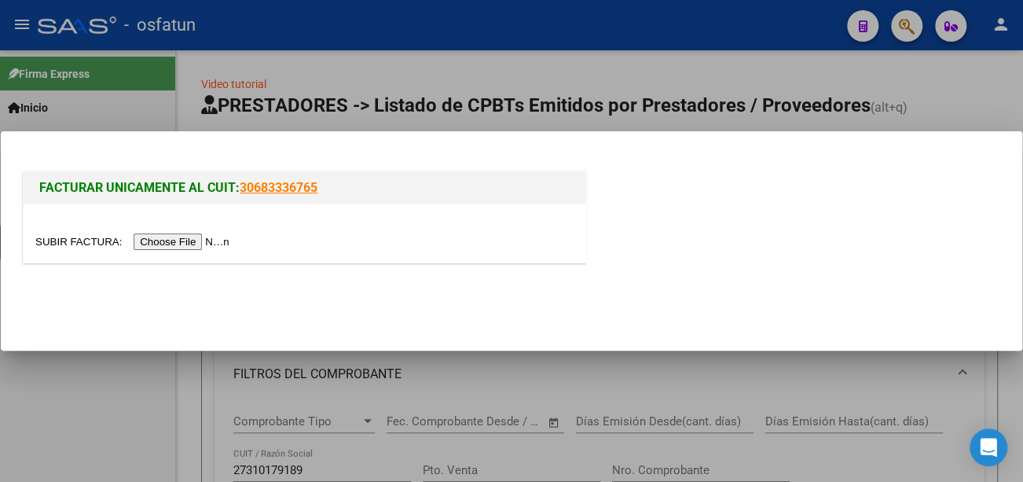
click at [188, 242] on input "file" at bounding box center [134, 241] width 199 height 17
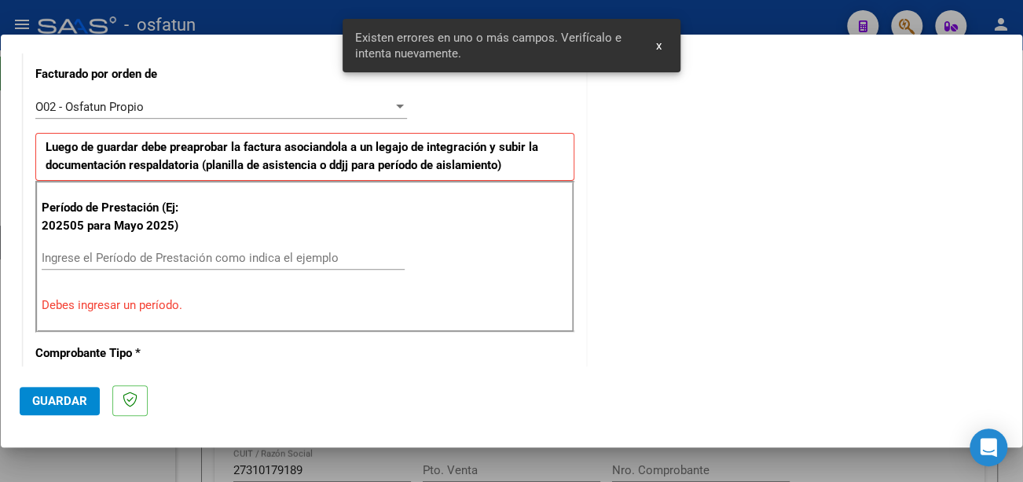
scroll to position [468, 0]
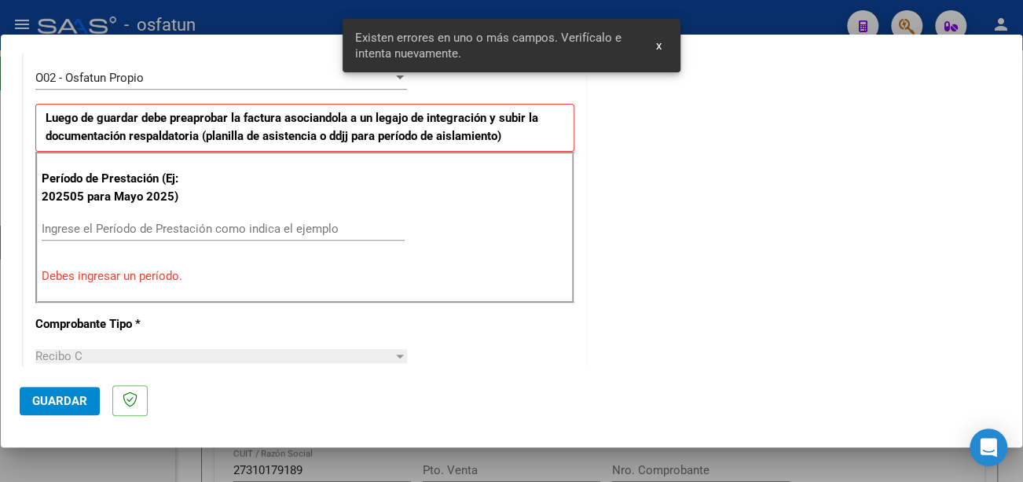
click at [242, 231] on input "Ingrese el Período de Prestación como indica el ejemplo" at bounding box center [223, 229] width 363 height 14
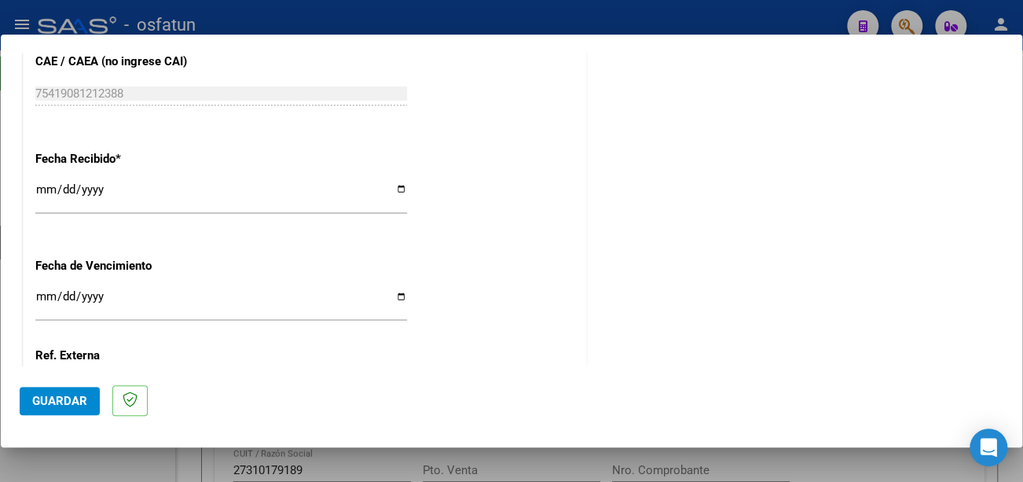
scroll to position [1175, 0]
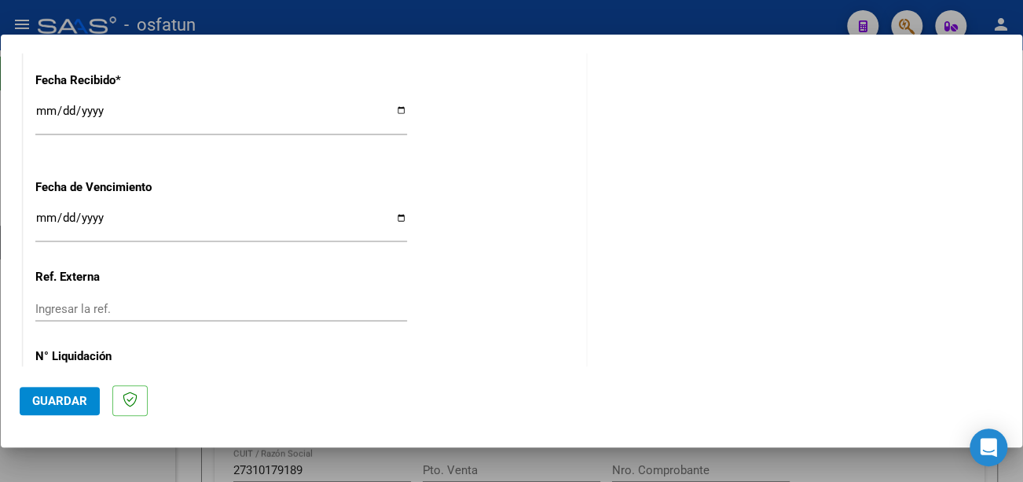
type input "202509"
click at [39, 218] on input "Ingresar la fecha" at bounding box center [221, 223] width 372 height 25
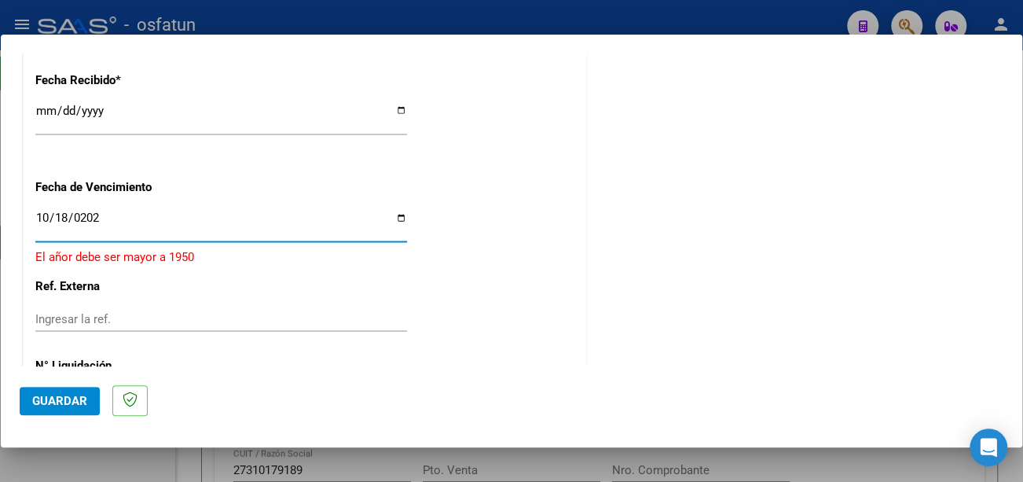
type input "[DATE]"
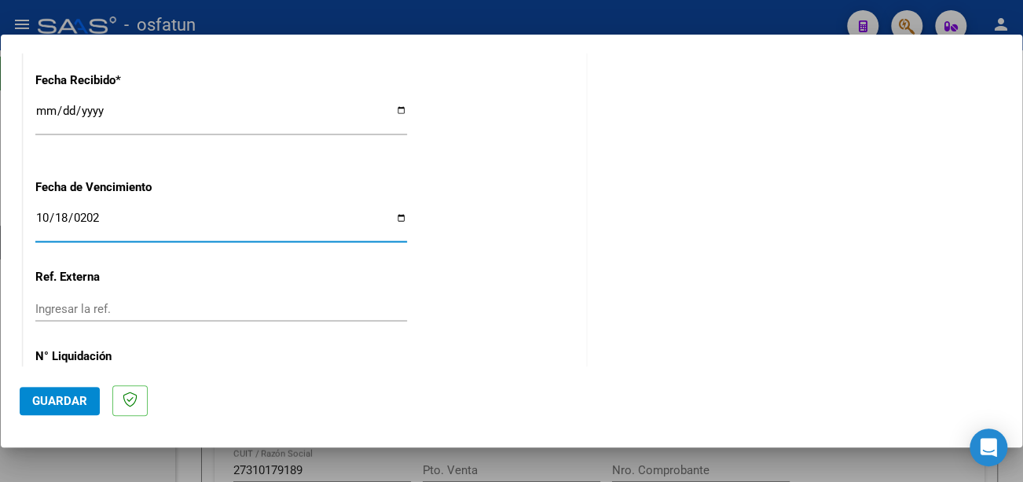
click at [75, 396] on span "Guardar" at bounding box center [59, 401] width 55 height 14
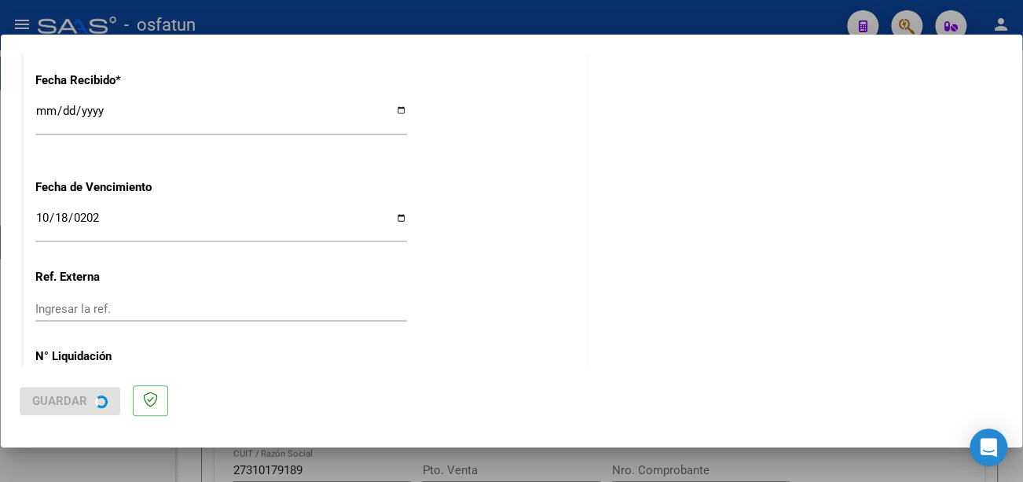
scroll to position [0, 0]
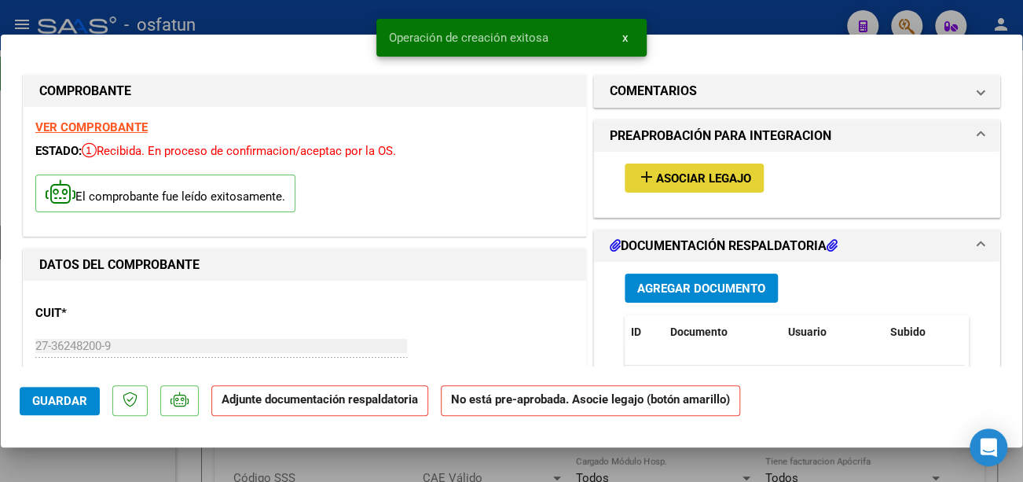
click at [701, 178] on span "Asociar Legajo" at bounding box center [703, 178] width 95 height 14
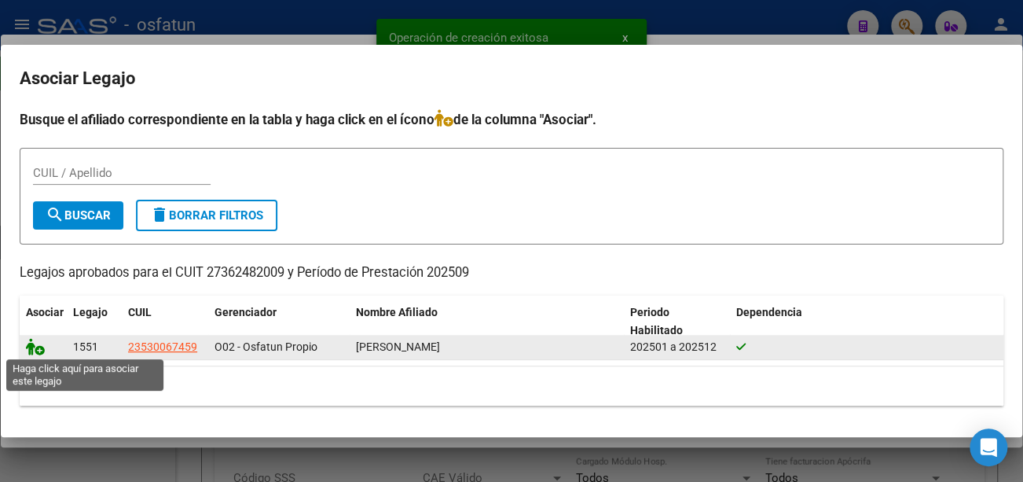
click at [36, 346] on icon at bounding box center [35, 346] width 19 height 17
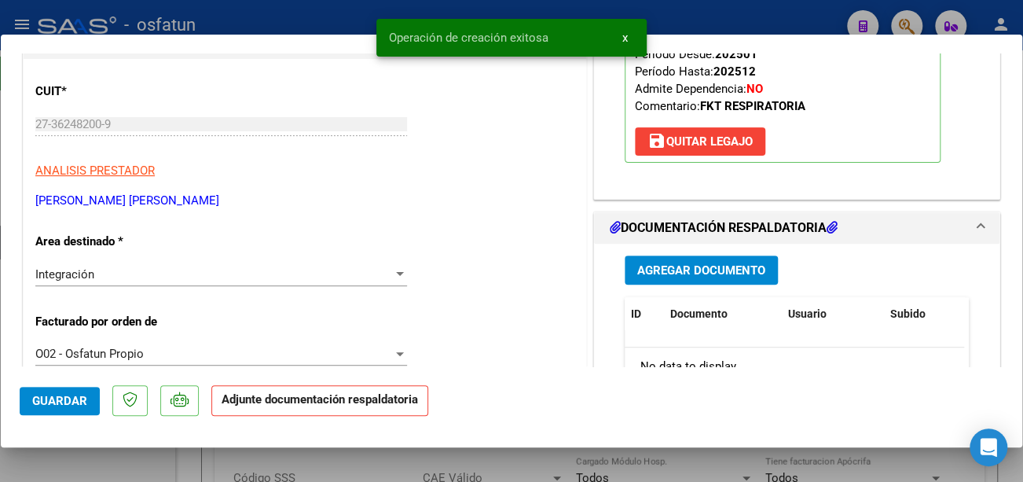
scroll to position [236, 0]
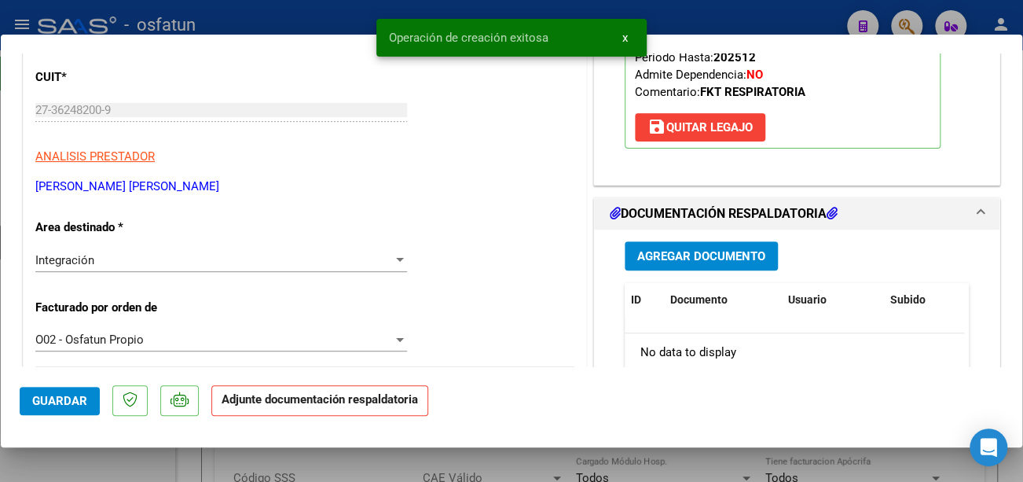
click at [721, 252] on span "Agregar Documento" at bounding box center [701, 256] width 128 height 14
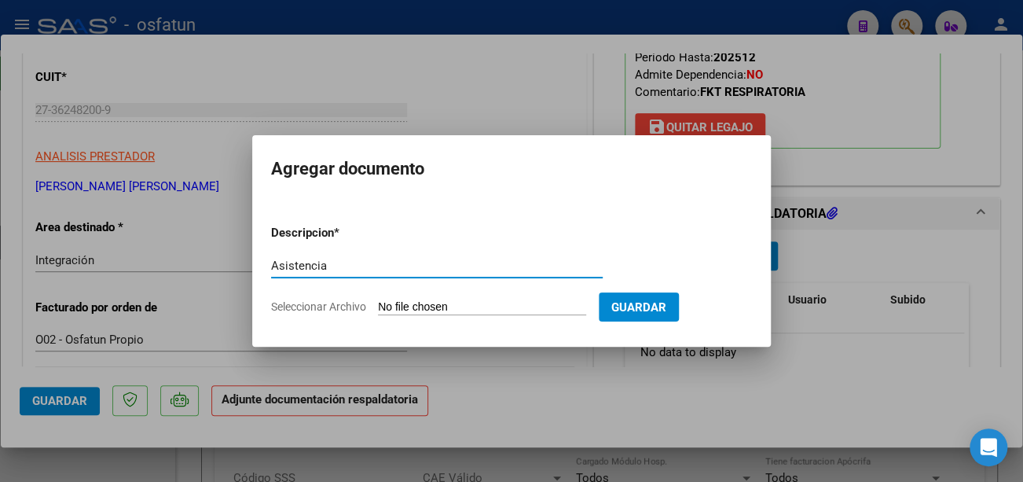
type input "Asistencia"
click at [476, 308] on input "Seleccionar Archivo" at bounding box center [482, 307] width 208 height 15
type input "C:\fakepath\[PERSON_NAME] asist.pdf"
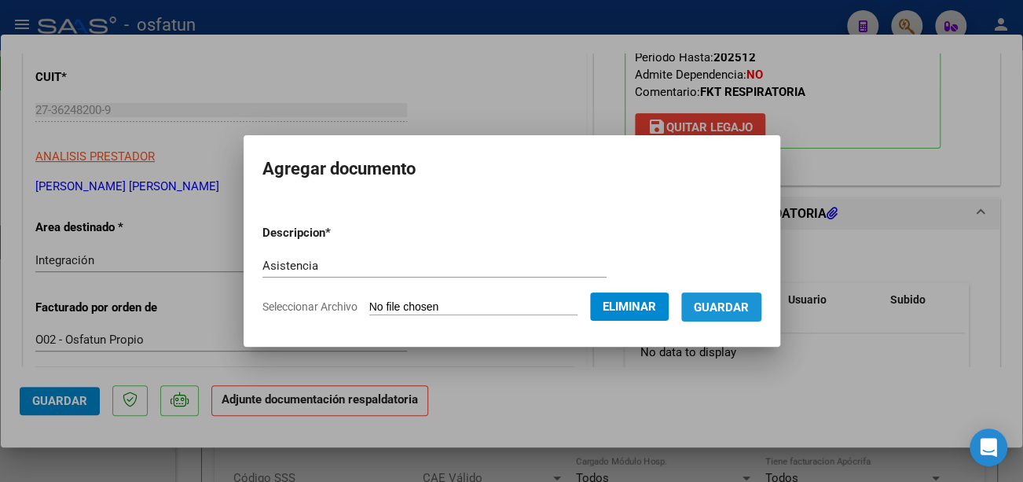
drag, startPoint x: 747, startPoint y: 311, endPoint x: 708, endPoint y: 314, distance: 39.4
click at [747, 310] on span "Guardar" at bounding box center [721, 307] width 55 height 14
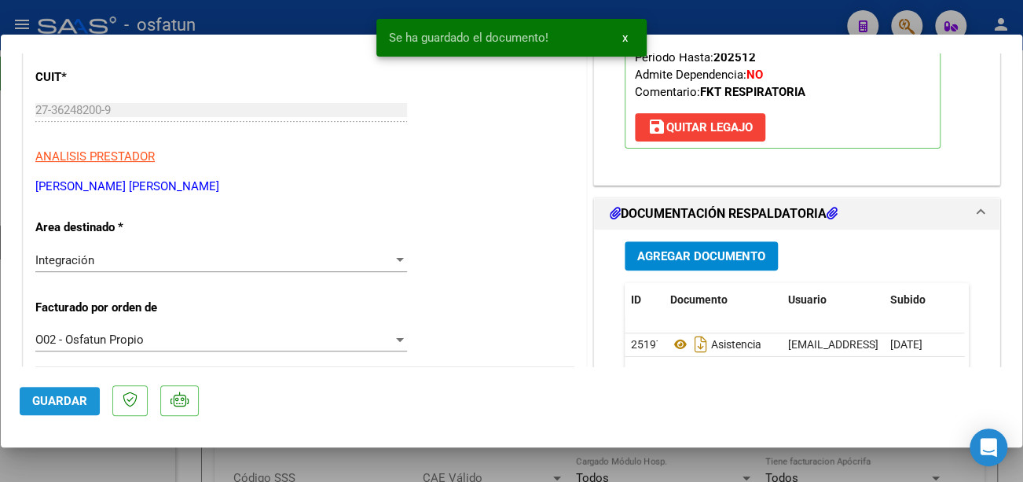
click at [89, 399] on button "Guardar" at bounding box center [60, 401] width 80 height 28
type input "$ 0,00"
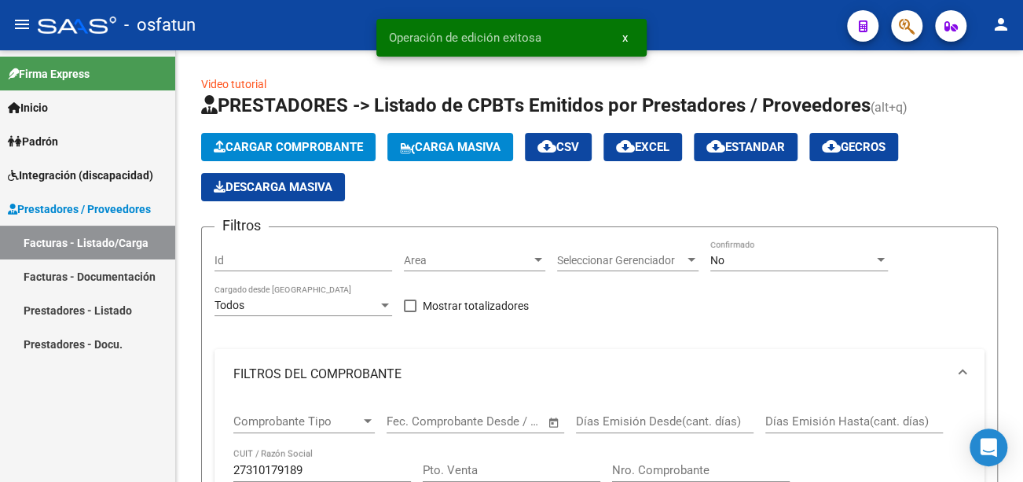
scroll to position [79, 0]
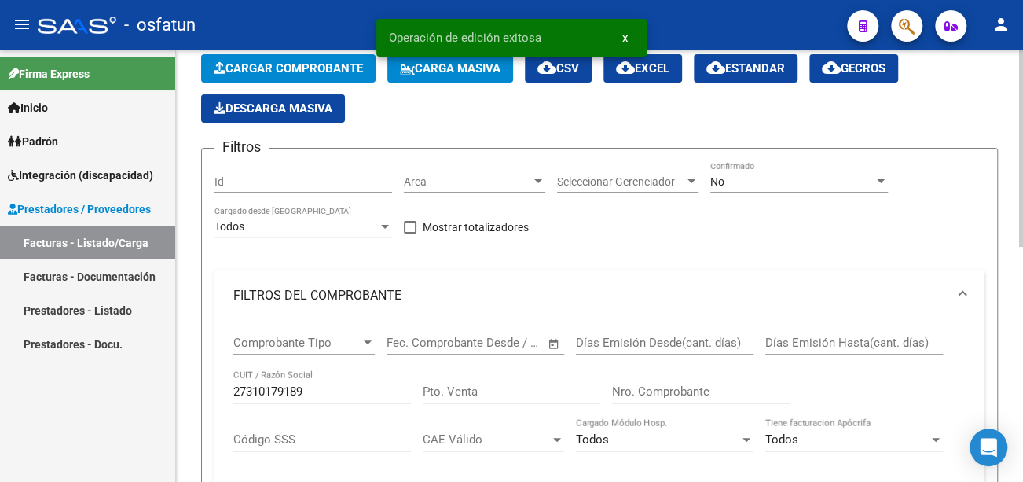
drag, startPoint x: 337, startPoint y: 383, endPoint x: 305, endPoint y: 401, distance: 36.6
click at [304, 397] on div "27310179189 CUIT / Razón Social" at bounding box center [322, 386] width 178 height 34
drag, startPoint x: 306, startPoint y: 402, endPoint x: 280, endPoint y: 396, distance: 26.5
click at [280, 396] on div "27310179189 CUIT / Razón Social" at bounding box center [322, 386] width 178 height 34
drag, startPoint x: 315, startPoint y: 390, endPoint x: 154, endPoint y: 386, distance: 161.1
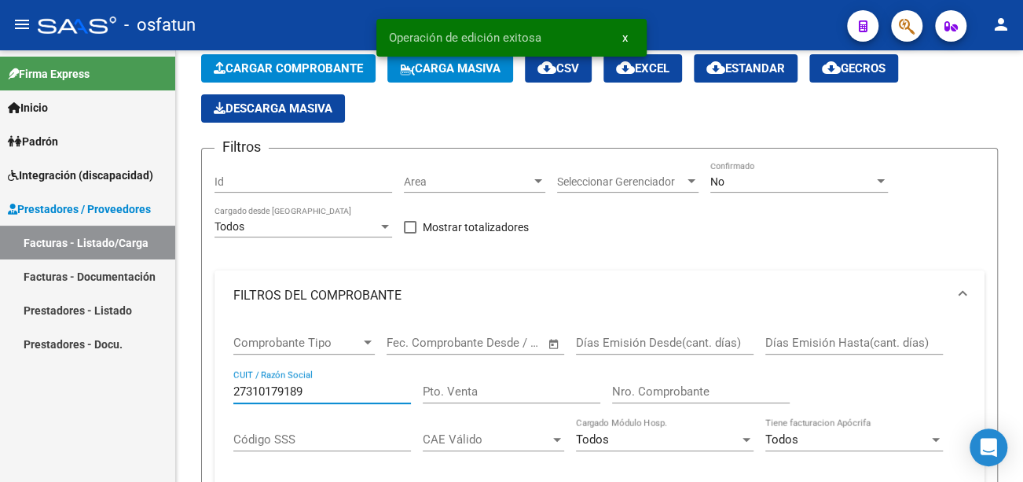
click at [147, 380] on mat-sidenav-container "Firma Express Inicio Calendario SSS Instructivos Contacto OS Padrón Análisis Af…" at bounding box center [511, 265] width 1023 height 431
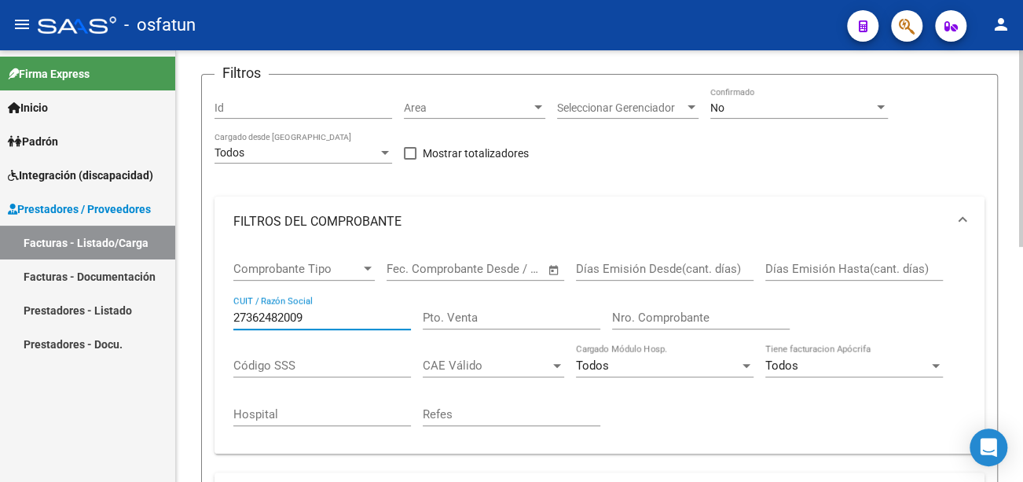
scroll to position [393, 0]
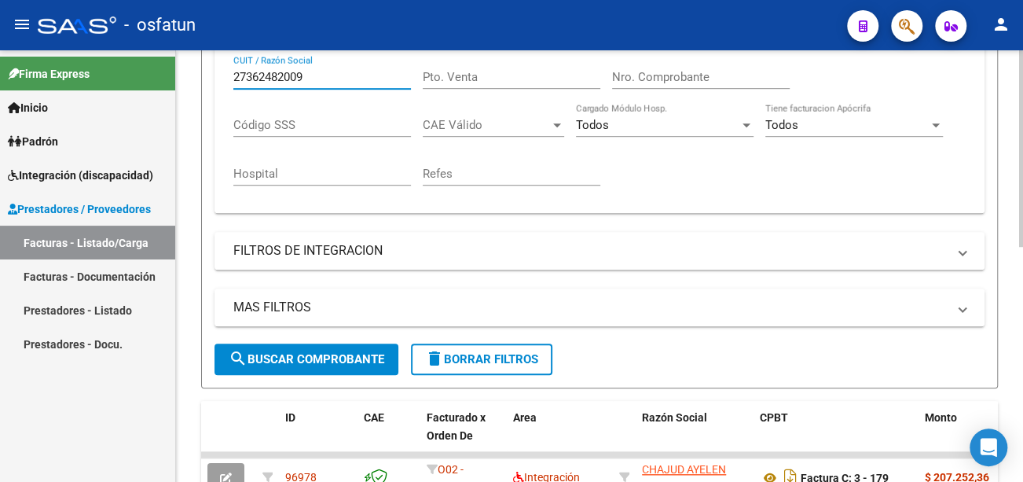
type input "27362482009"
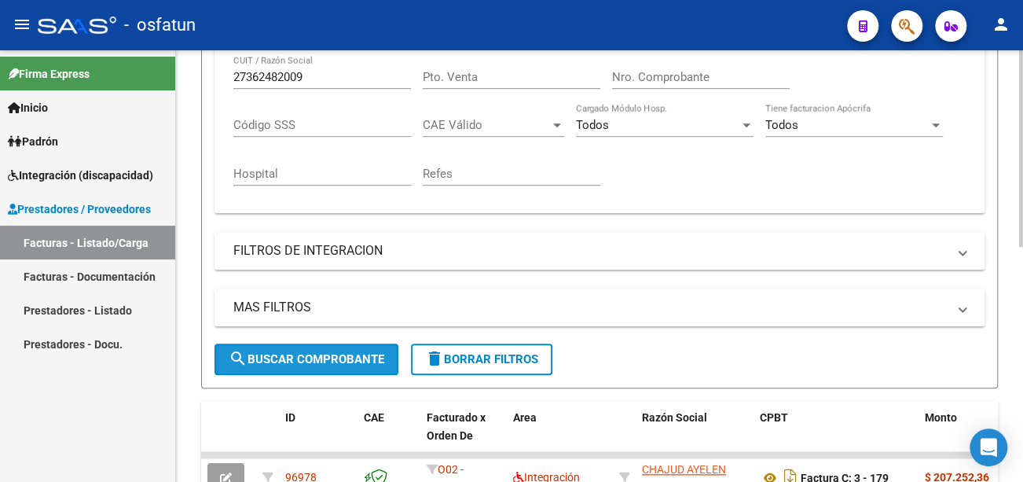
click at [266, 361] on span "search Buscar Comprobante" at bounding box center [307, 359] width 156 height 14
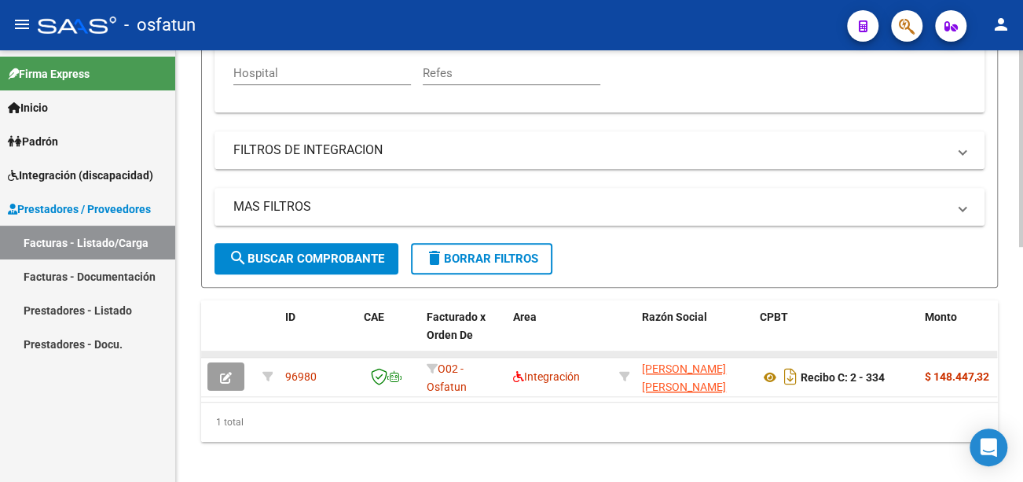
scroll to position [515, 0]
